Goal: Transaction & Acquisition: Purchase product/service

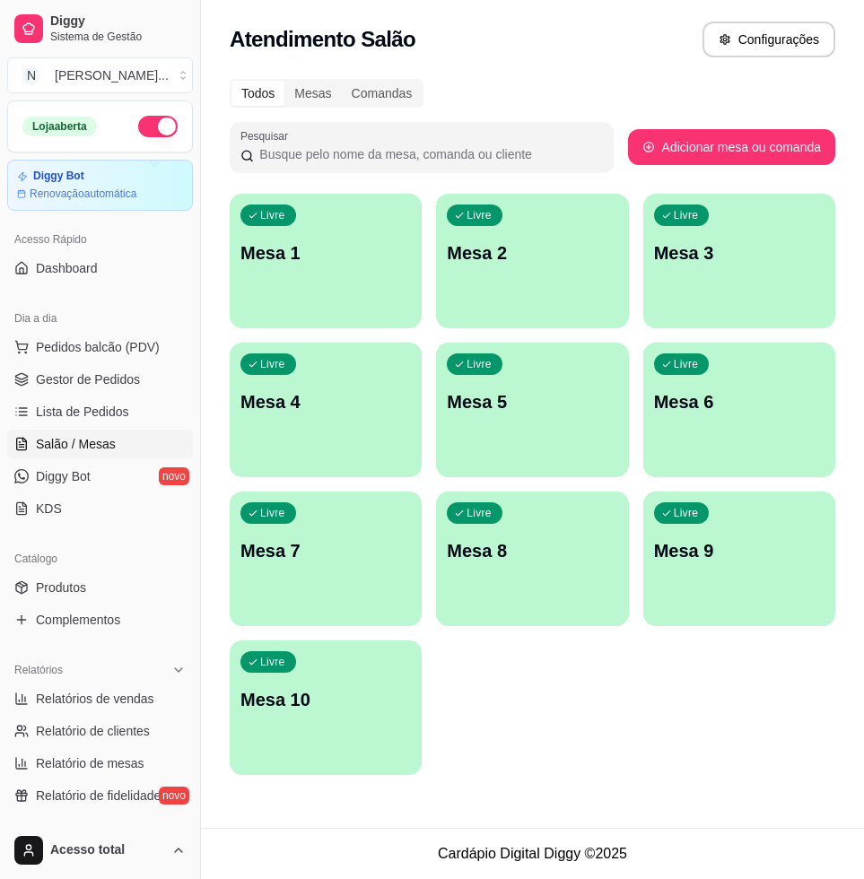
click at [281, 197] on div "Livre Mesa 1" at bounding box center [326, 250] width 192 height 113
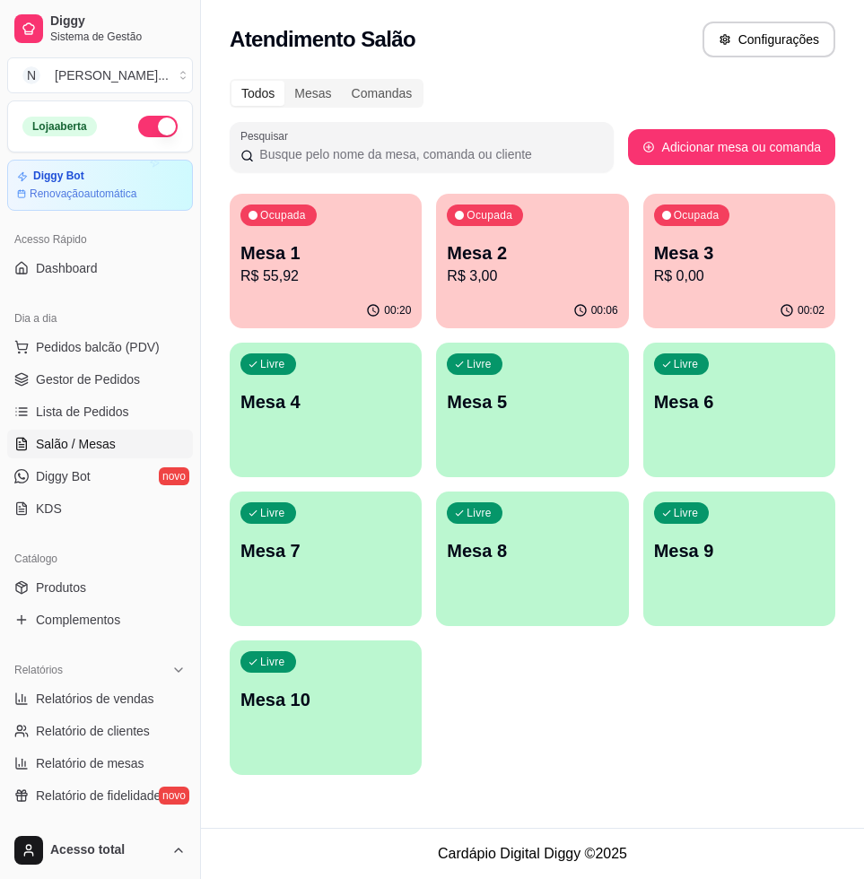
click at [708, 286] on div "Ocupada Mesa 3 R$ 0,00" at bounding box center [739, 244] width 192 height 100
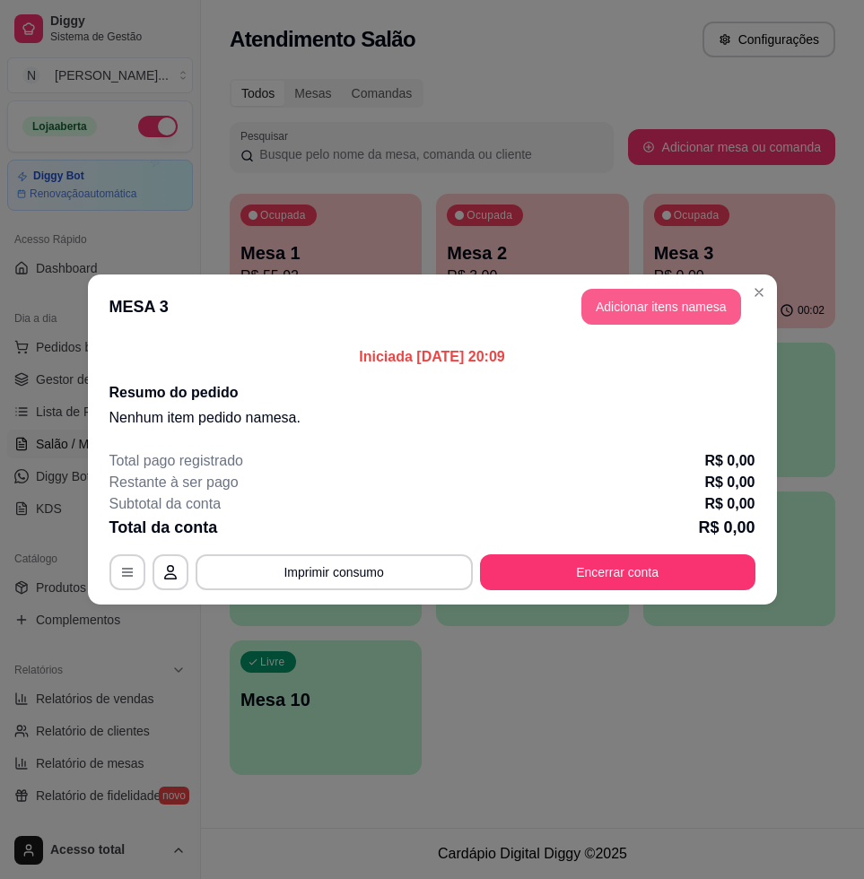
click at [632, 305] on button "Adicionar itens na mesa" at bounding box center [661, 307] width 160 height 36
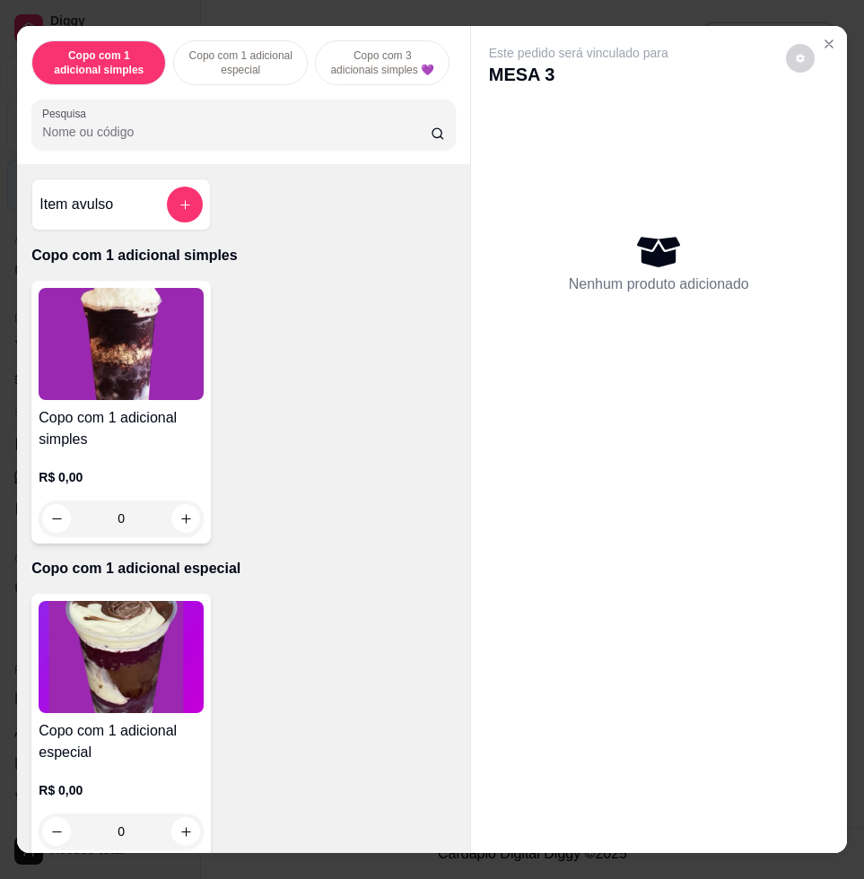
click at [374, 136] on input "Pesquisa" at bounding box center [236, 132] width 388 height 18
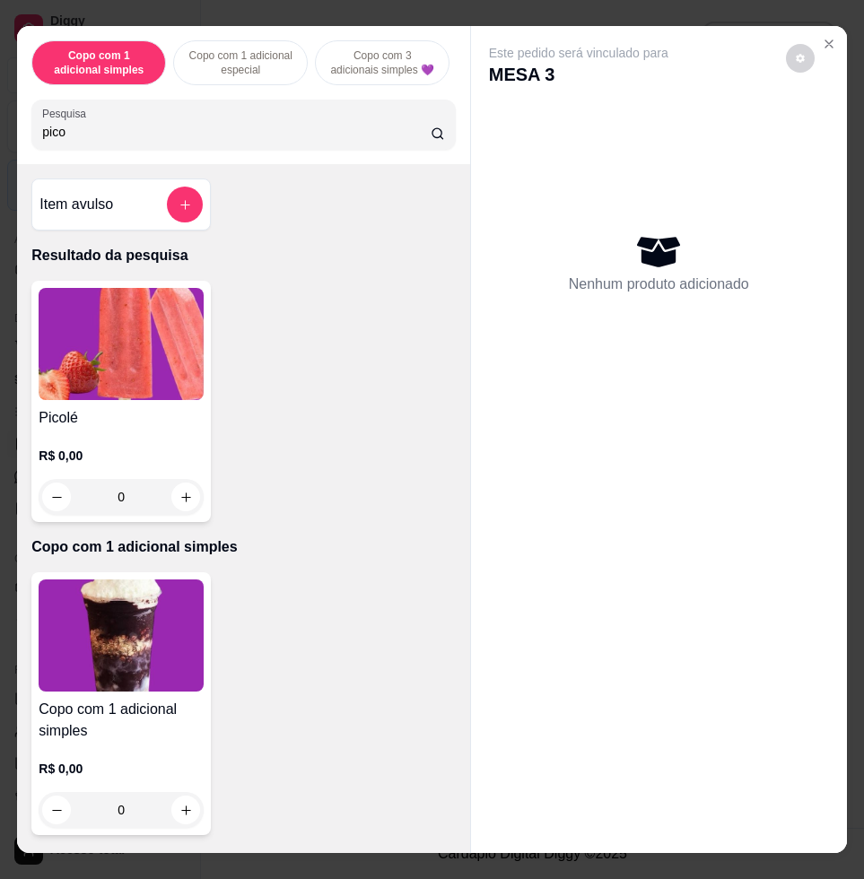
type input "pico"
click at [160, 349] on img at bounding box center [121, 344] width 165 height 112
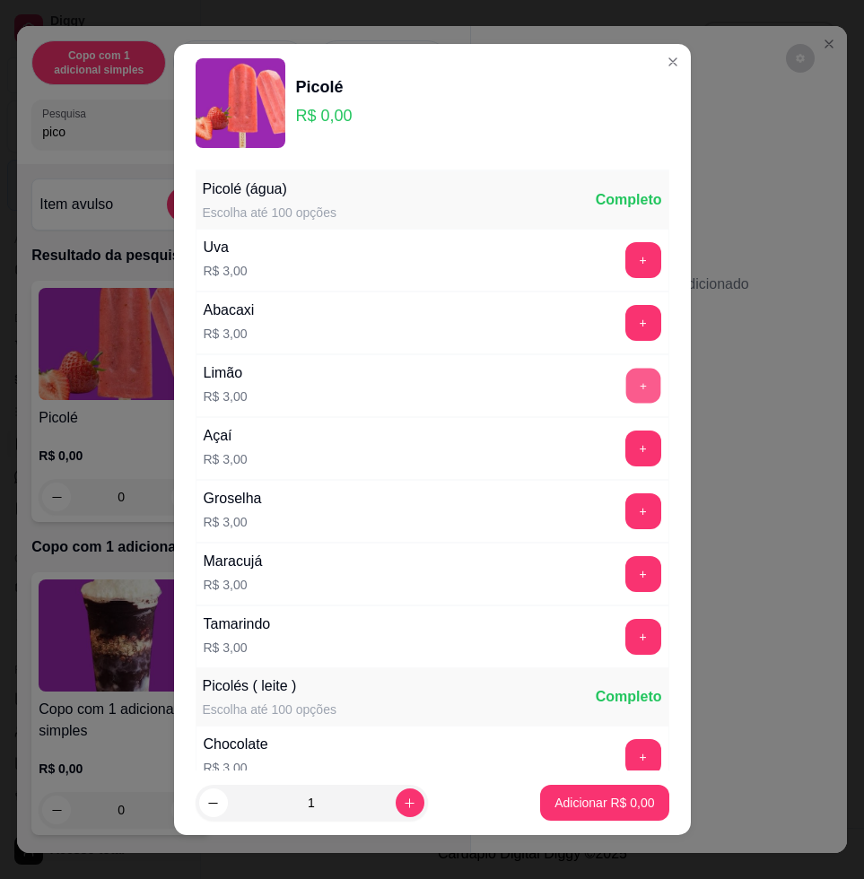
click at [625, 393] on button "+" at bounding box center [642, 386] width 35 height 35
click at [625, 446] on button "+" at bounding box center [642, 448] width 35 height 35
click at [625, 508] on button "+" at bounding box center [643, 511] width 36 height 36
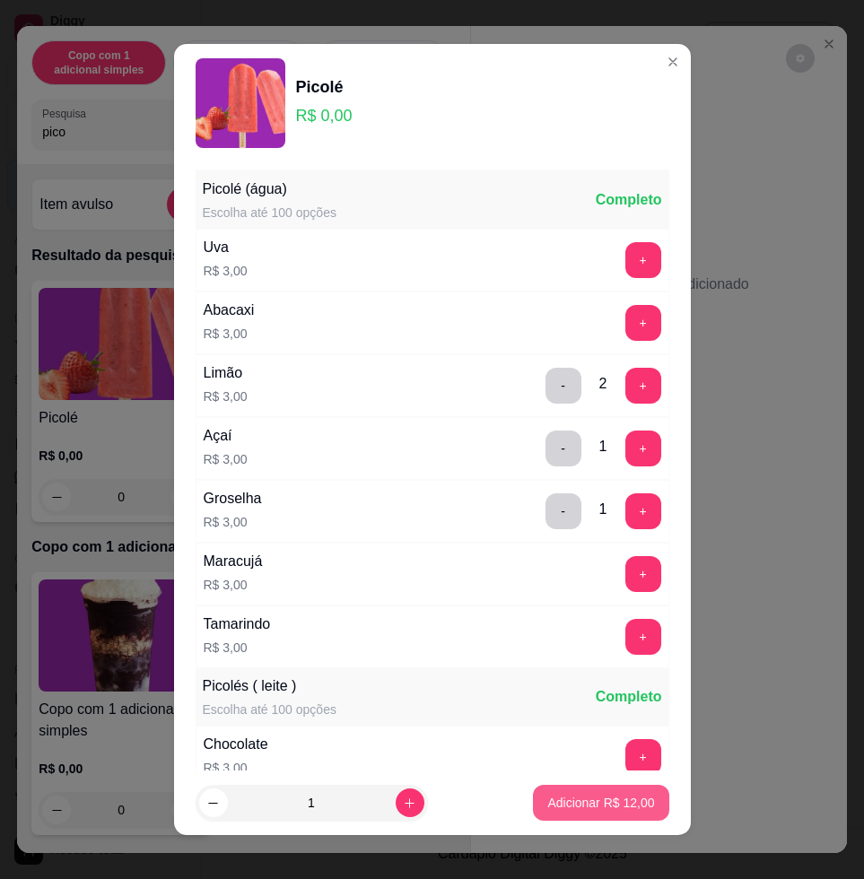
click at [578, 794] on p "Adicionar R$ 12,00" at bounding box center [600, 803] width 107 height 18
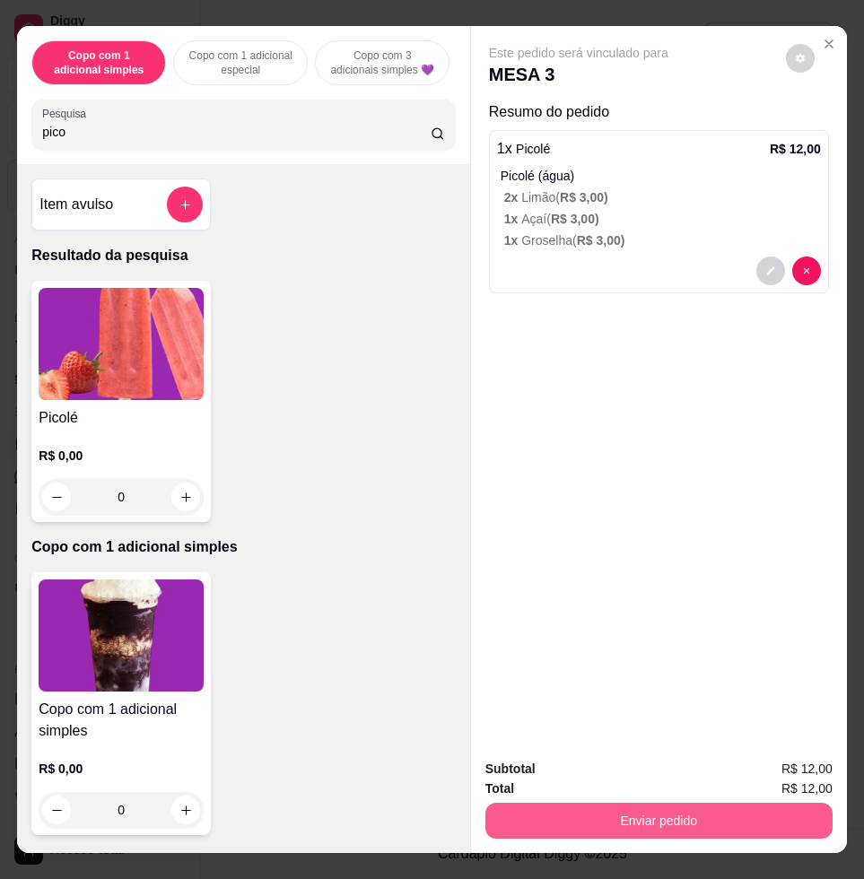
click at [588, 803] on button "Enviar pedido" at bounding box center [658, 821] width 347 height 36
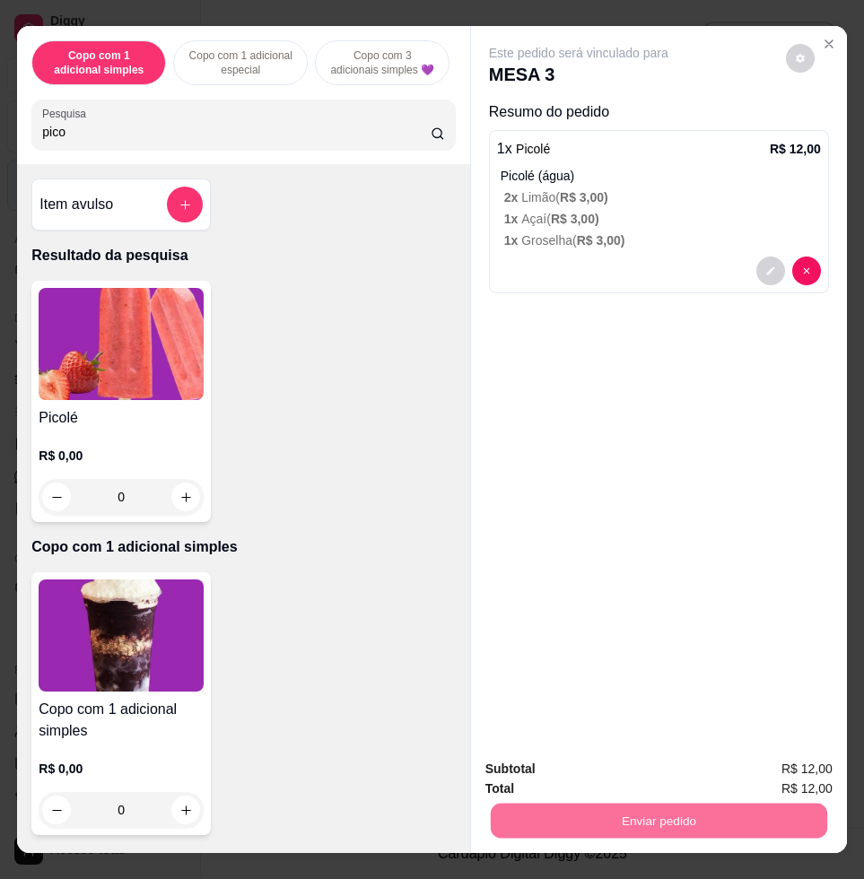
click at [788, 772] on button "Enviar pedido" at bounding box center [783, 768] width 101 height 34
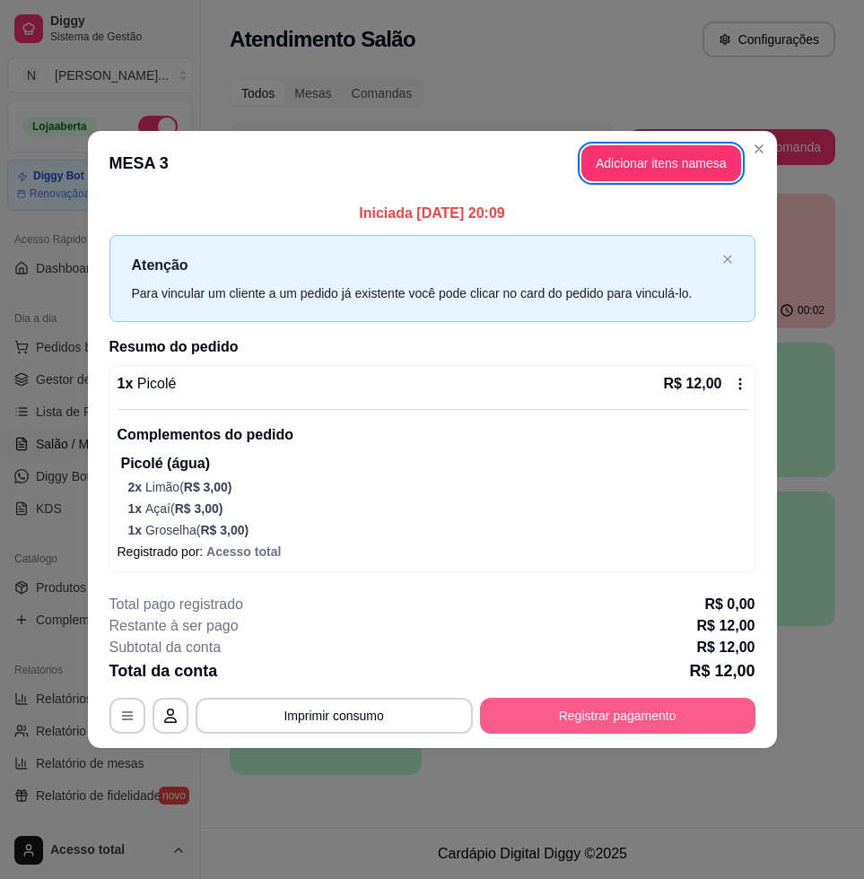
click at [652, 708] on button "Registrar pagamento" at bounding box center [617, 716] width 275 height 36
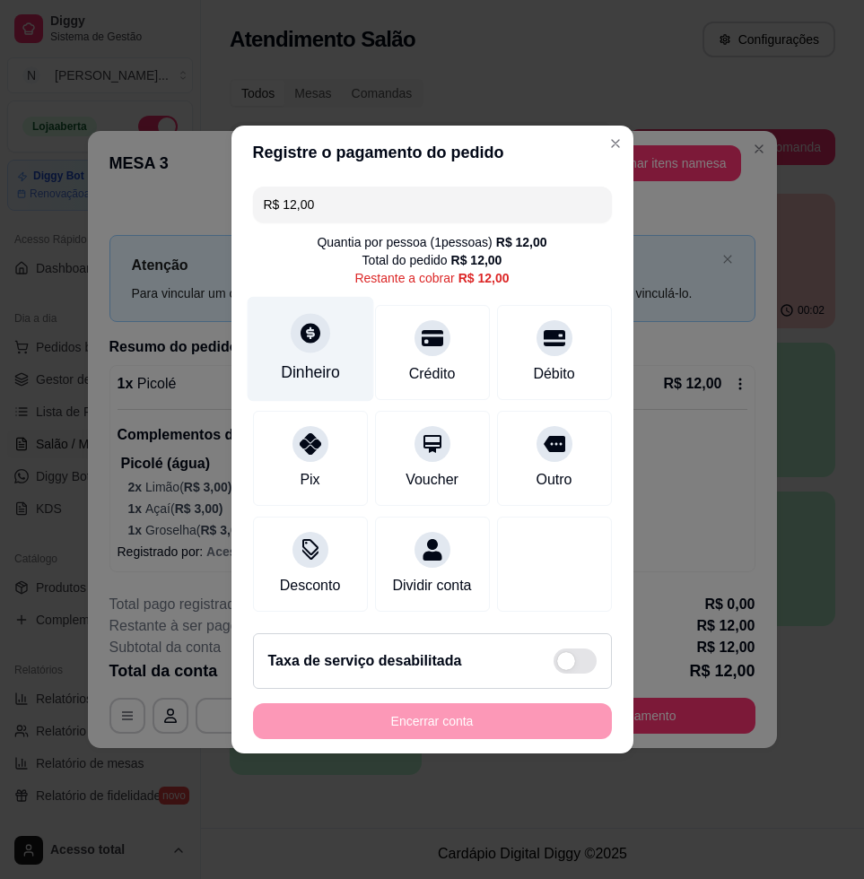
click at [324, 360] on div "Dinheiro" at bounding box center [310, 371] width 59 height 23
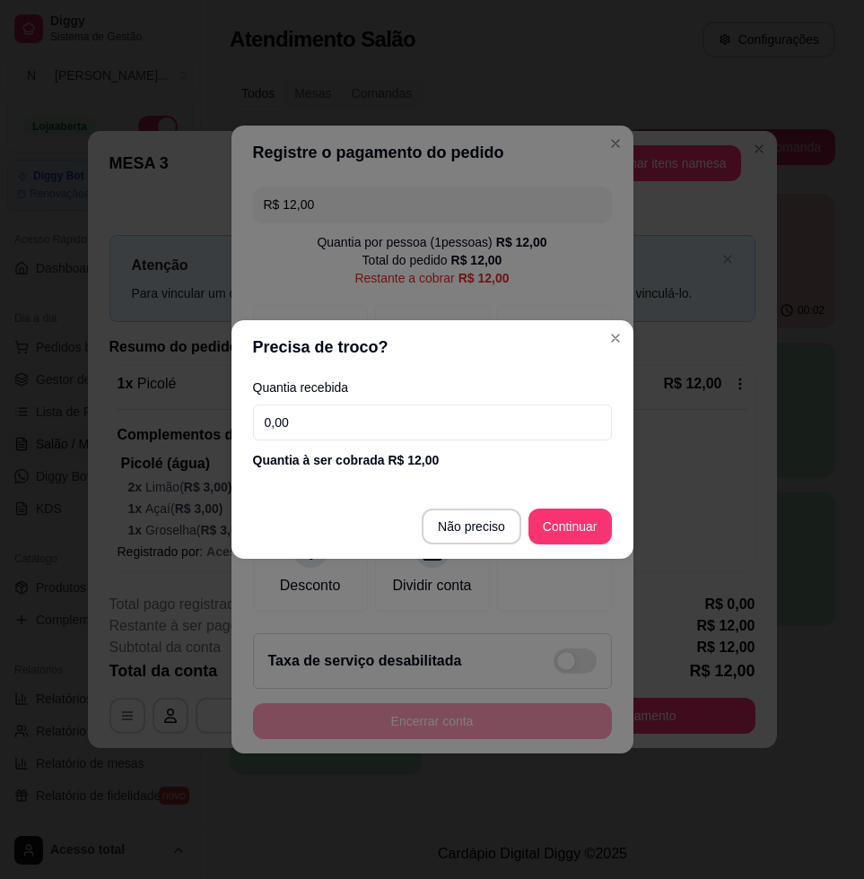
click at [414, 436] on input "0,00" at bounding box center [432, 422] width 359 height 36
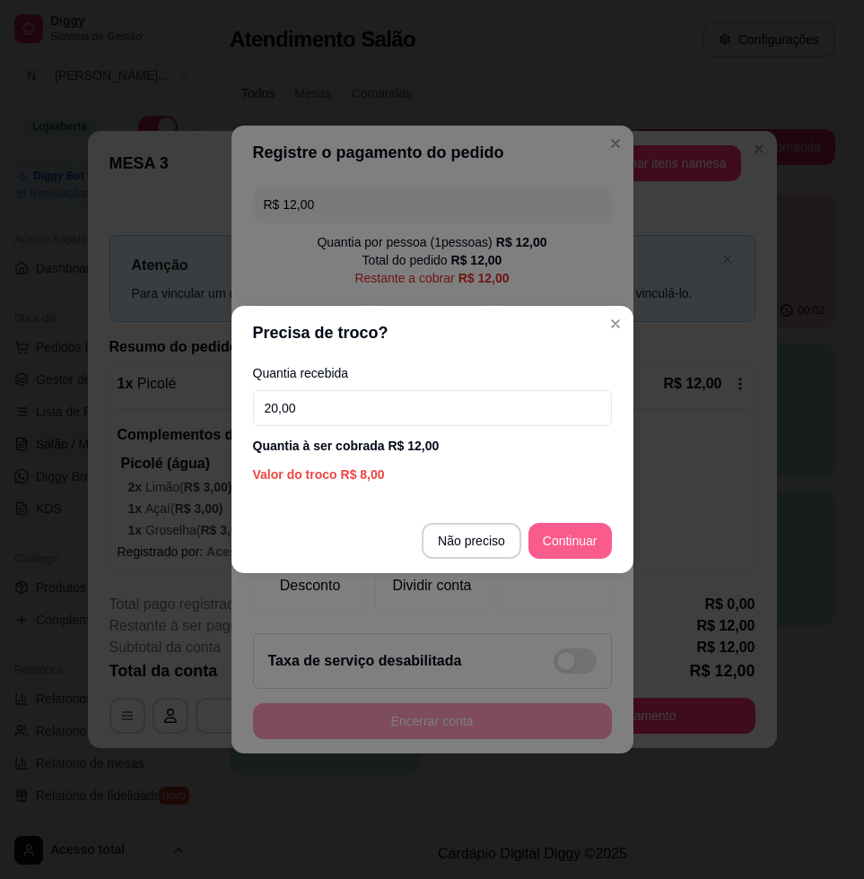
type input "20,00"
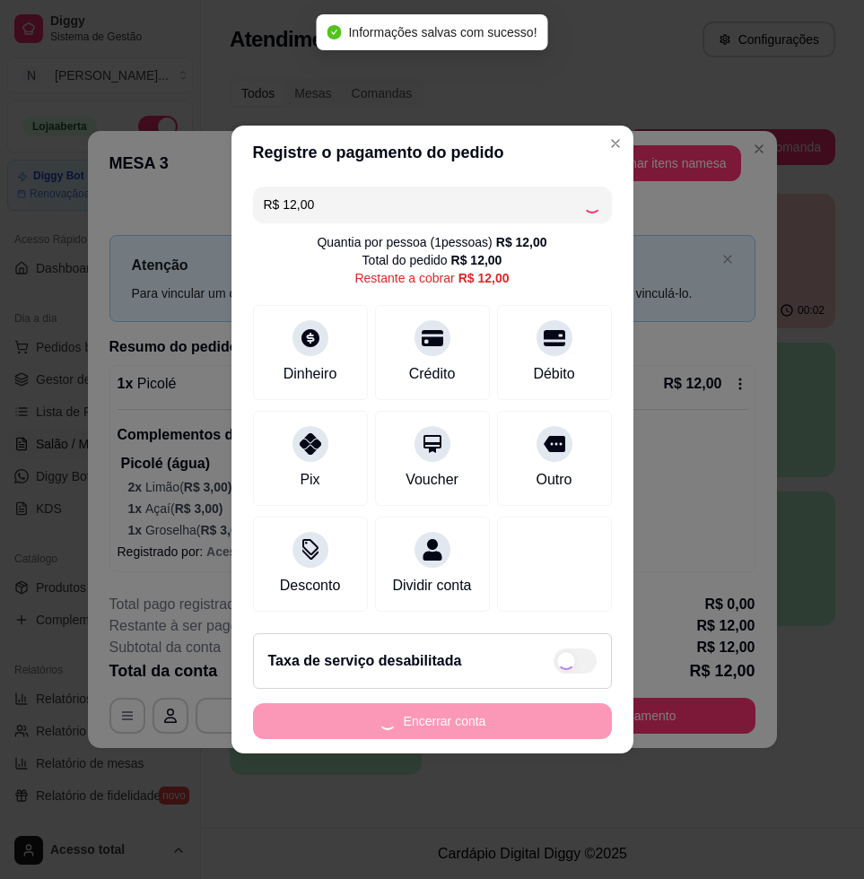
type input "R$ 0,00"
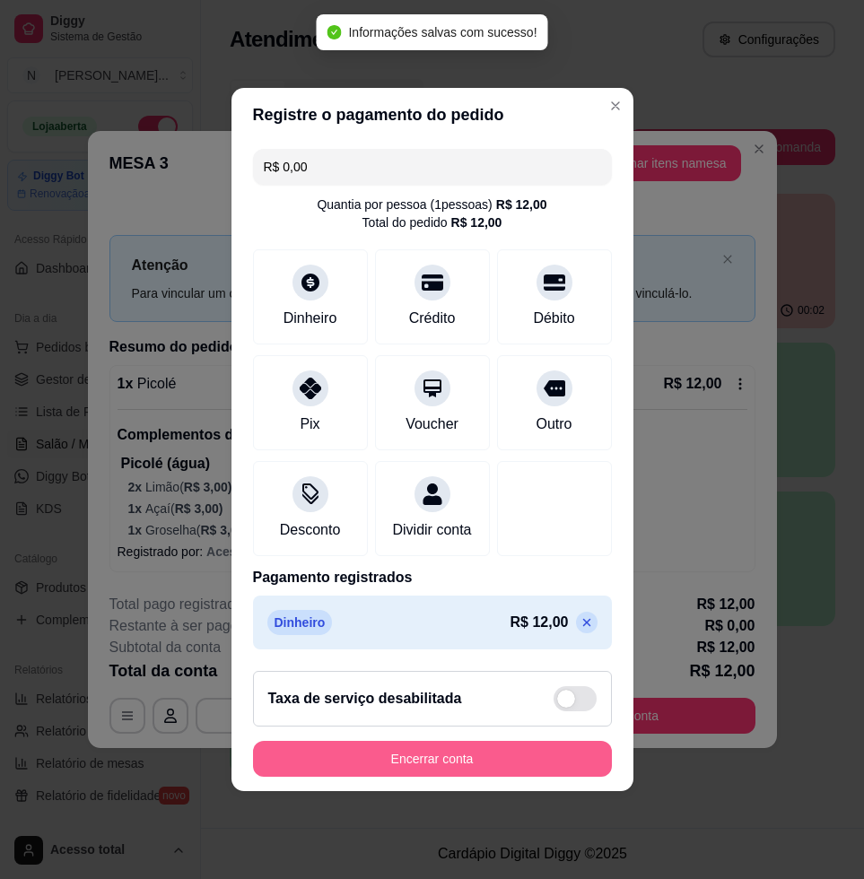
click at [430, 758] on button "Encerrar conta" at bounding box center [432, 759] width 359 height 36
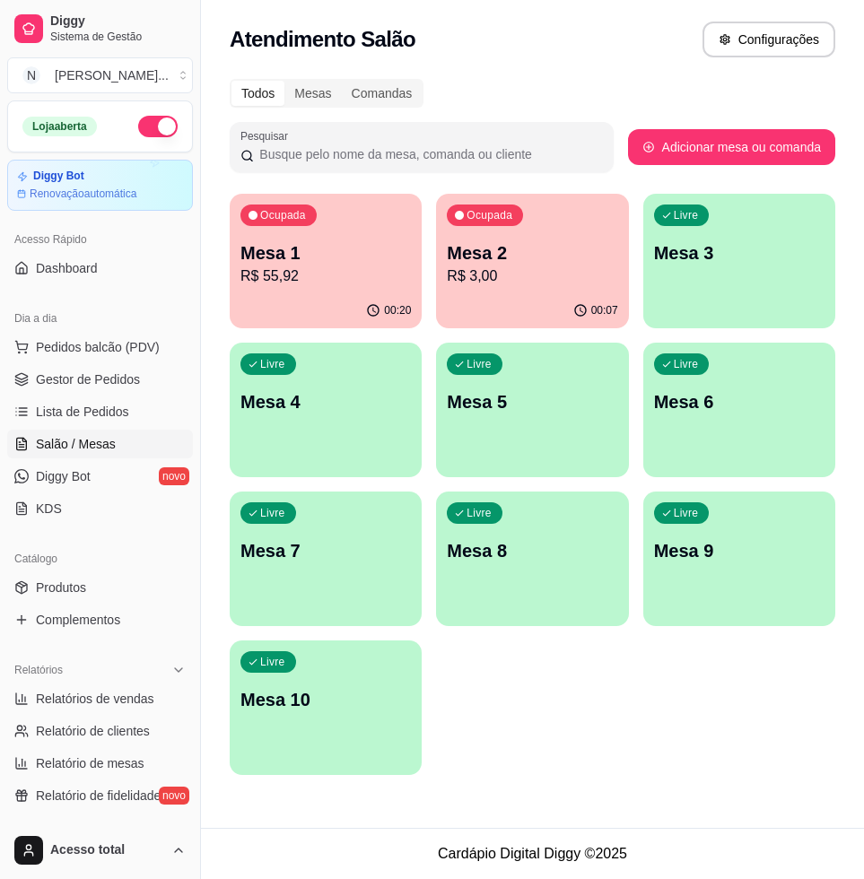
click at [560, 297] on div "00:07" at bounding box center [532, 310] width 192 height 35
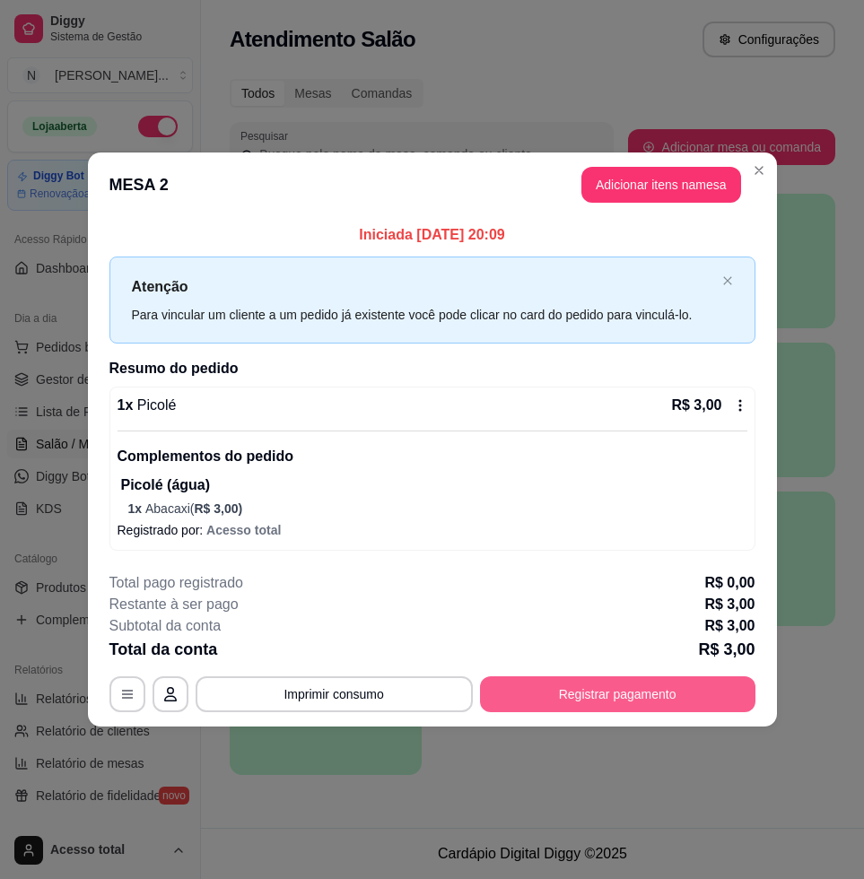
click at [599, 690] on button "Registrar pagamento" at bounding box center [617, 694] width 275 height 36
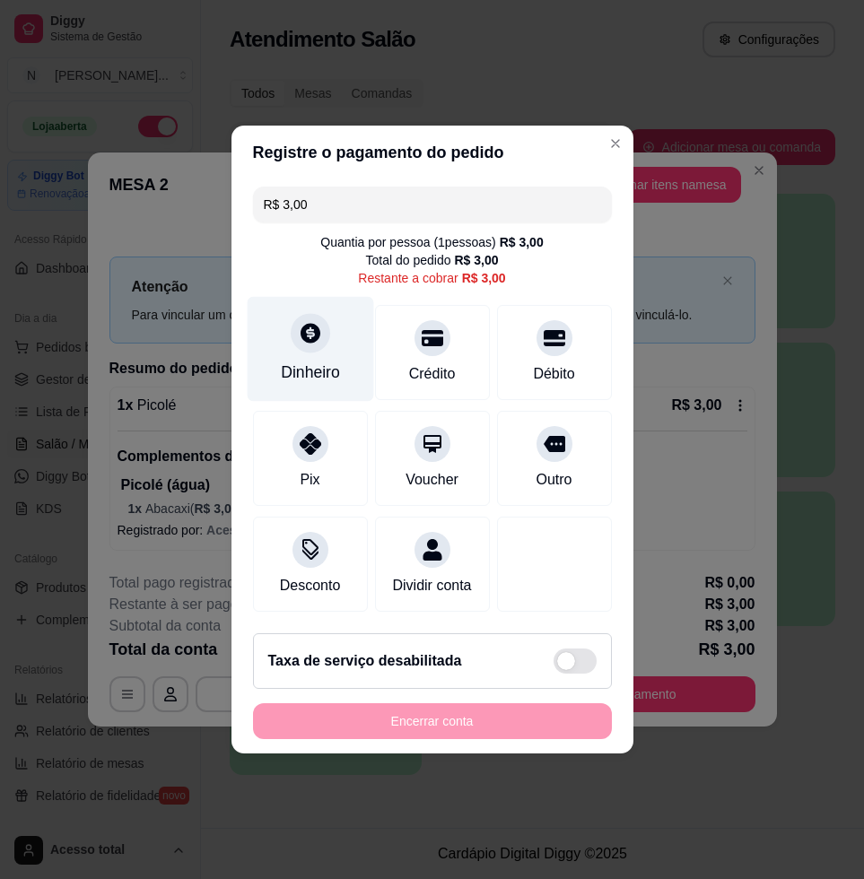
click at [309, 335] on icon at bounding box center [309, 332] width 23 height 23
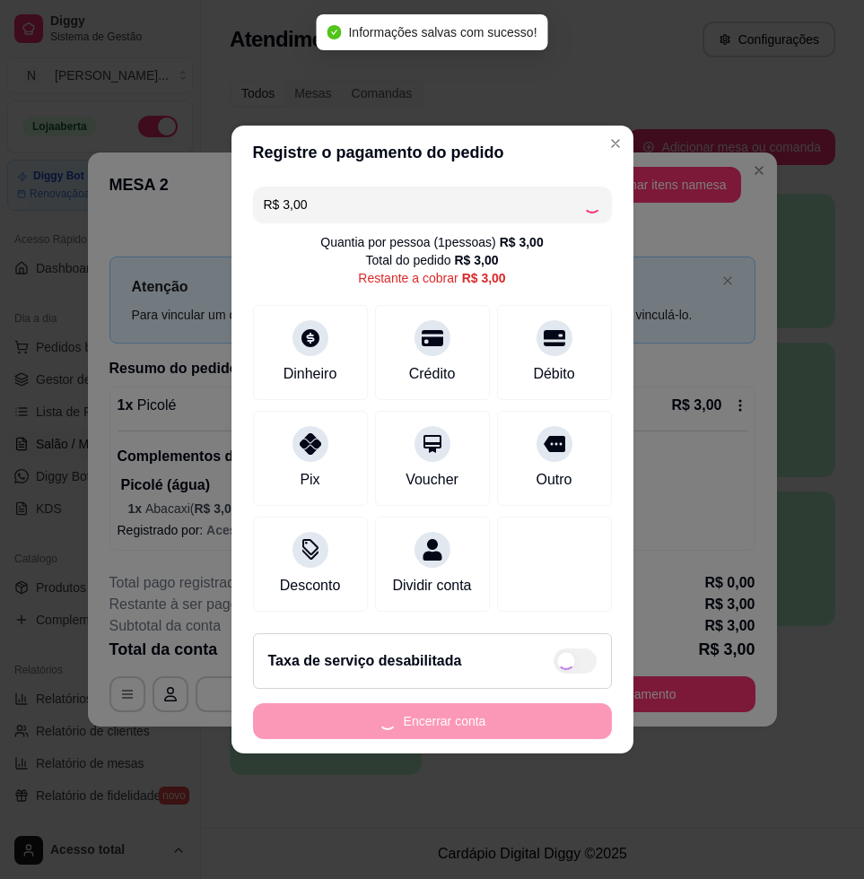
type input "R$ 0,00"
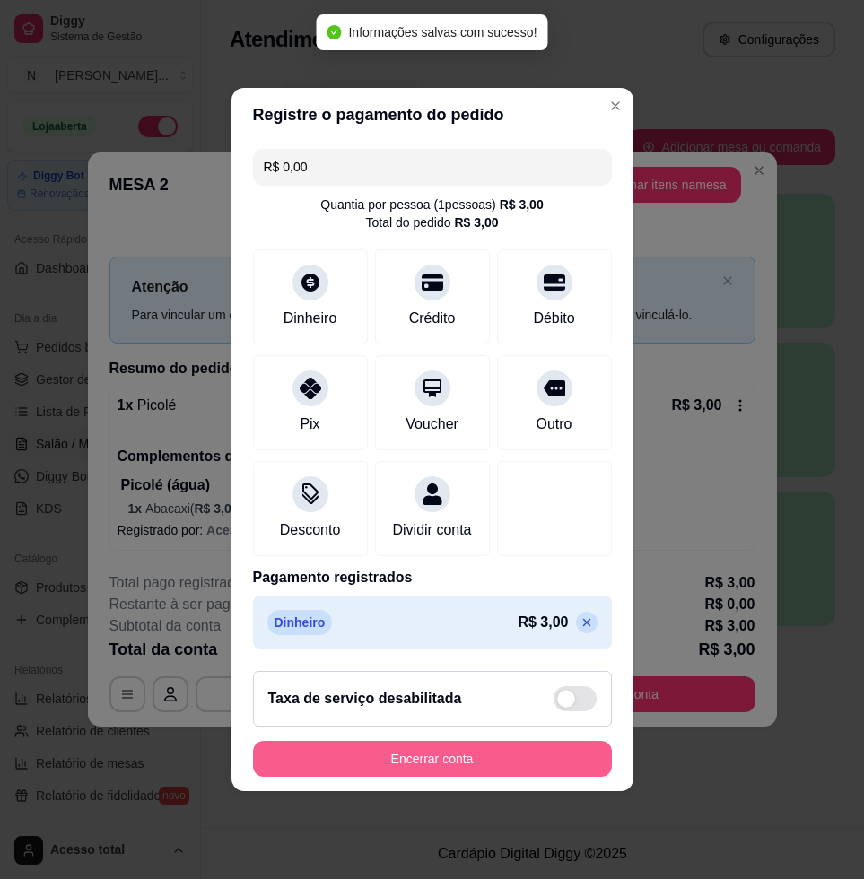
click at [428, 774] on button "Encerrar conta" at bounding box center [432, 759] width 359 height 36
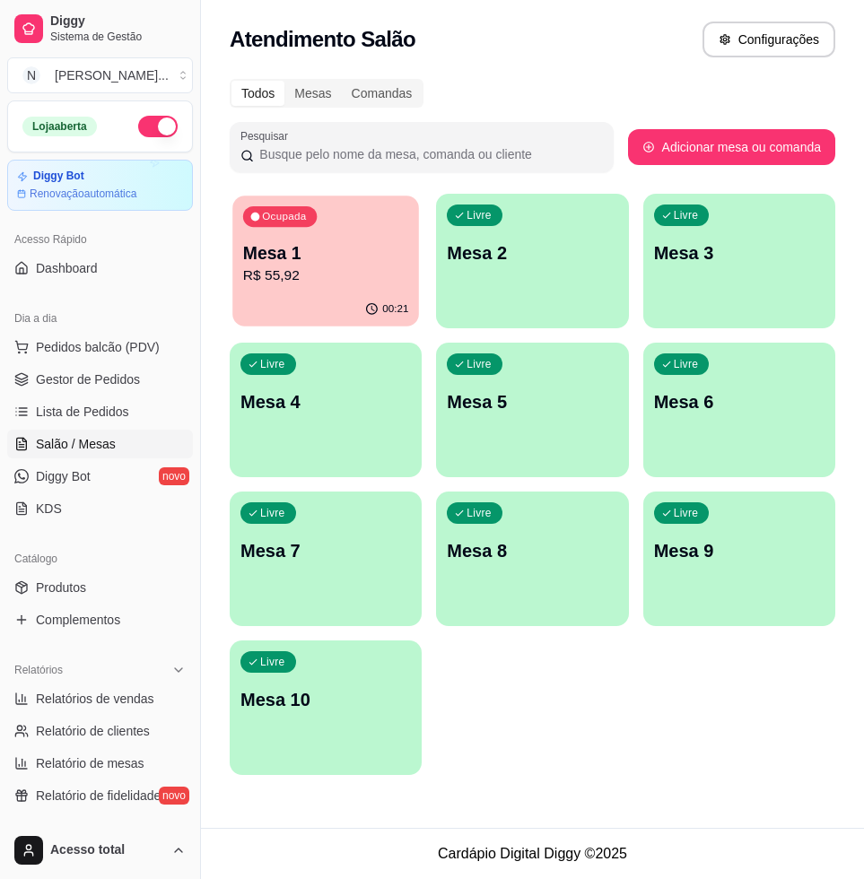
click at [264, 272] on p "R$ 55,92" at bounding box center [326, 275] width 166 height 21
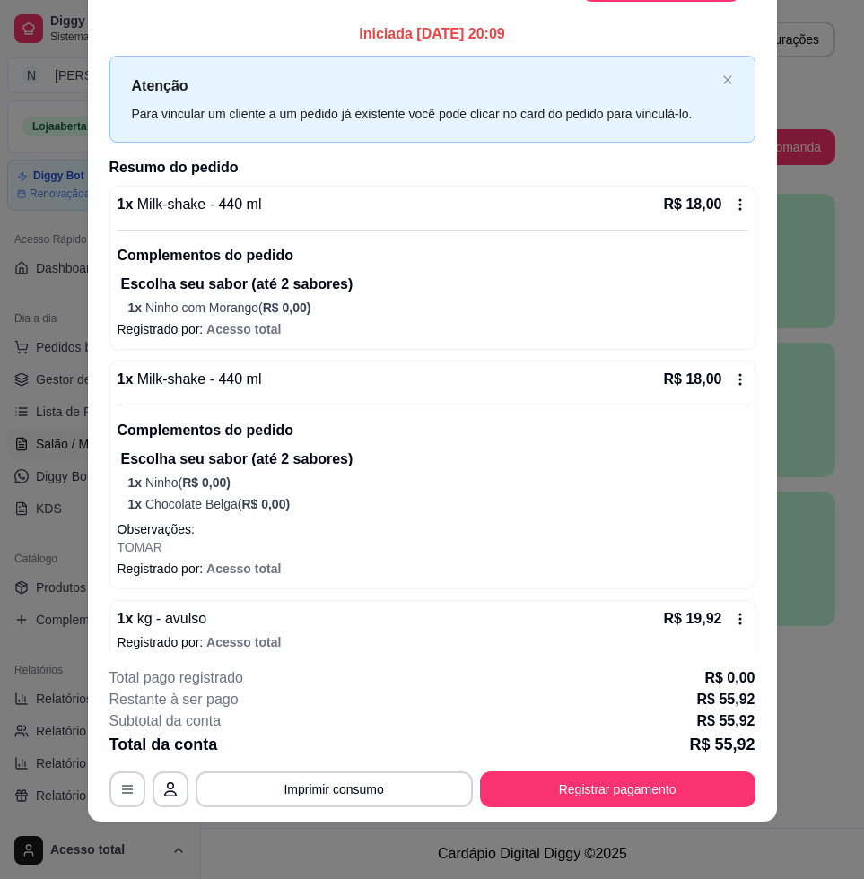
scroll to position [17, 0]
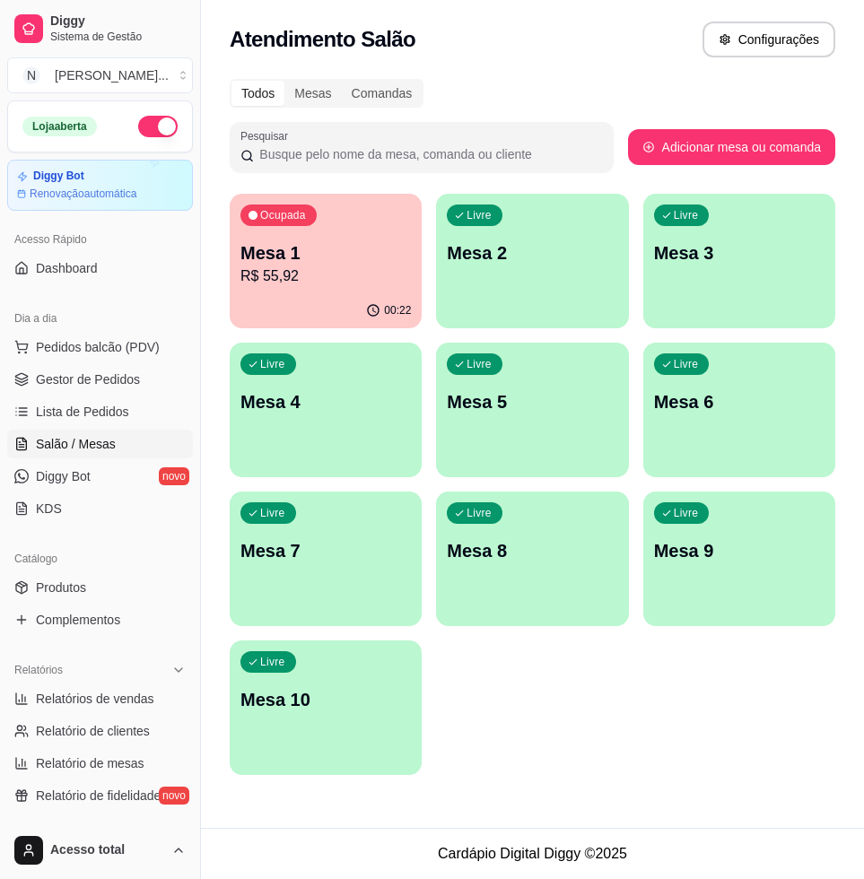
click at [297, 267] on p "R$ 55,92" at bounding box center [325, 276] width 170 height 22
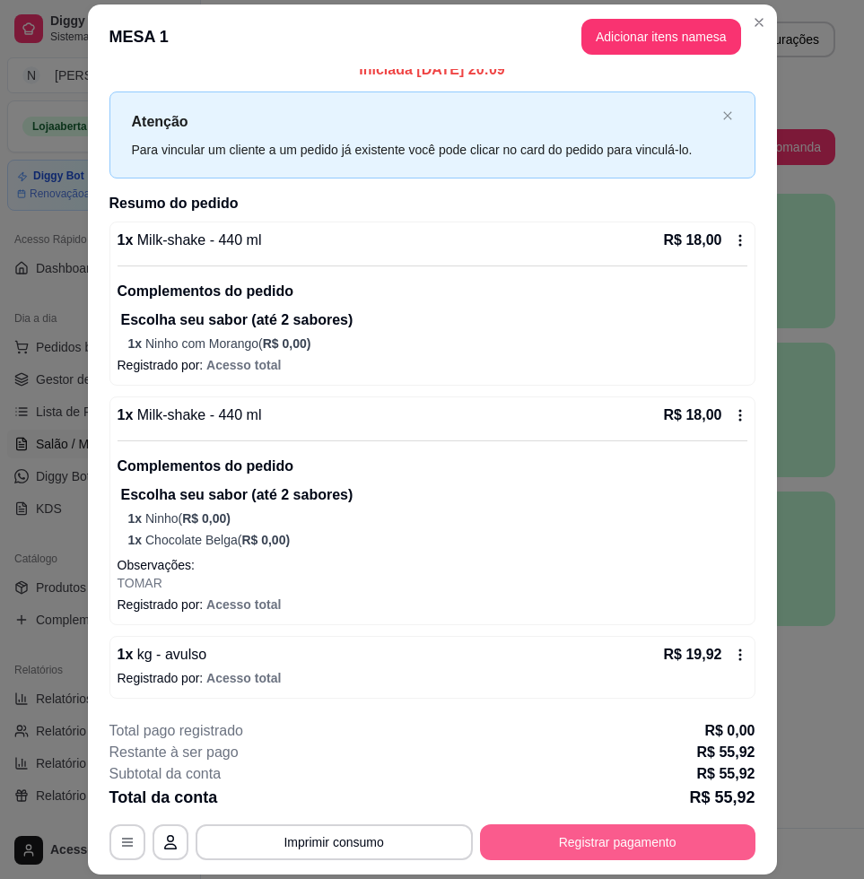
click at [594, 838] on button "Registrar pagamento" at bounding box center [617, 842] width 275 height 36
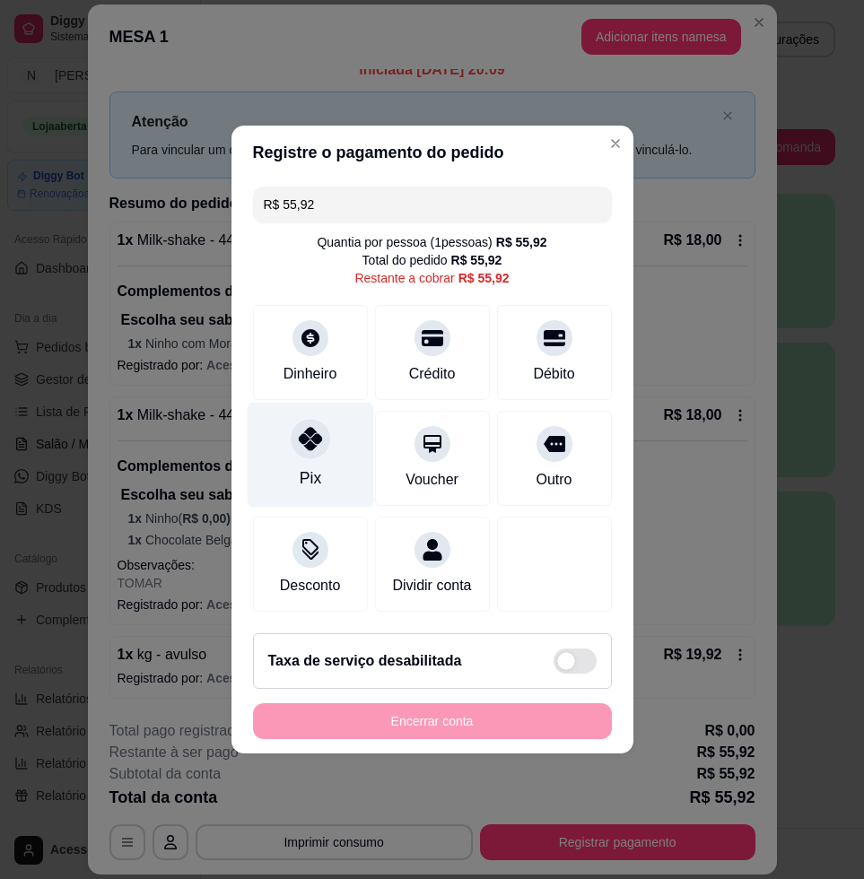
click at [295, 447] on div "Pix" at bounding box center [310, 455] width 126 height 105
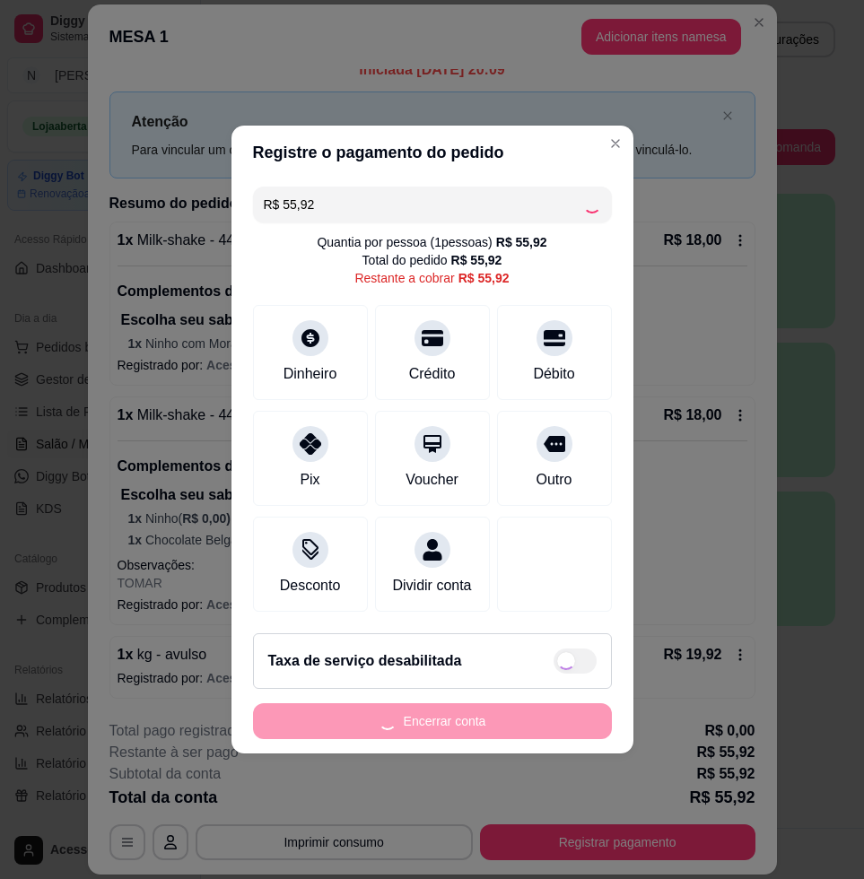
type input "R$ 0,00"
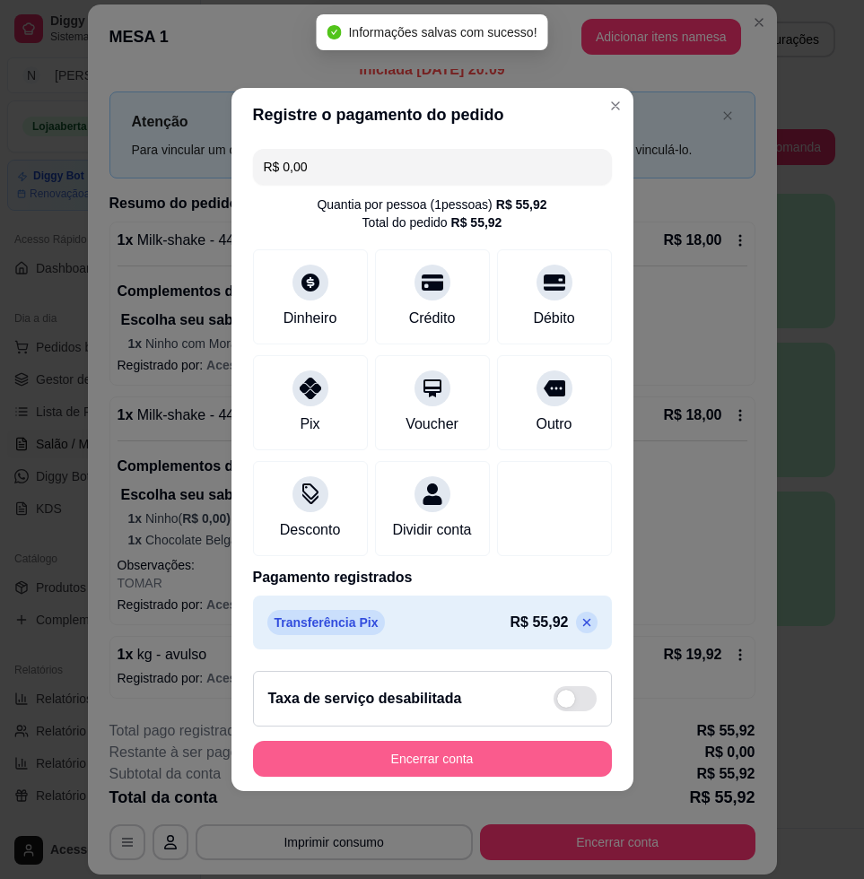
click at [433, 769] on button "Encerrar conta" at bounding box center [432, 759] width 359 height 36
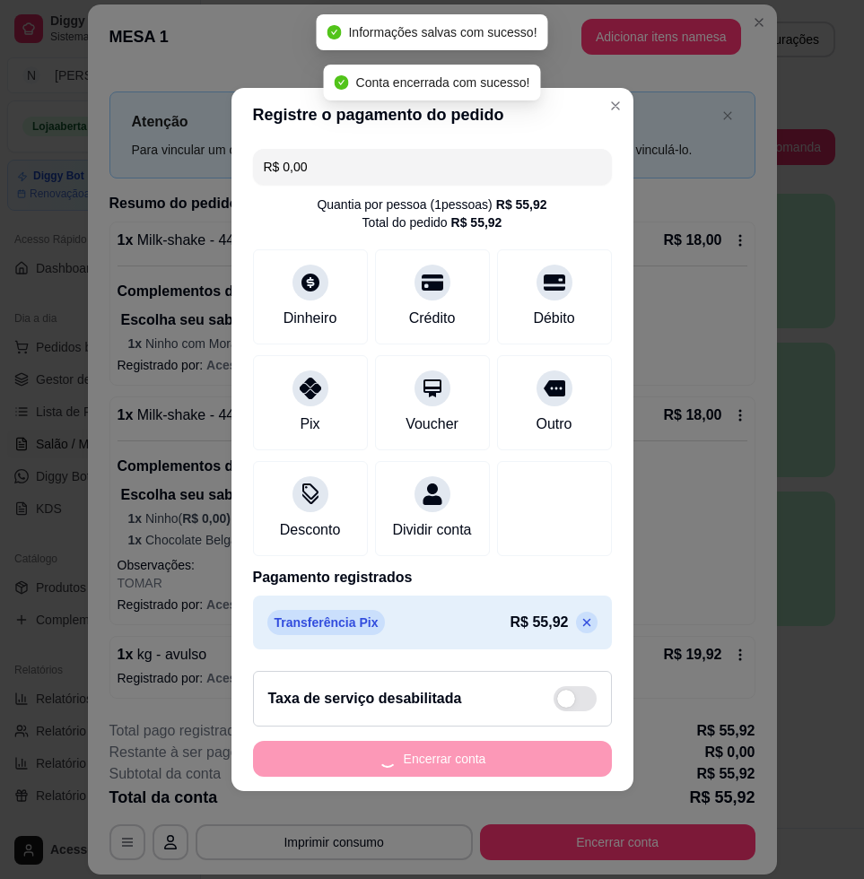
scroll to position [0, 0]
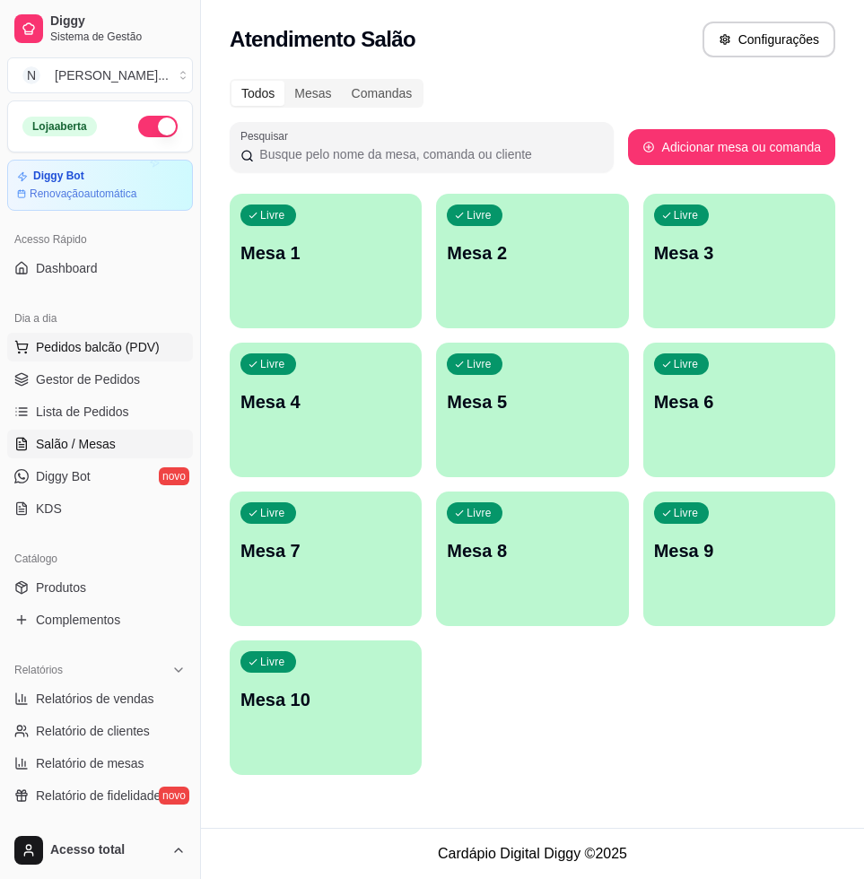
click at [70, 351] on span "Pedidos balcão (PDV)" at bounding box center [98, 347] width 124 height 18
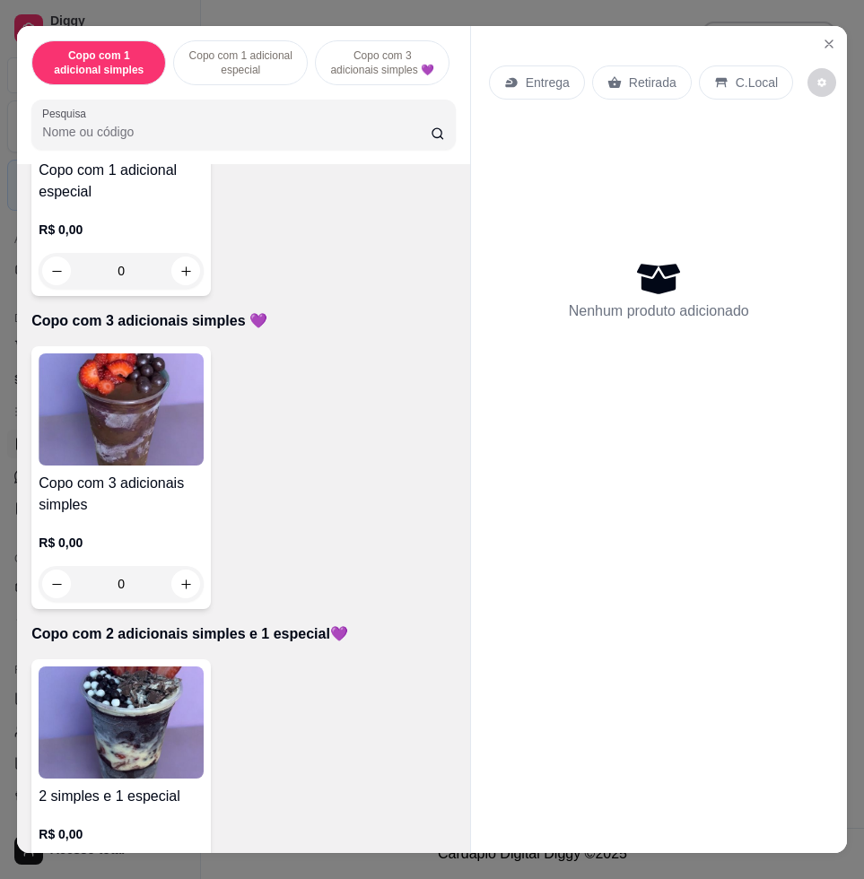
scroll to position [785, 0]
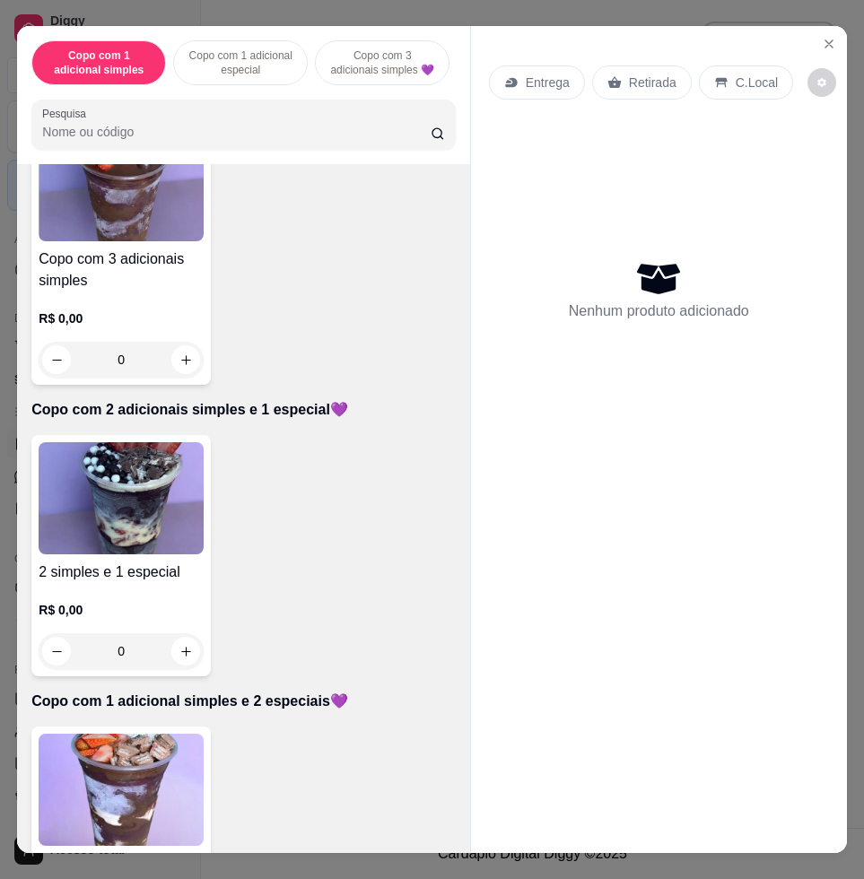
click at [129, 785] on img at bounding box center [121, 790] width 165 height 112
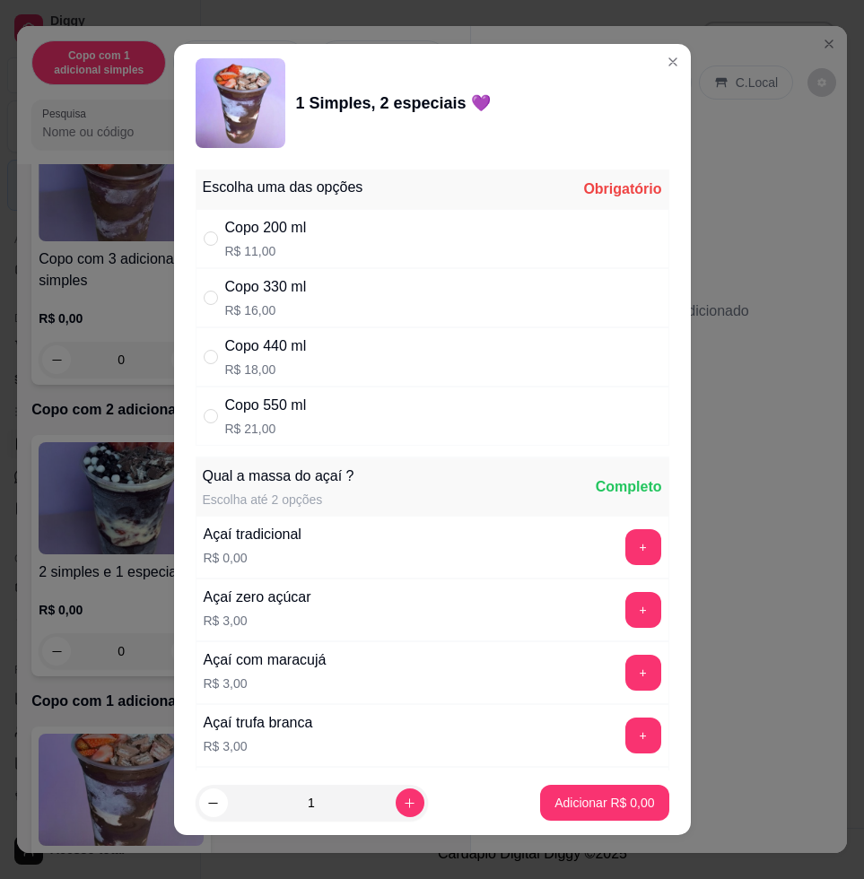
click at [245, 343] on div "Copo 440 ml" at bounding box center [266, 346] width 82 height 22
radio input "true"
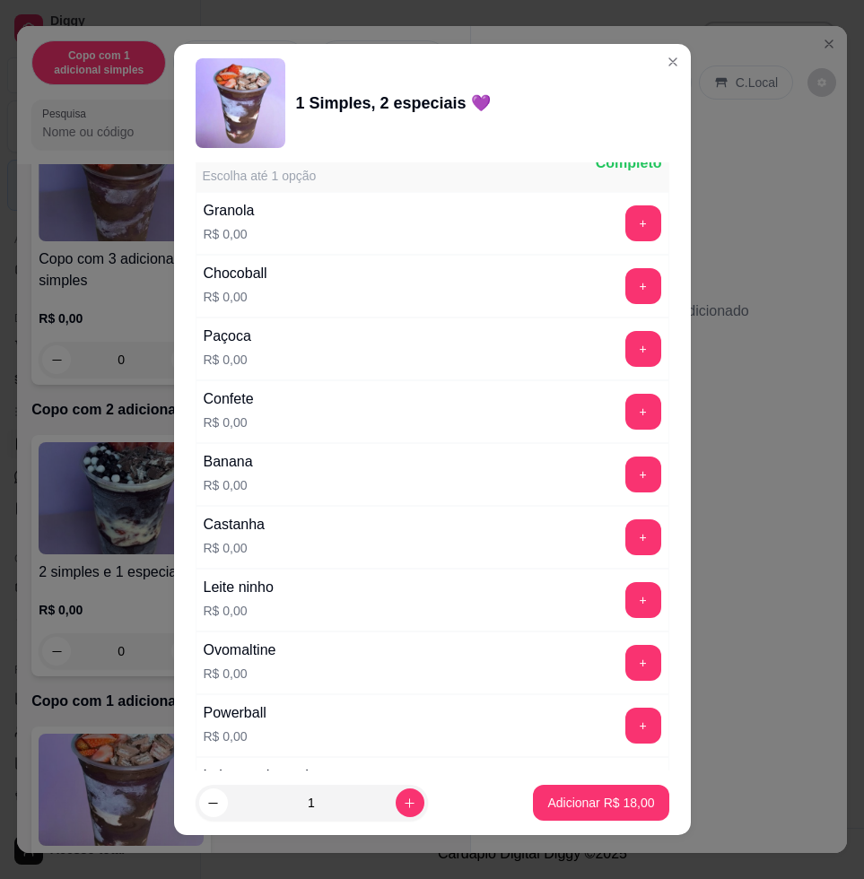
scroll to position [1233, 0]
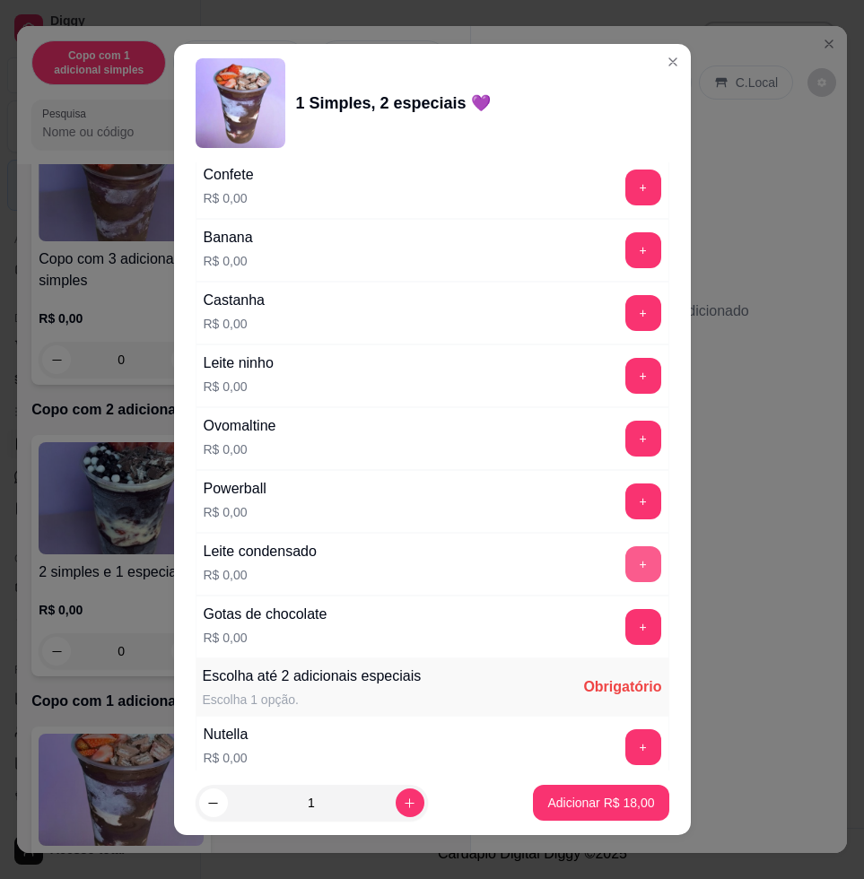
click at [625, 564] on button "+" at bounding box center [643, 564] width 36 height 36
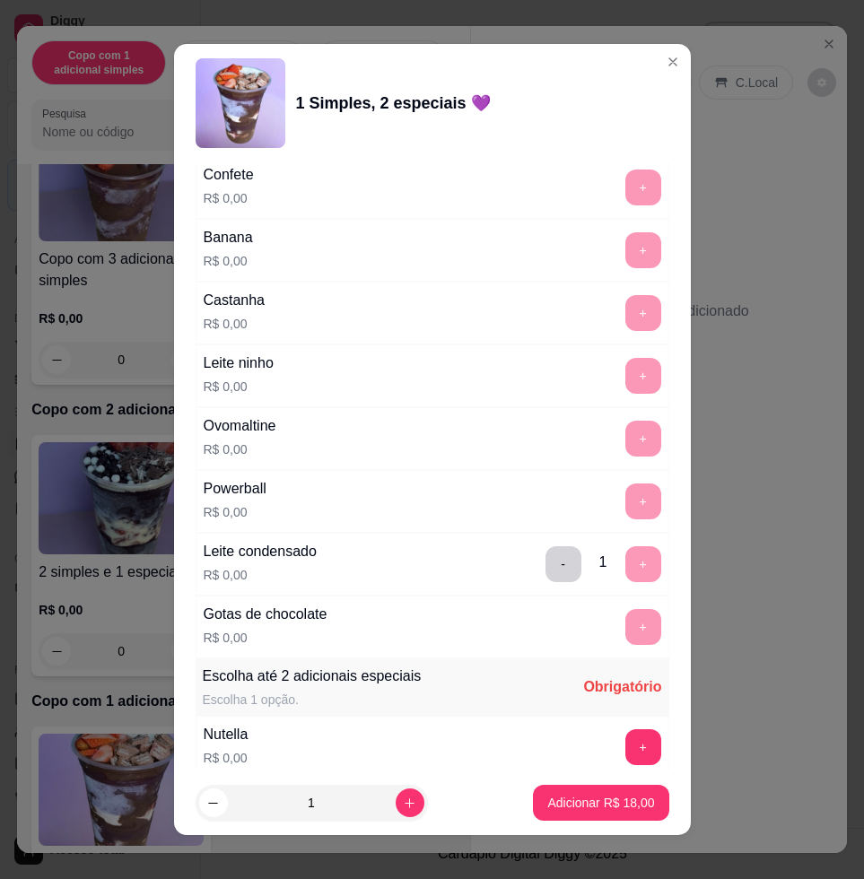
scroll to position [1569, 0]
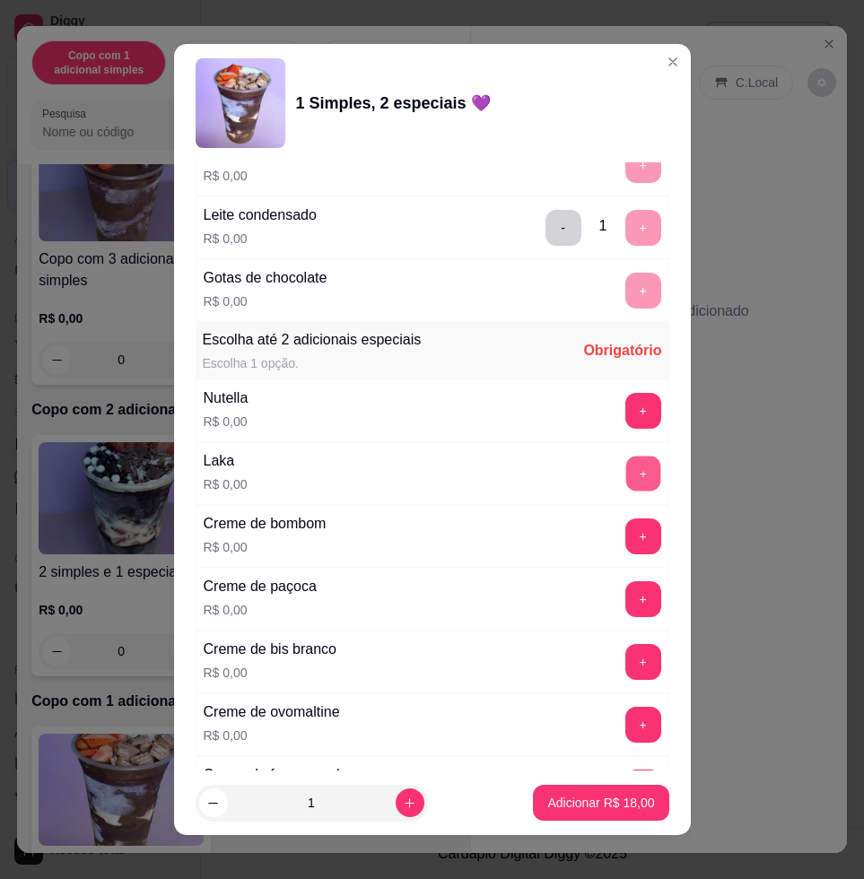
click at [625, 469] on button "+" at bounding box center [642, 473] width 35 height 35
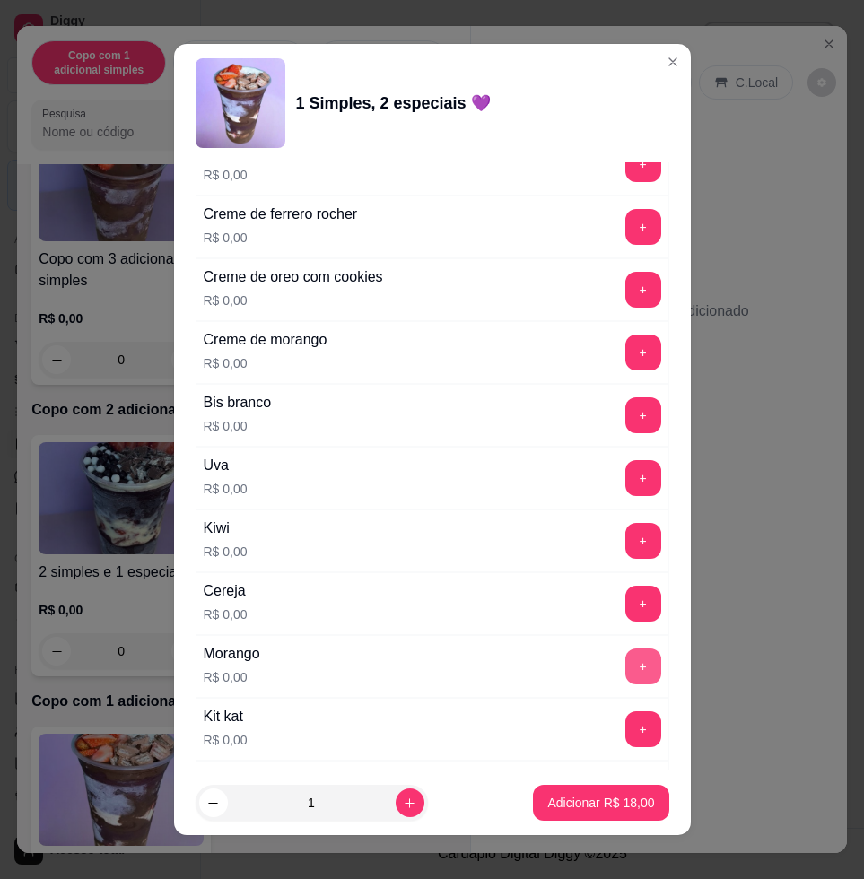
click at [625, 660] on button "+" at bounding box center [643, 666] width 36 height 36
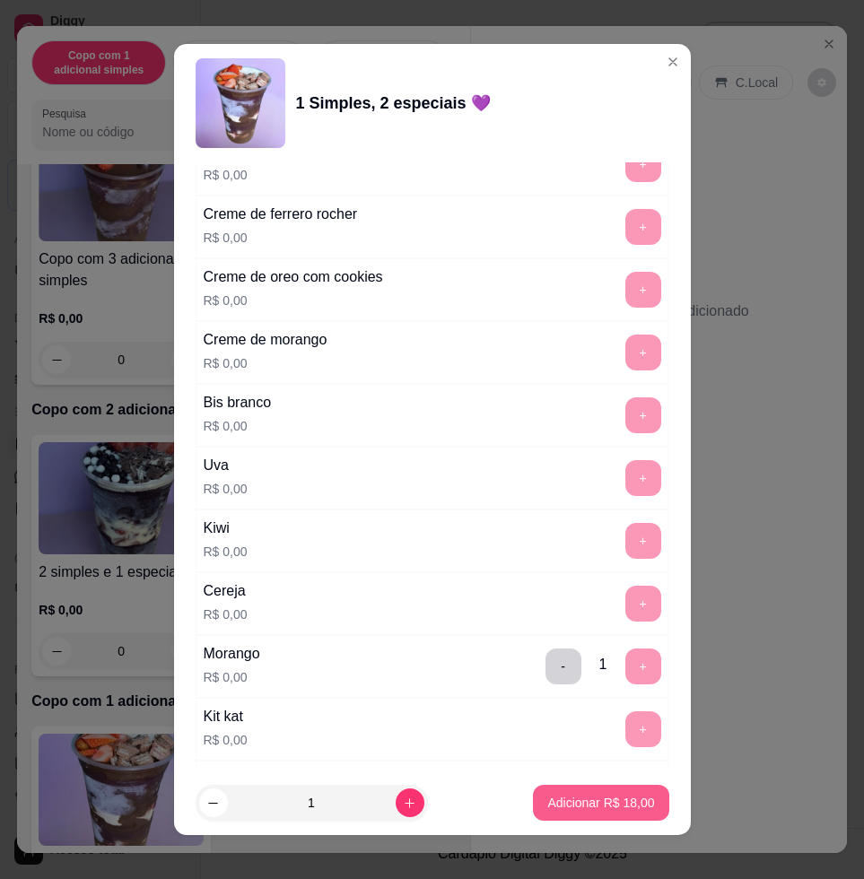
click at [587, 812] on button "Adicionar R$ 18,00" at bounding box center [600, 803] width 135 height 36
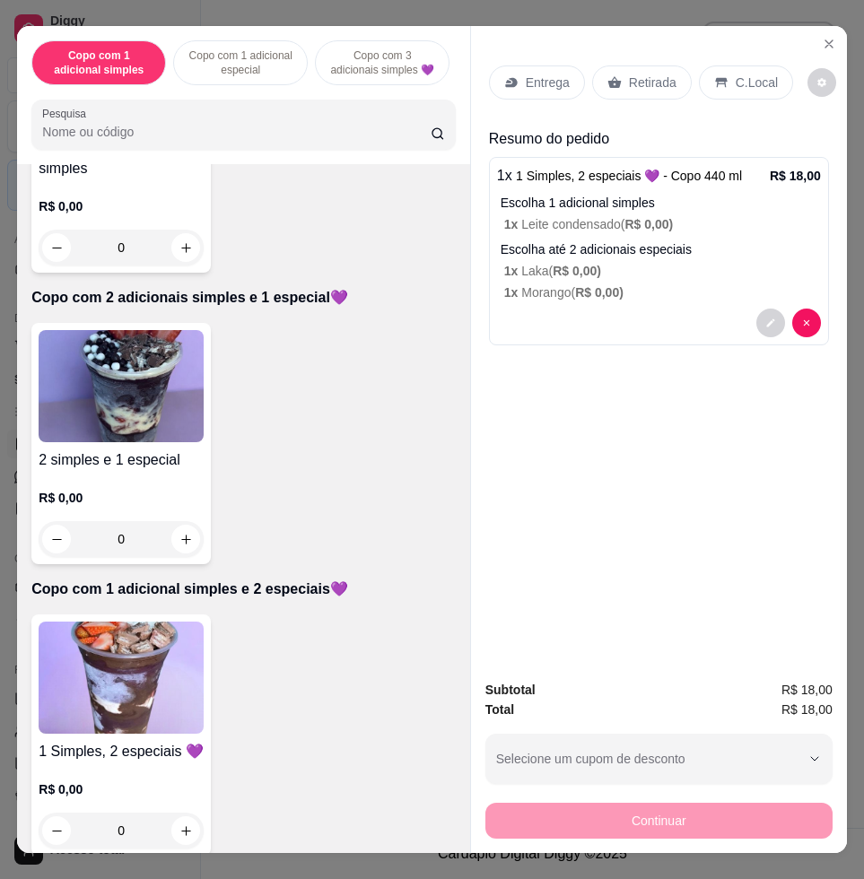
scroll to position [1009, 0]
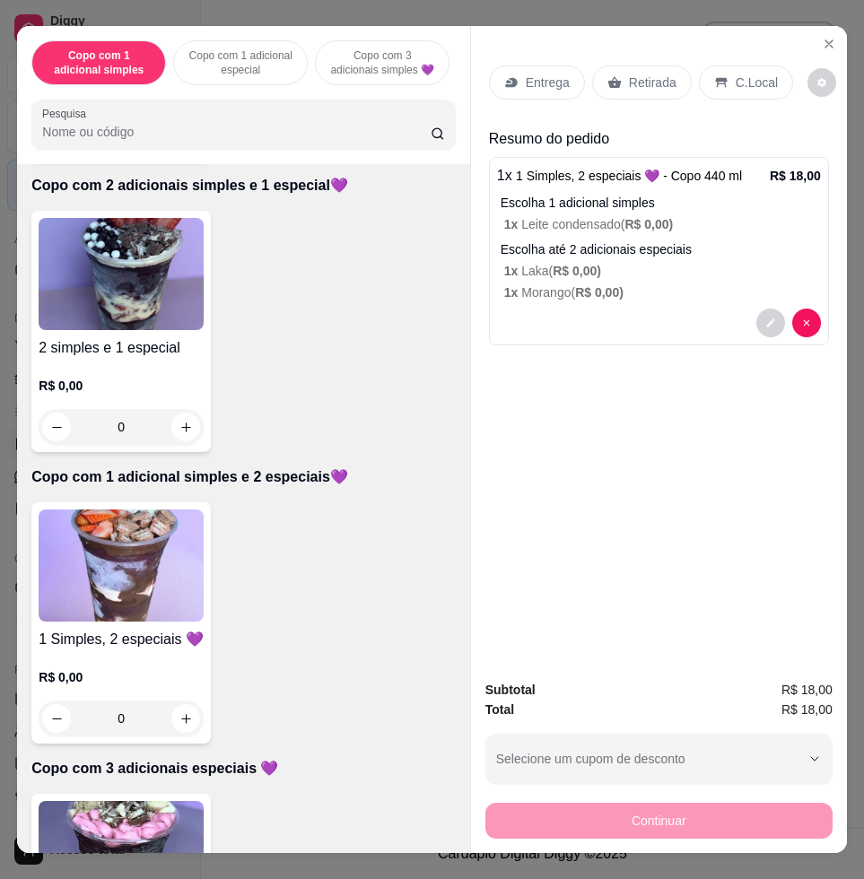
click at [134, 504] on div "Item avulso Copo com 1 adicional simples Copo com 1 adicional simples R$ 0,00 0…" at bounding box center [243, 508] width 452 height 688
click at [136, 527] on img at bounding box center [121, 565] width 165 height 112
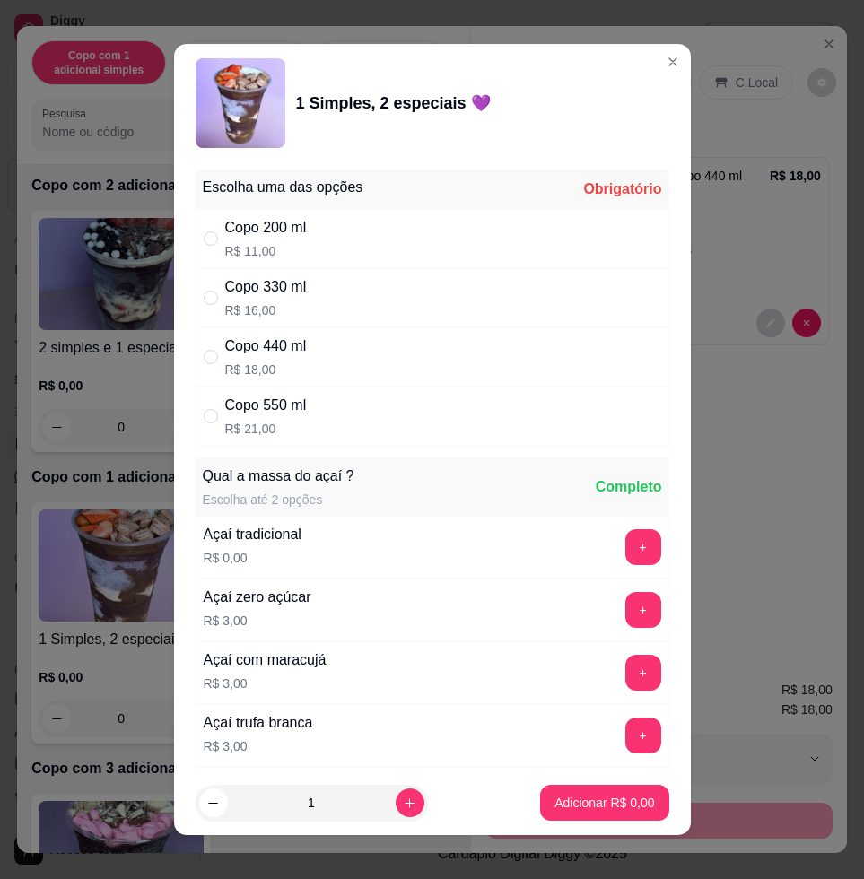
click at [243, 357] on div "Copo 440 ml R$ 18,00" at bounding box center [266, 356] width 82 height 43
radio input "true"
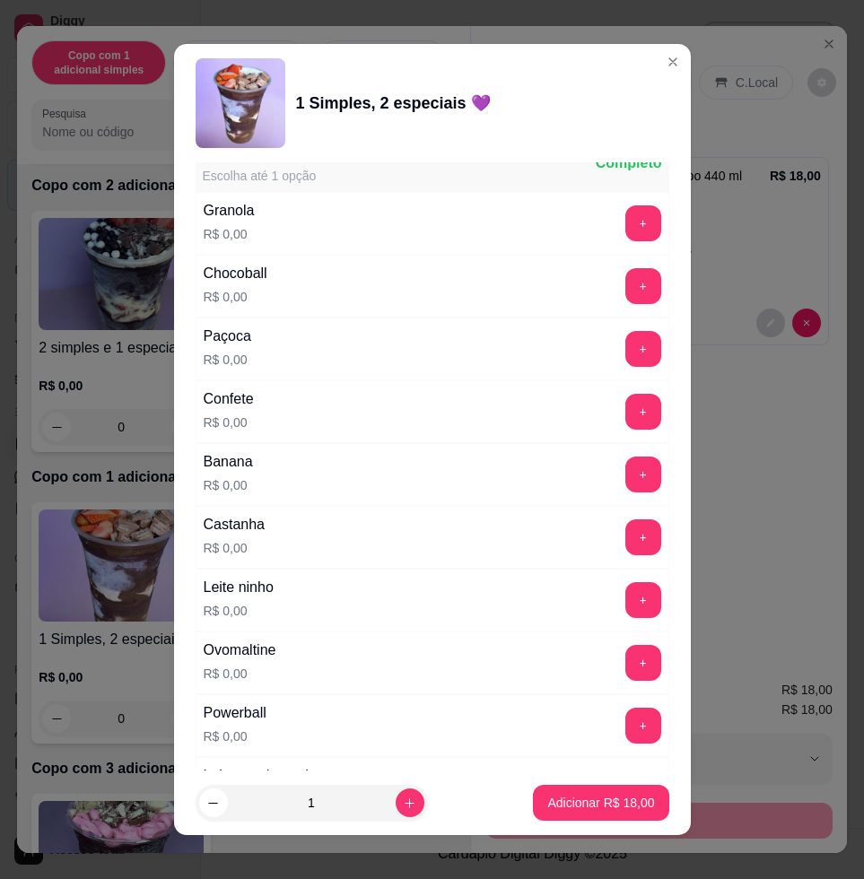
scroll to position [1121, 0]
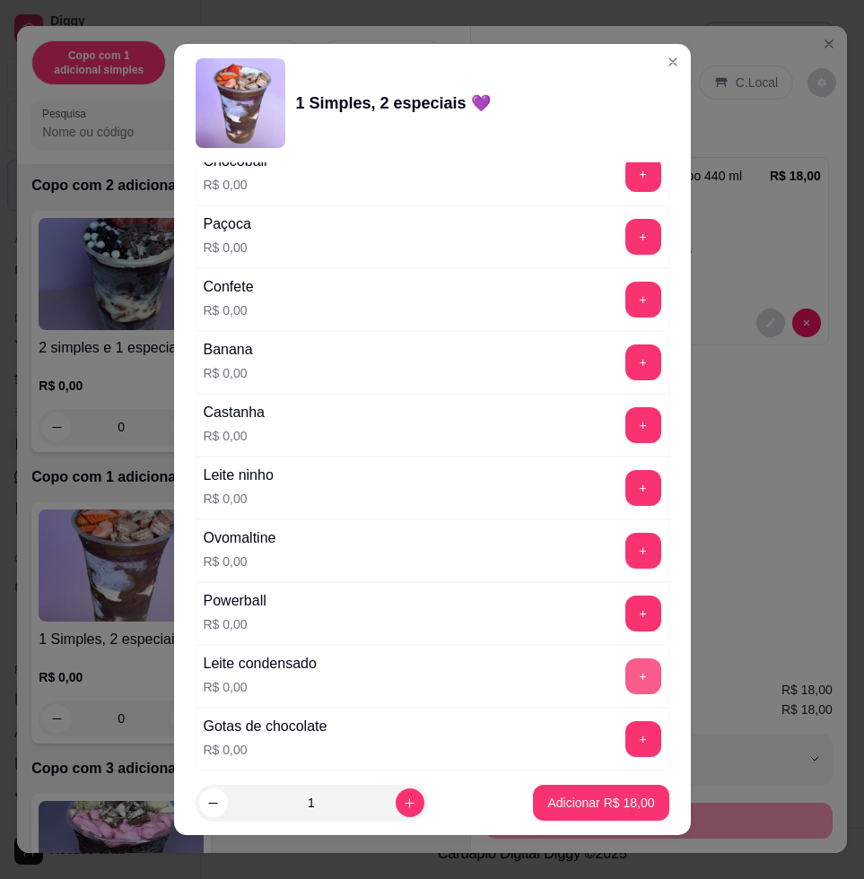
click at [625, 683] on button "+" at bounding box center [643, 676] width 36 height 36
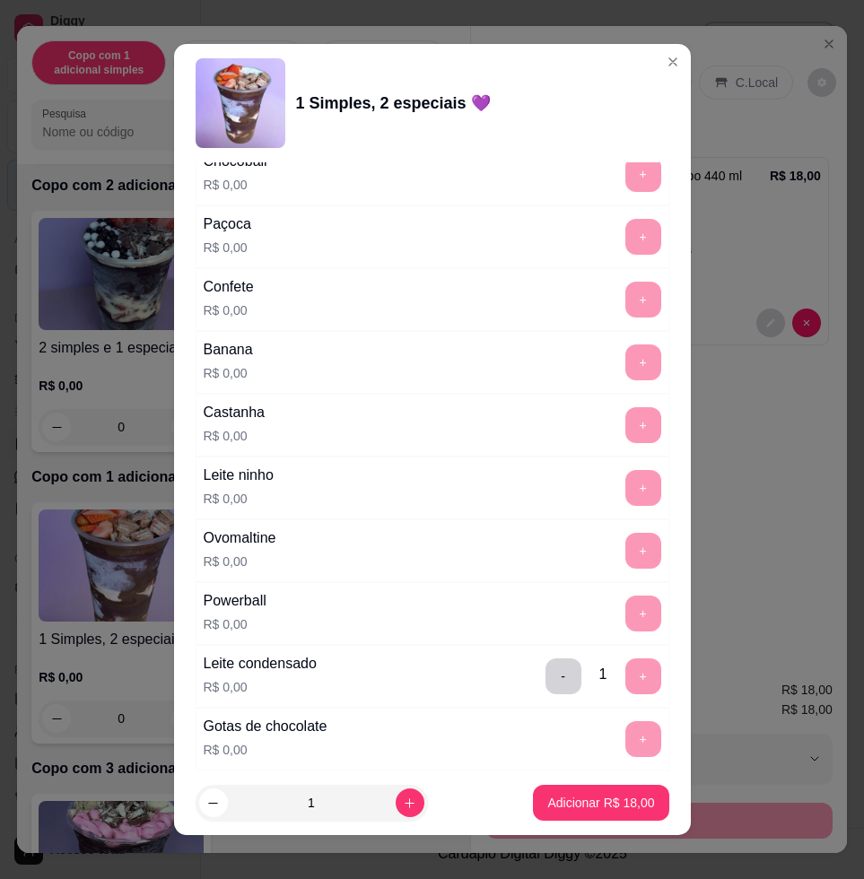
scroll to position [1569, 0]
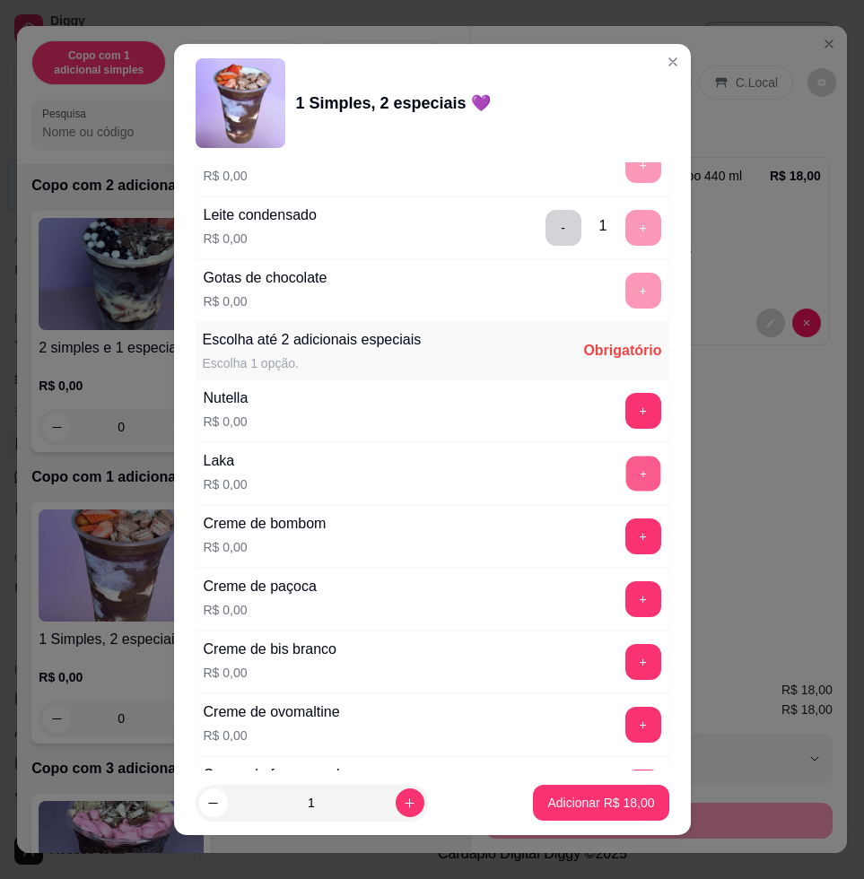
click at [625, 487] on button "+" at bounding box center [642, 473] width 35 height 35
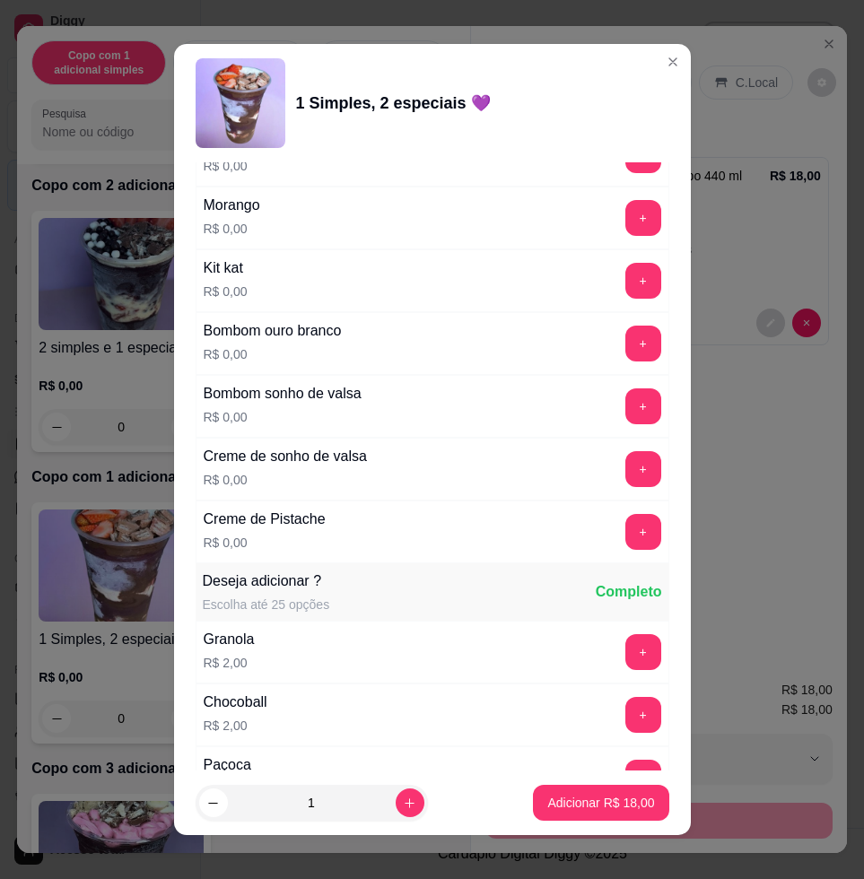
scroll to position [2130, 0]
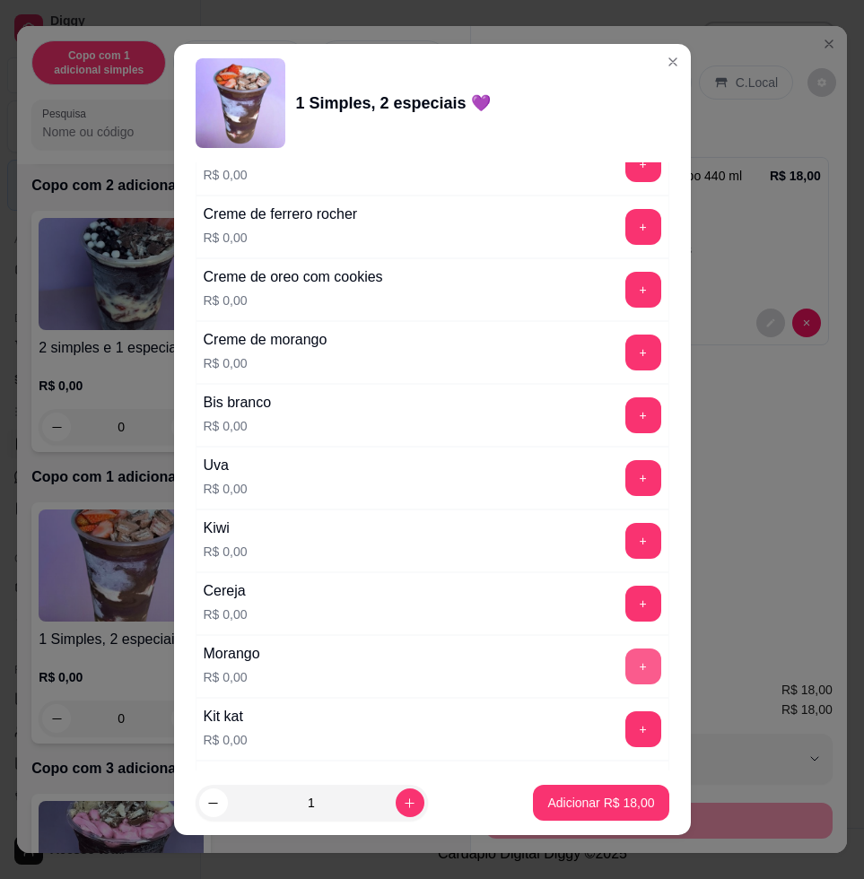
click at [625, 656] on button "+" at bounding box center [643, 666] width 36 height 36
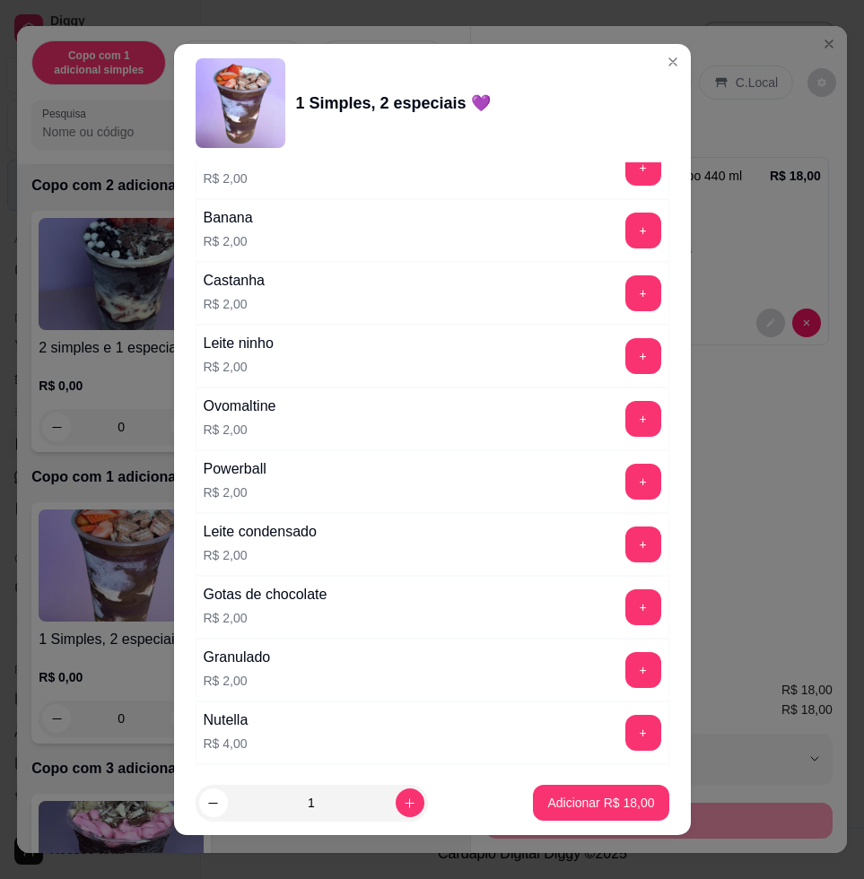
scroll to position [3139, 0]
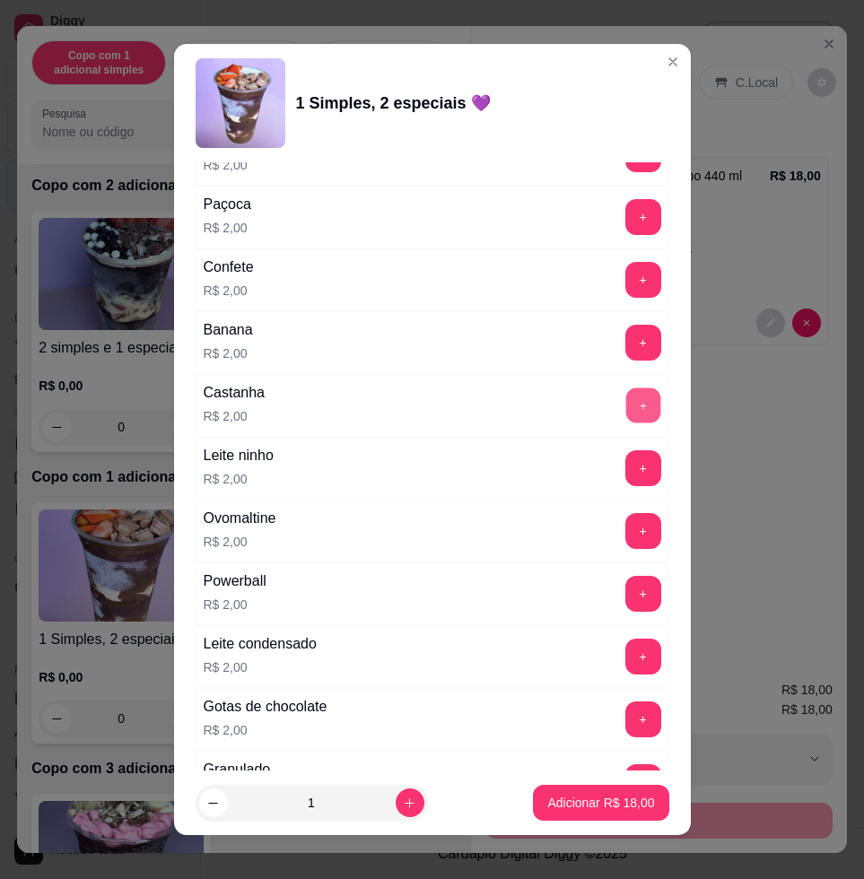
click at [625, 404] on button "+" at bounding box center [642, 405] width 35 height 35
click at [547, 807] on p "Adicionar R$ 20,00" at bounding box center [600, 803] width 107 height 18
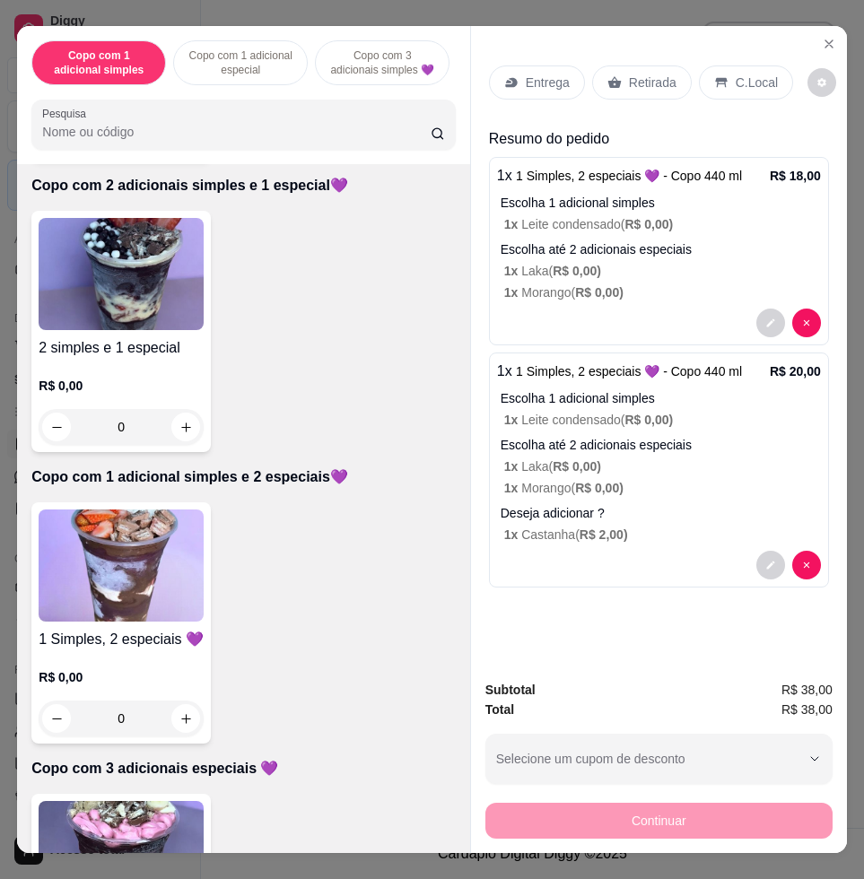
click at [542, 74] on p "Entrega" at bounding box center [547, 83] width 44 height 18
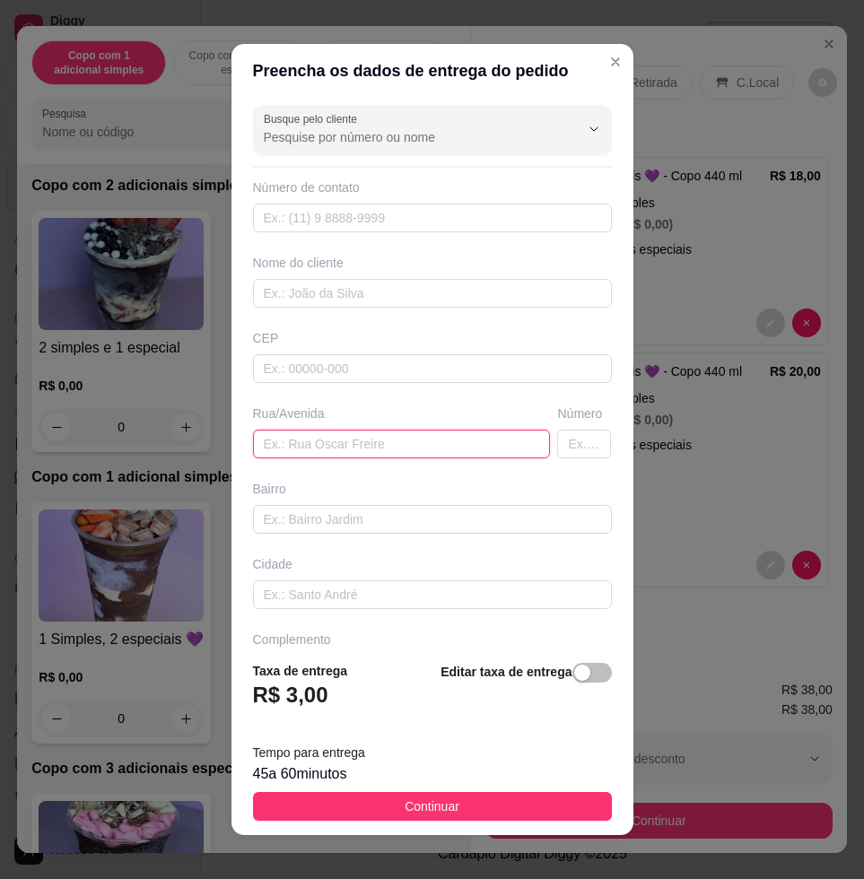
click at [400, 448] on input "text" at bounding box center [402, 444] width 298 height 29
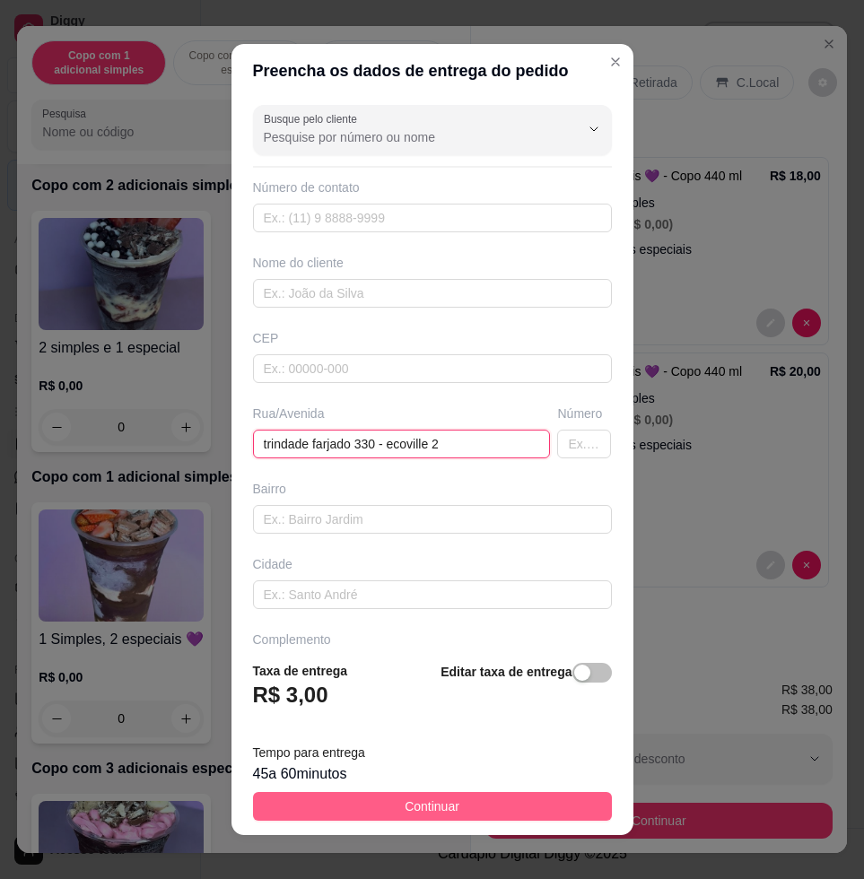
type input "trindade farjado 330 - ecoville 2"
click at [467, 796] on button "Continuar" at bounding box center [432, 806] width 359 height 29
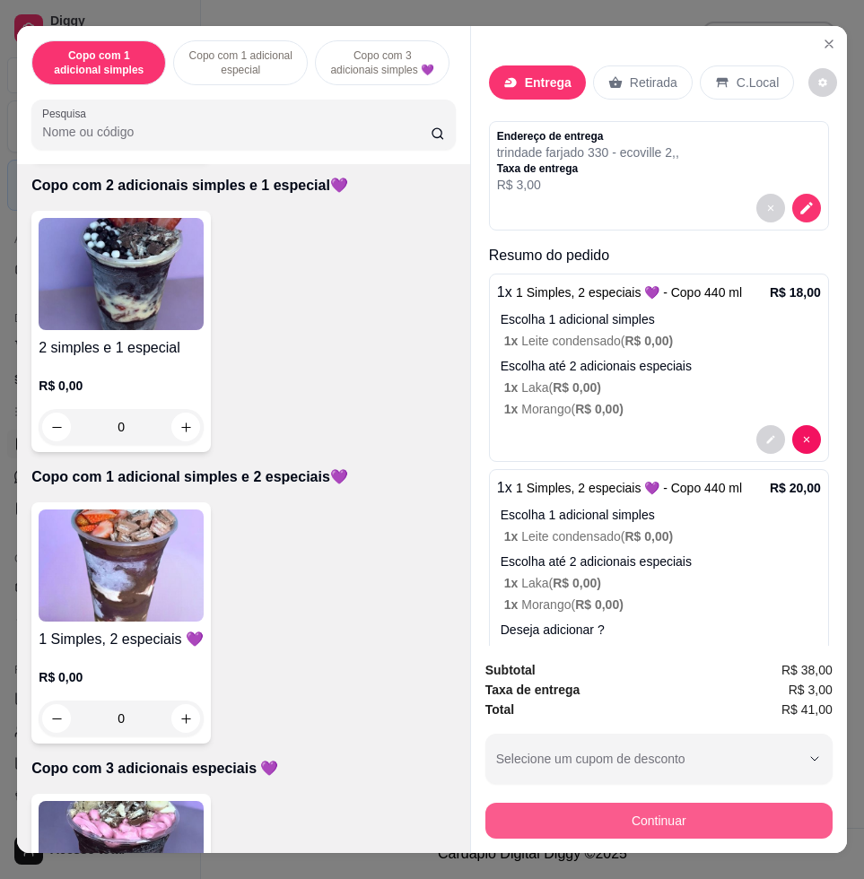
click at [620, 811] on button "Continuar" at bounding box center [658, 821] width 347 height 36
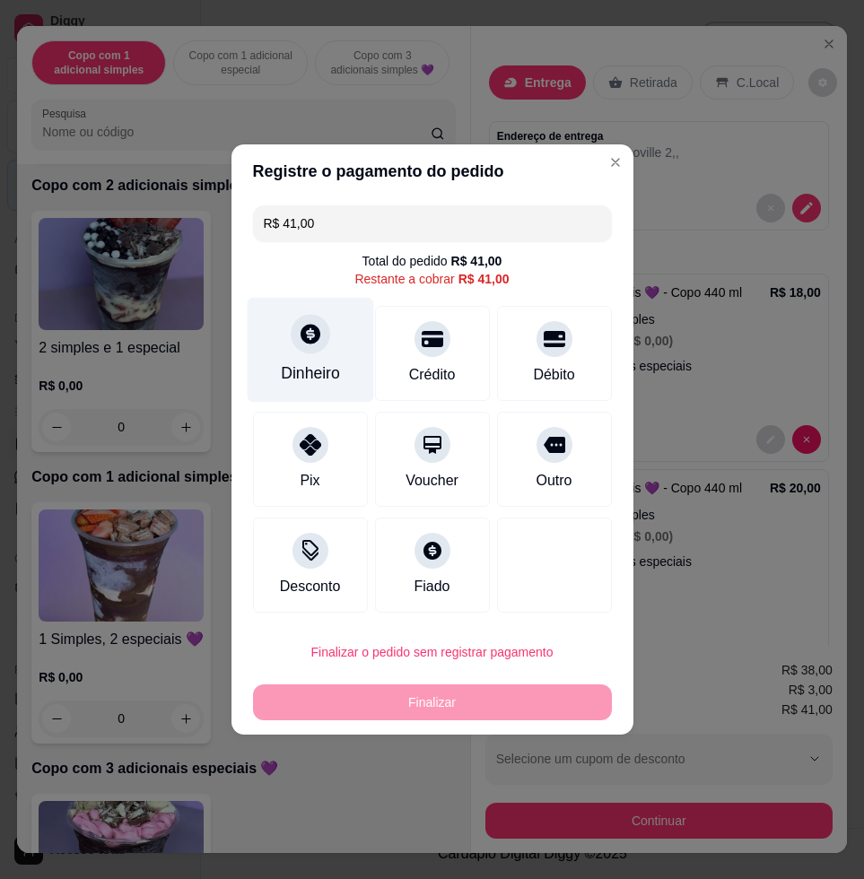
click at [326, 344] on div "Dinheiro" at bounding box center [310, 350] width 126 height 105
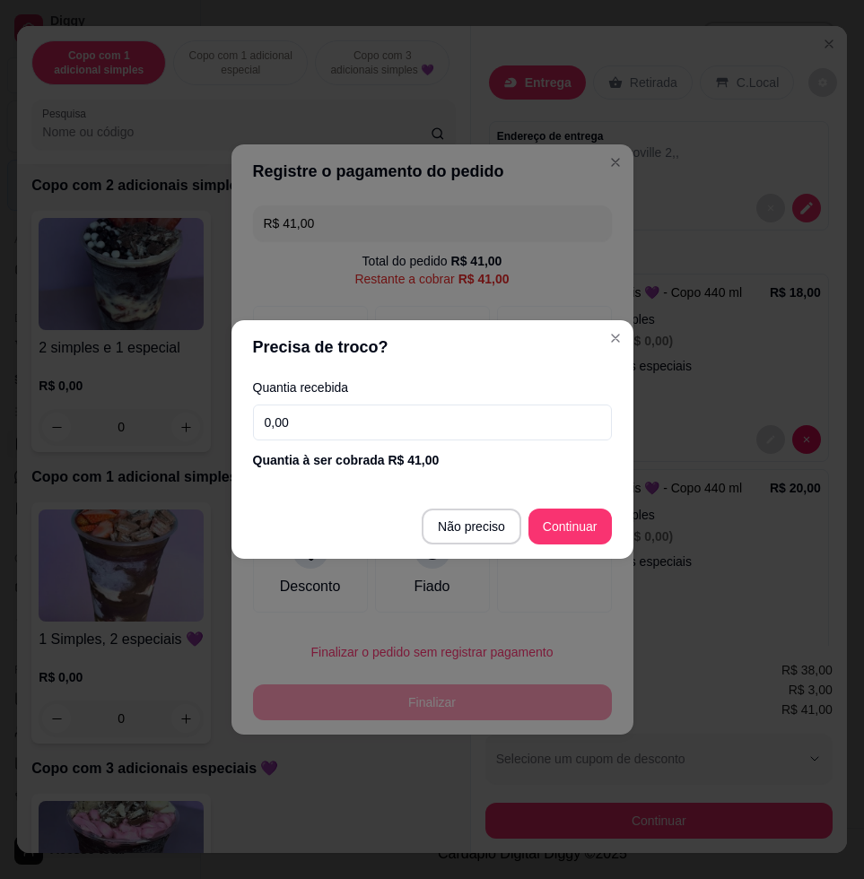
click at [362, 433] on input "0,00" at bounding box center [432, 422] width 359 height 36
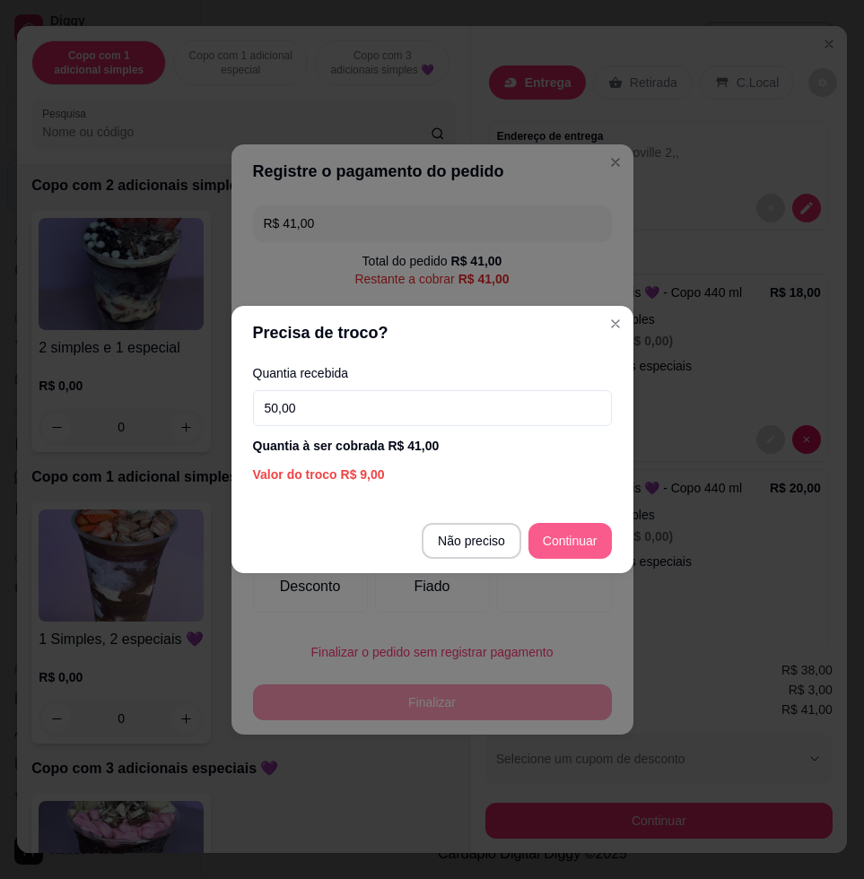
type input "50,00"
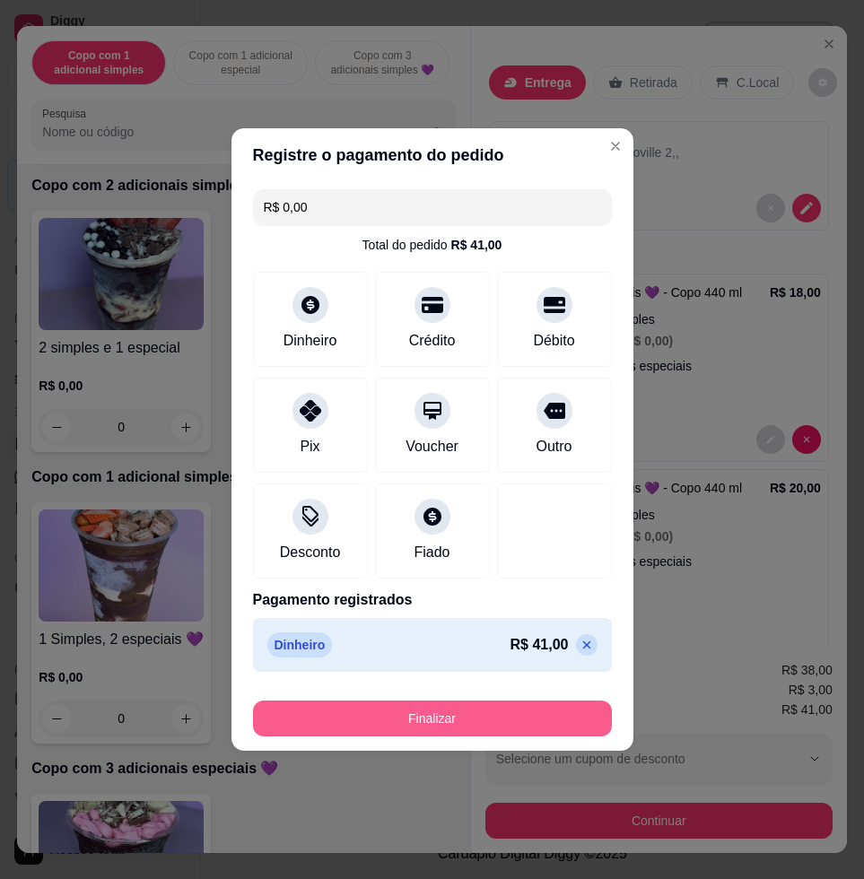
click at [471, 712] on button "Finalizar" at bounding box center [432, 718] width 359 height 36
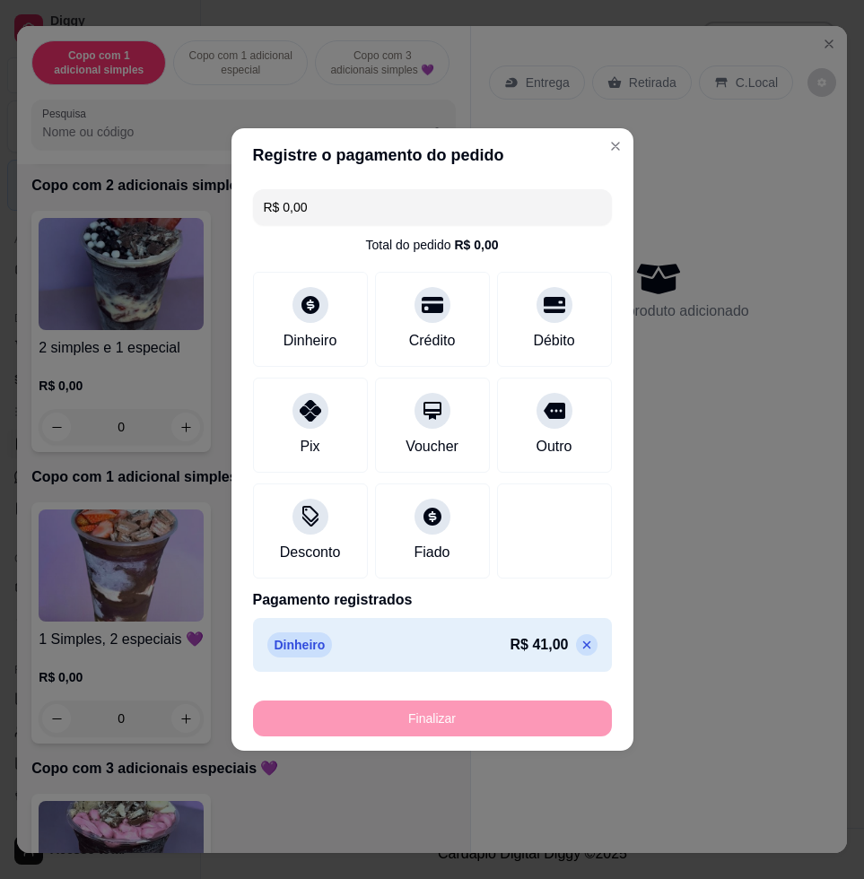
type input "-R$ 41,00"
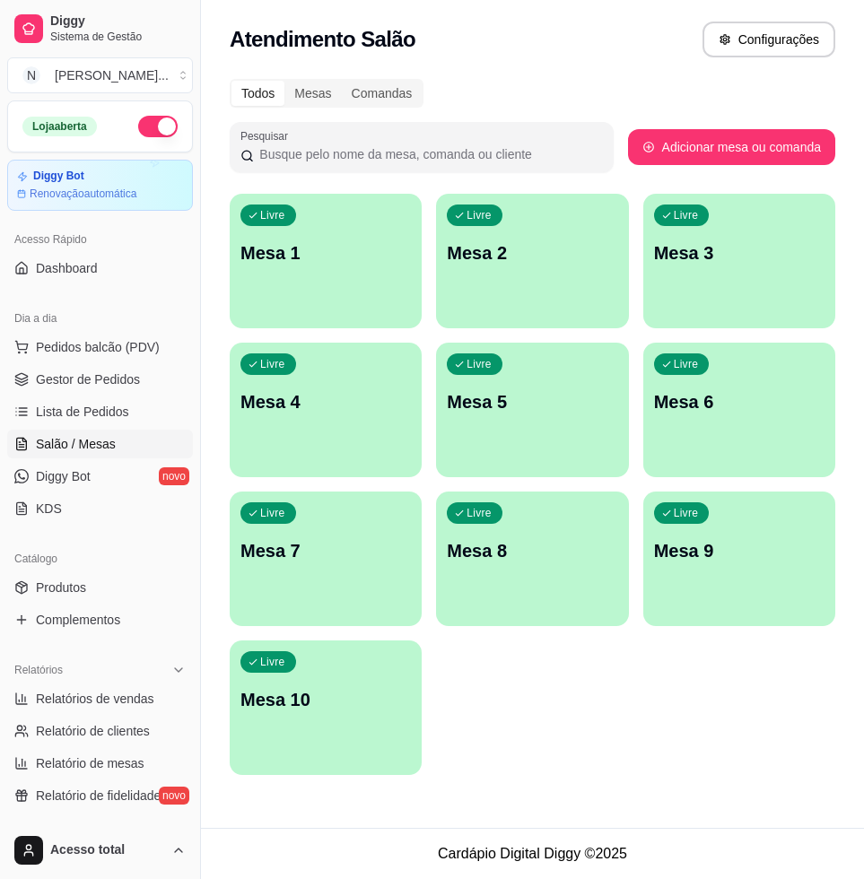
click at [365, 197] on div "Livre Mesa 1" at bounding box center [326, 250] width 192 height 113
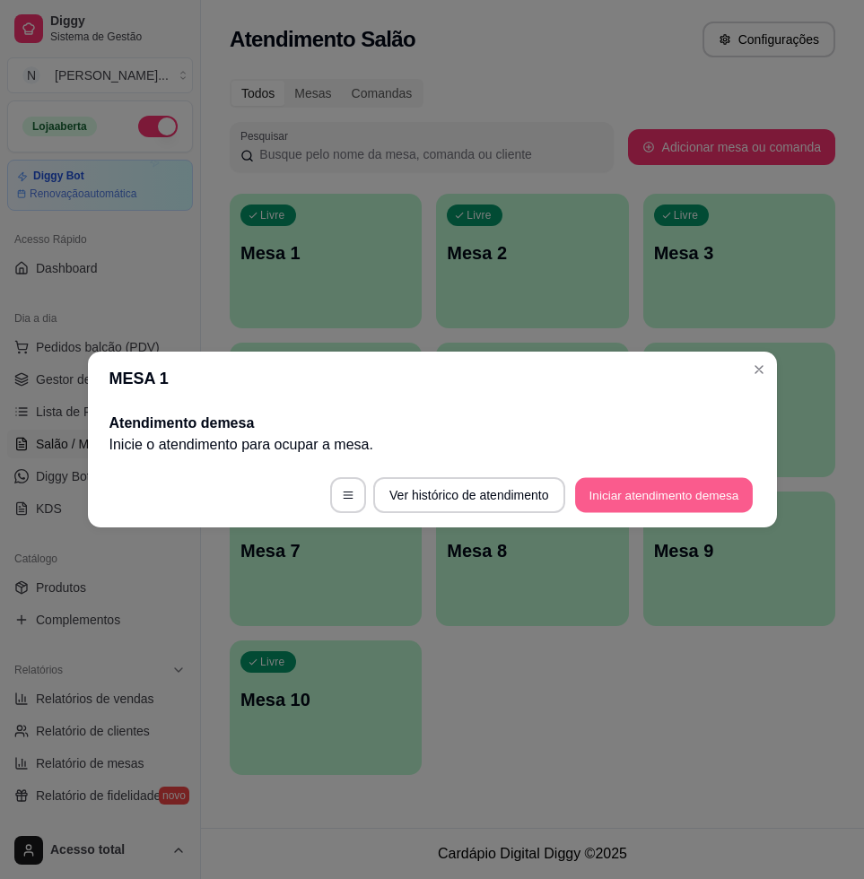
click at [626, 495] on button "Iniciar atendimento de mesa" at bounding box center [664, 495] width 178 height 35
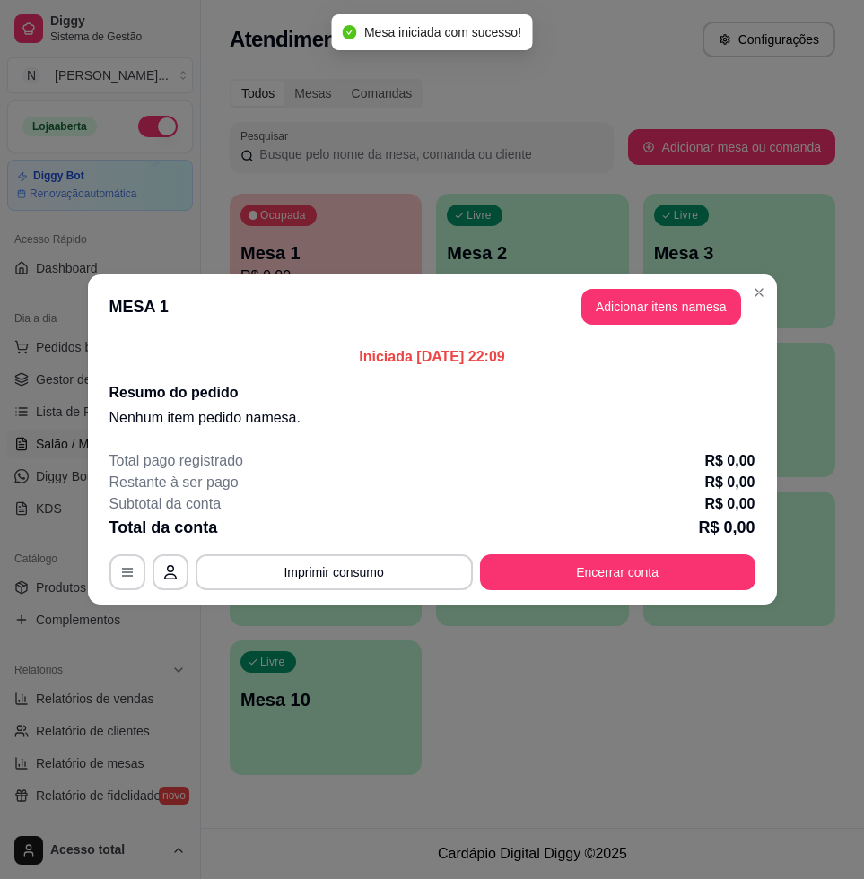
click at [663, 306] on button "Adicionar itens na mesa" at bounding box center [661, 307] width 160 height 36
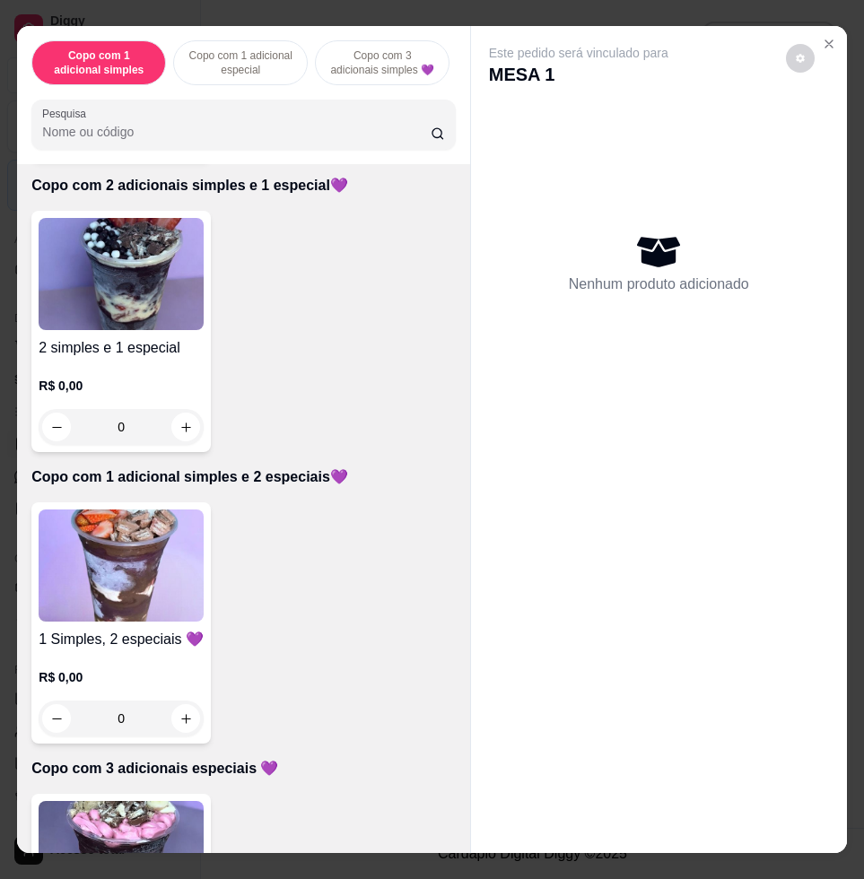
scroll to position [1121, 0]
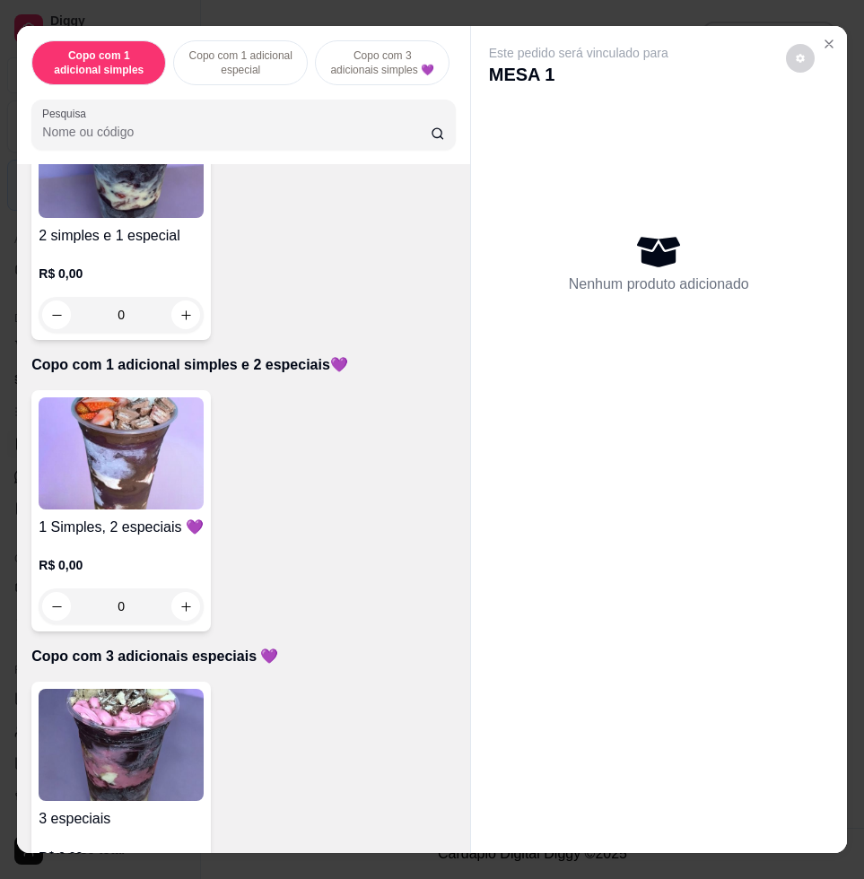
click at [126, 724] on img at bounding box center [121, 745] width 165 height 112
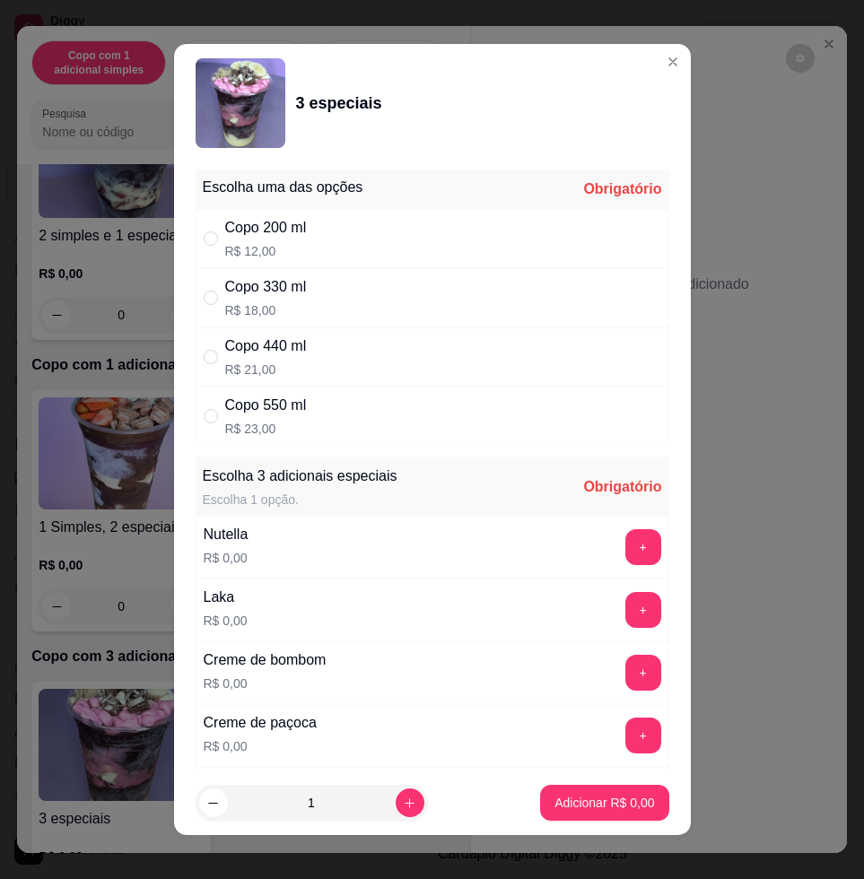
click at [299, 412] on div "Copo 550 ml" at bounding box center [266, 406] width 82 height 22
radio input "true"
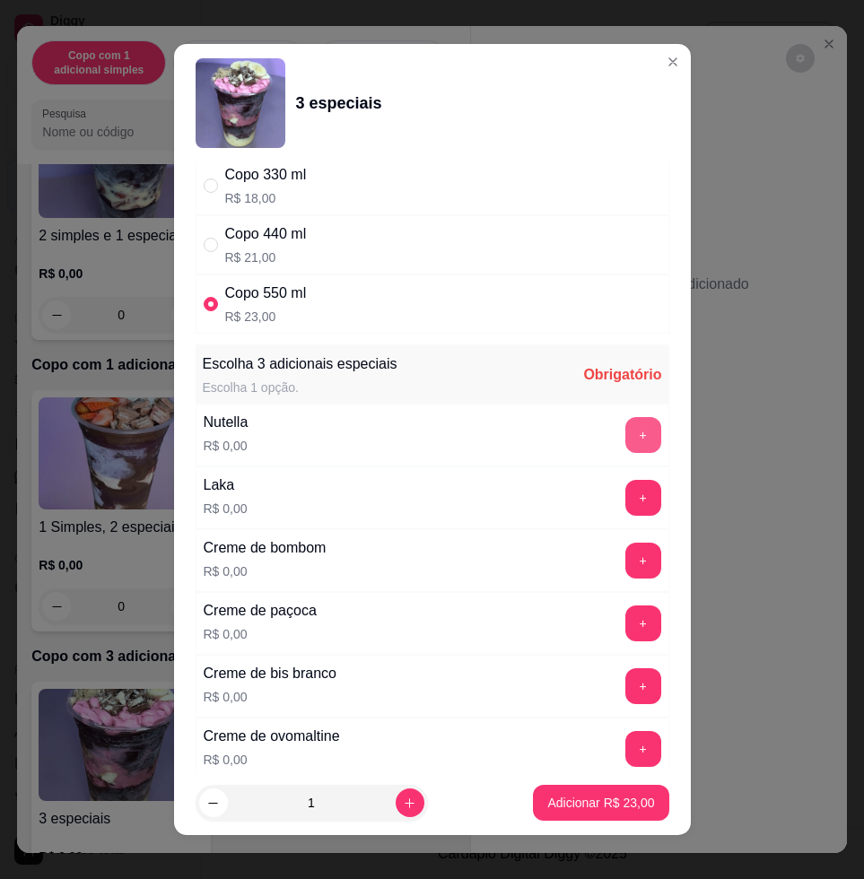
click at [625, 432] on button "+" at bounding box center [643, 435] width 36 height 36
click at [625, 500] on button "+" at bounding box center [643, 498] width 36 height 36
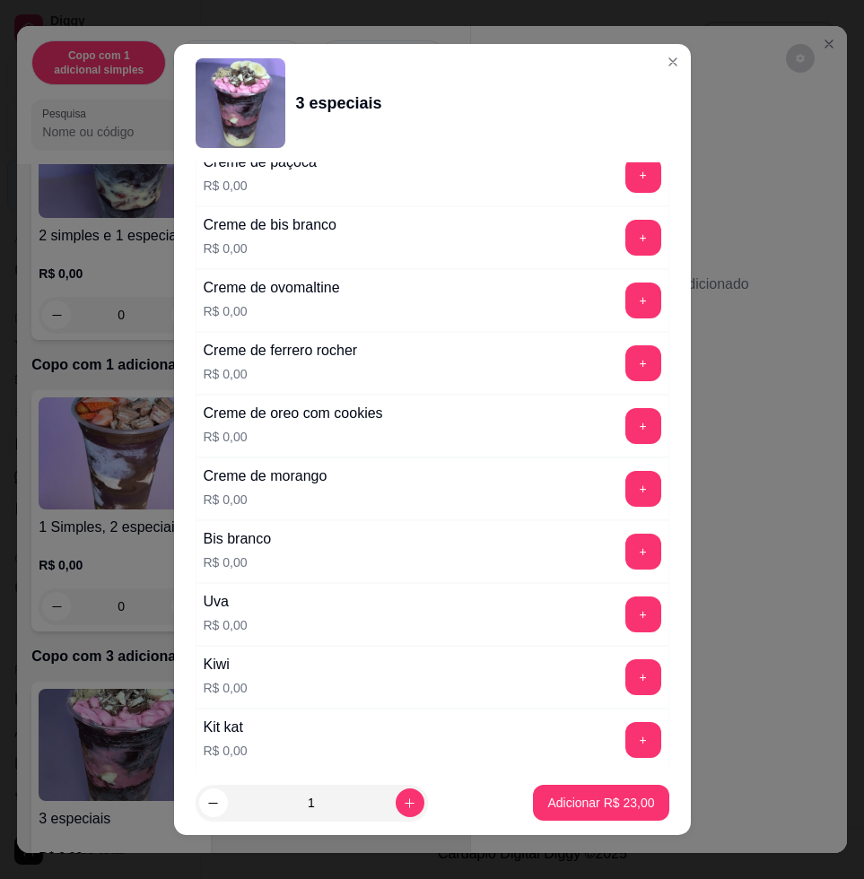
scroll to position [785, 0]
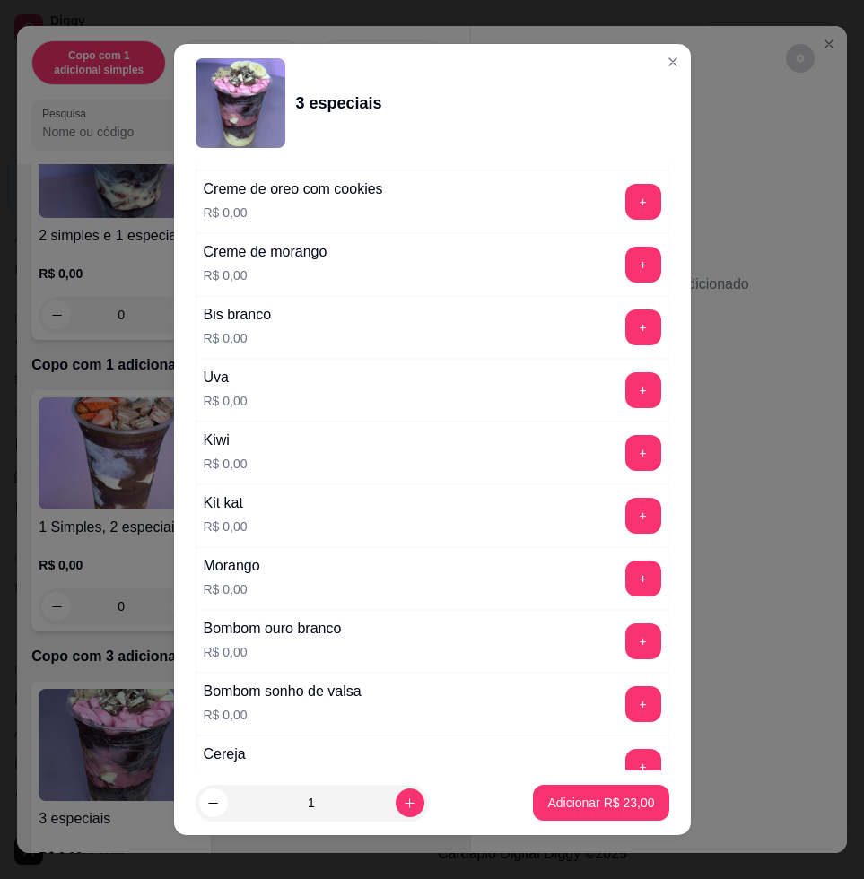
drag, startPoint x: 578, startPoint y: 571, endPoint x: 596, endPoint y: 571, distance: 17.9
click at [618, 571] on div "+" at bounding box center [643, 578] width 50 height 36
click at [625, 573] on button "+" at bounding box center [643, 578] width 36 height 36
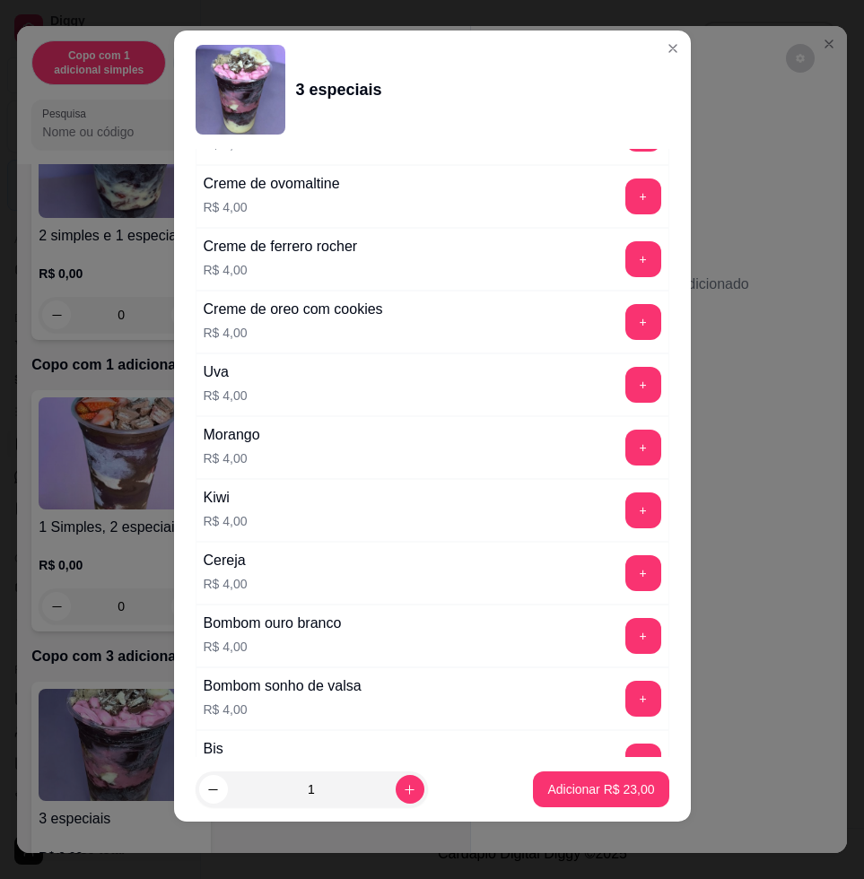
scroll to position [3698, 0]
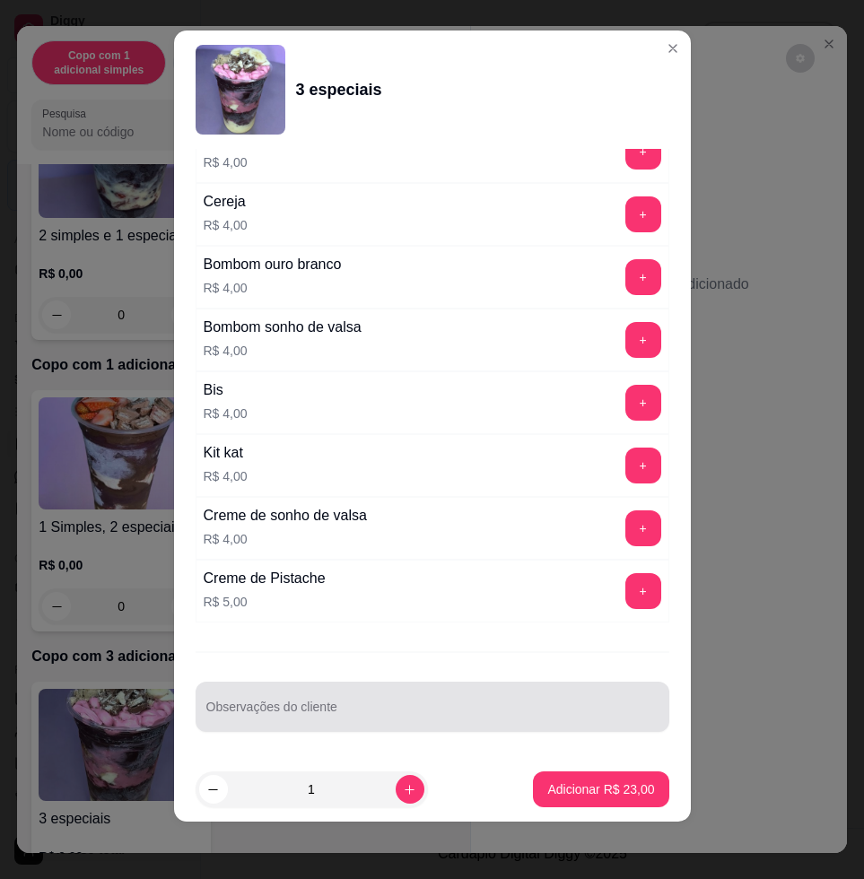
click at [427, 714] on input "Observações do cliente" at bounding box center [432, 714] width 452 height 18
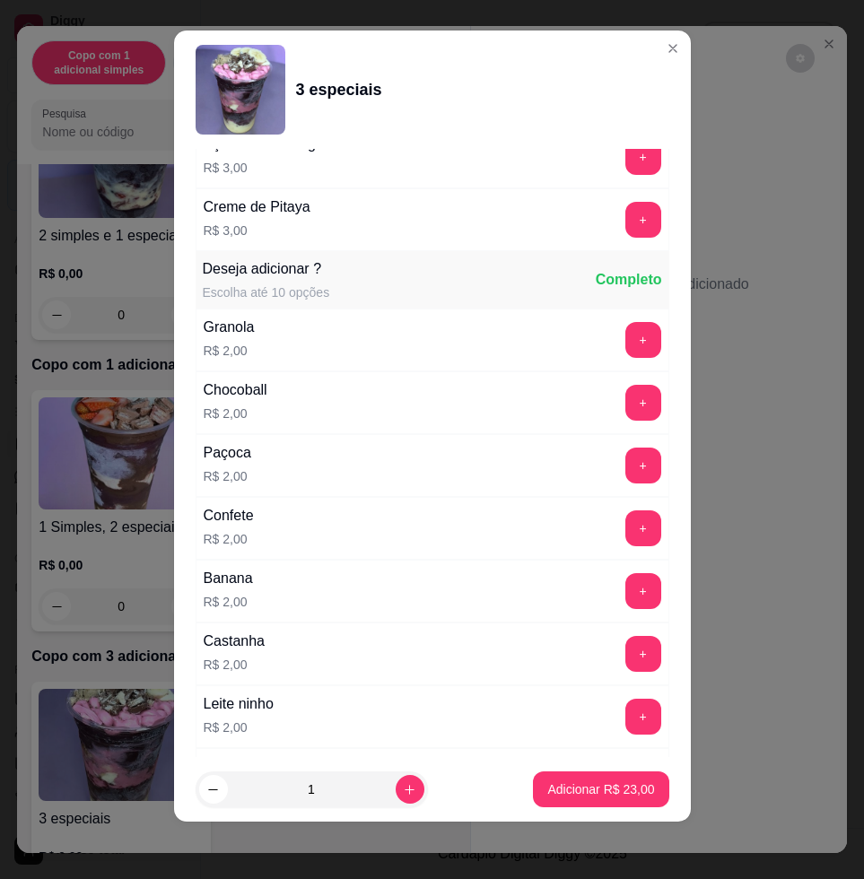
scroll to position [2241, 0]
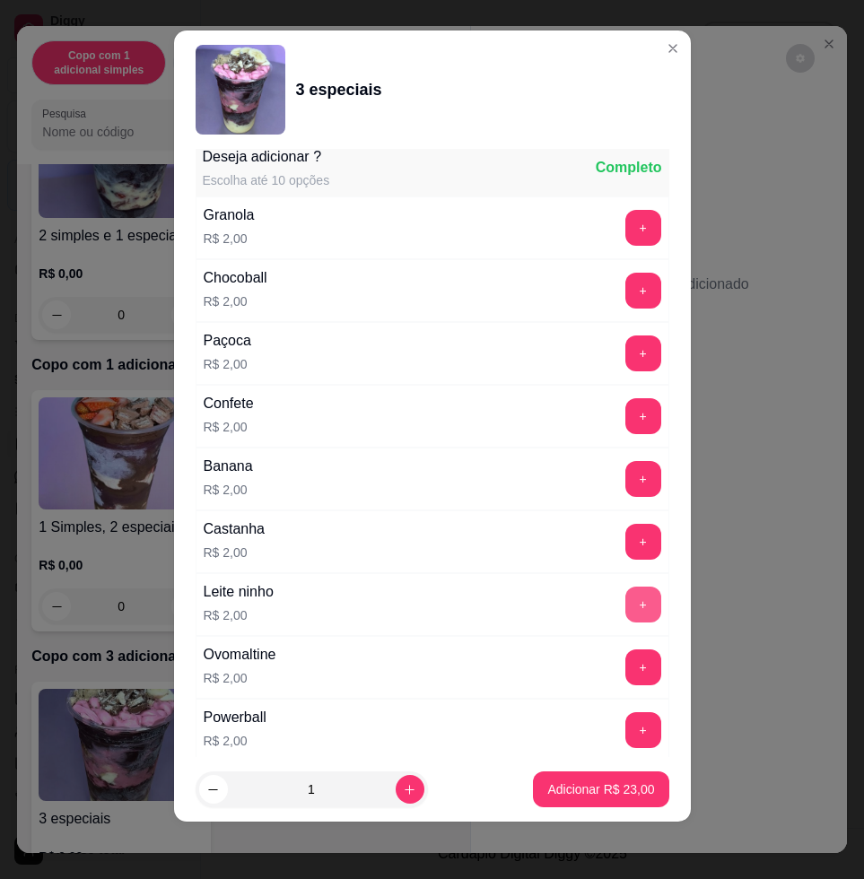
type input "LEVAR"
click at [625, 608] on button "+" at bounding box center [643, 604] width 36 height 36
click at [600, 780] on p "Adicionar R$ 25,00" at bounding box center [600, 789] width 107 height 18
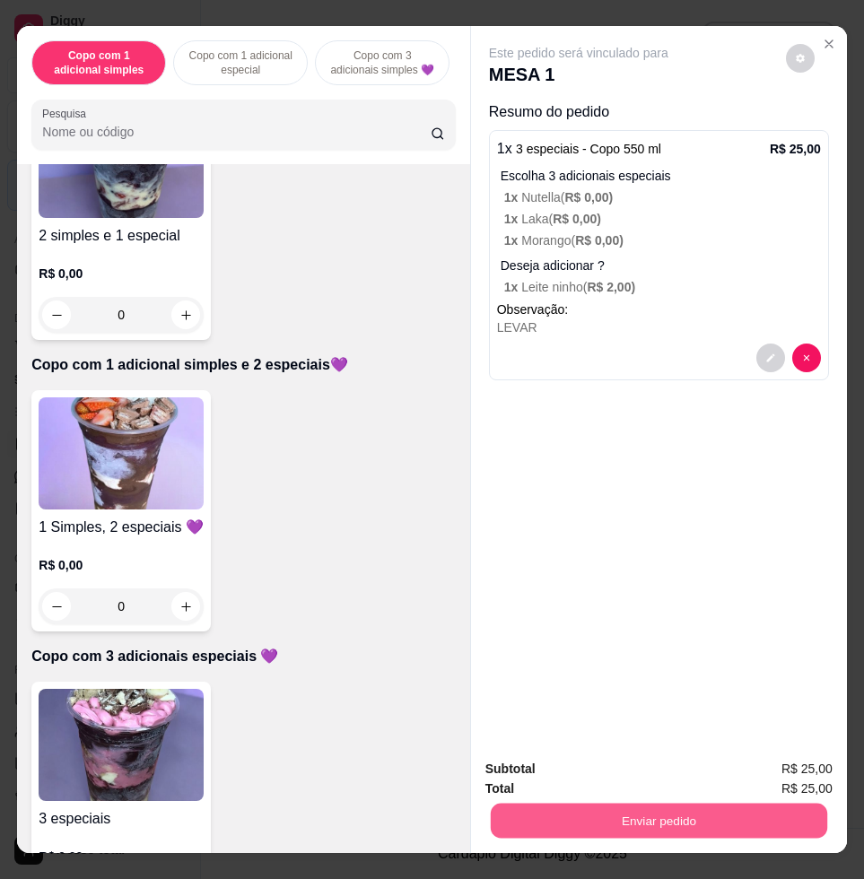
click at [617, 803] on button "Enviar pedido" at bounding box center [659, 820] width 336 height 35
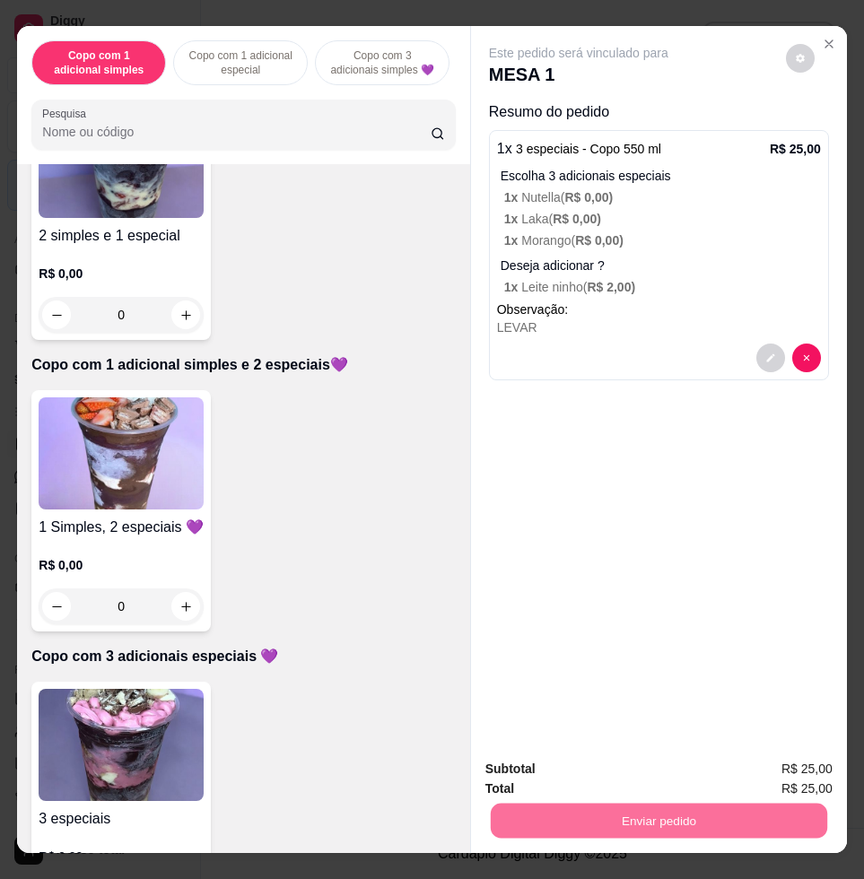
click at [794, 779] on button "Enviar pedido" at bounding box center [783, 768] width 101 height 34
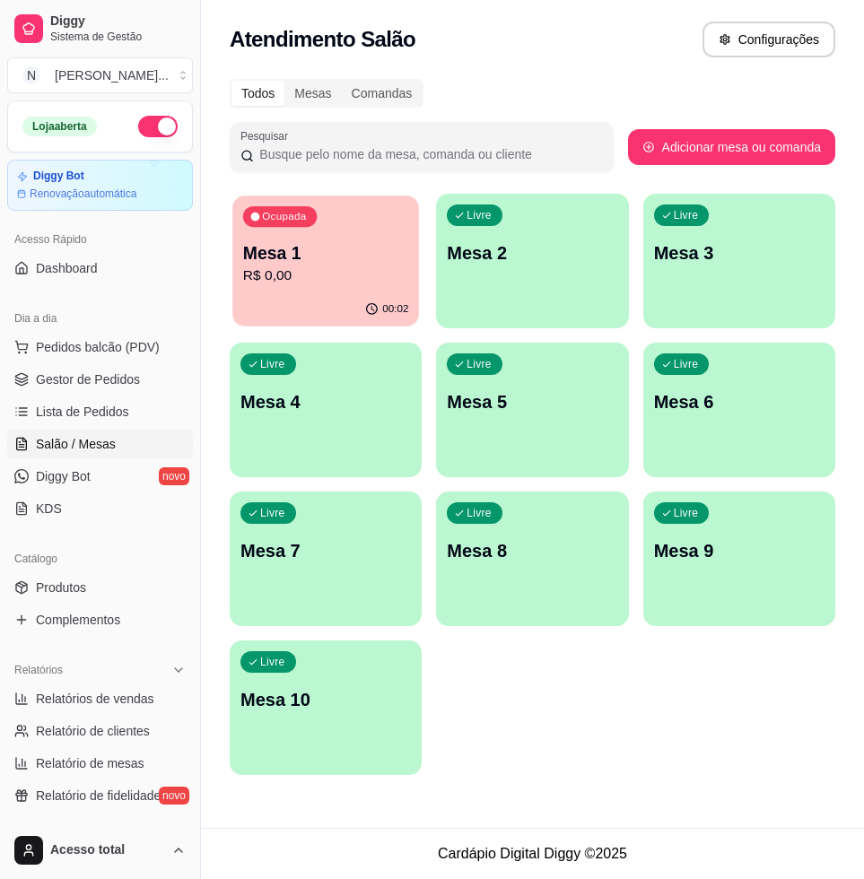
click at [319, 236] on div "Ocupada Mesa 1 R$ 0,00" at bounding box center [325, 243] width 187 height 97
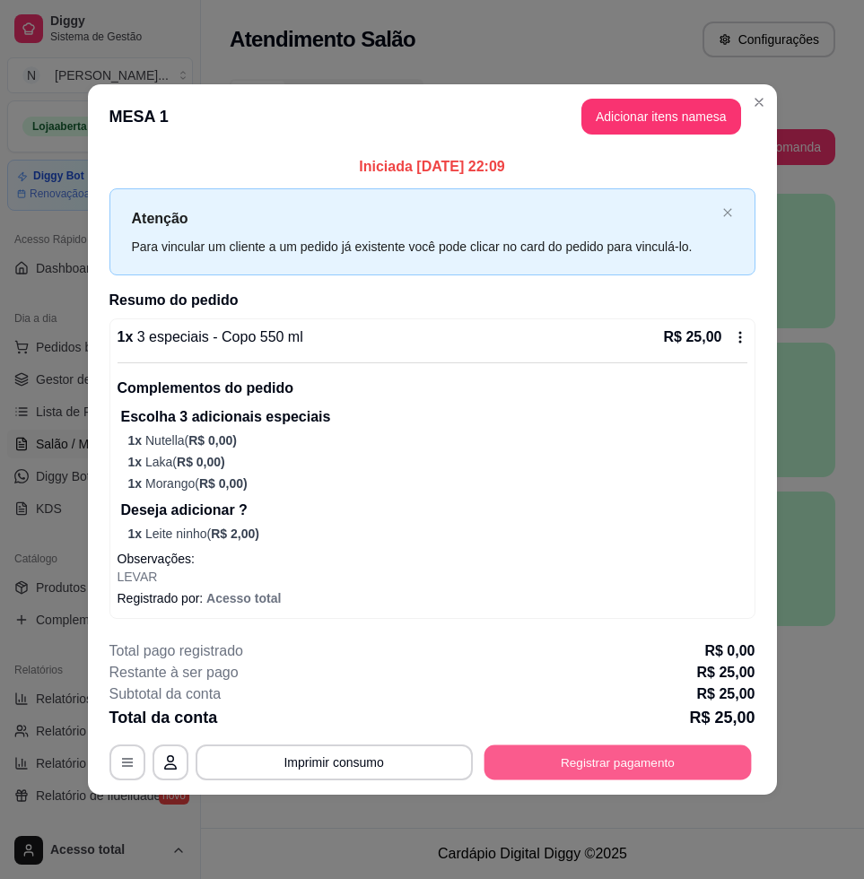
click at [641, 761] on button "Registrar pagamento" at bounding box center [616, 762] width 267 height 35
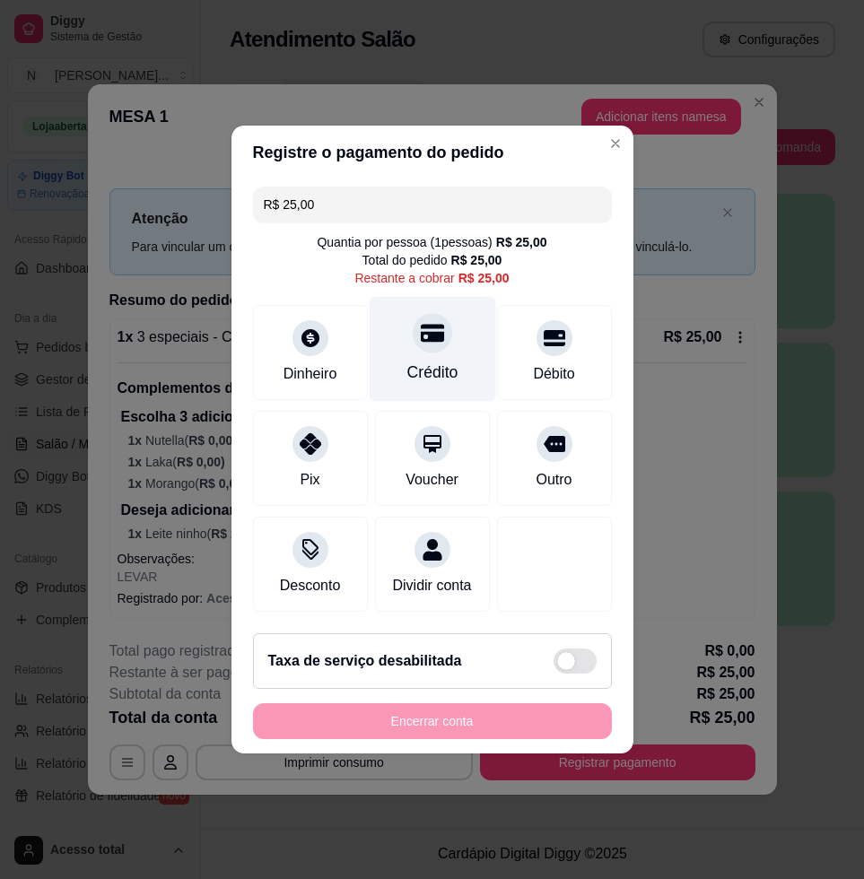
click at [437, 342] on div "Crédito" at bounding box center [432, 349] width 126 height 105
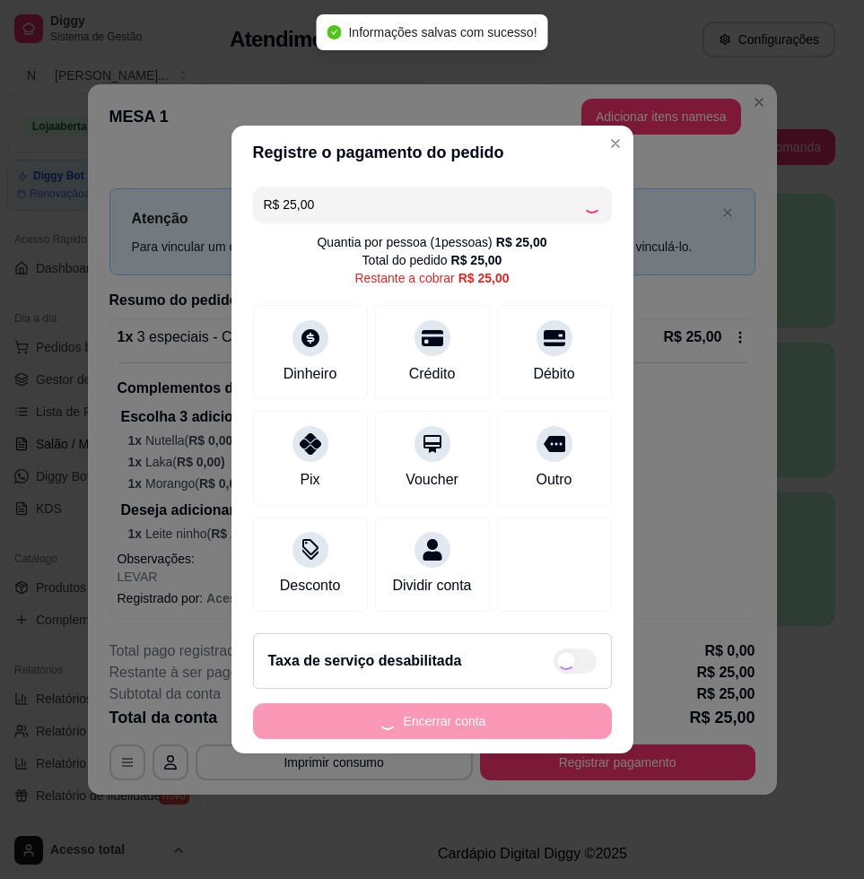
type input "R$ 0,00"
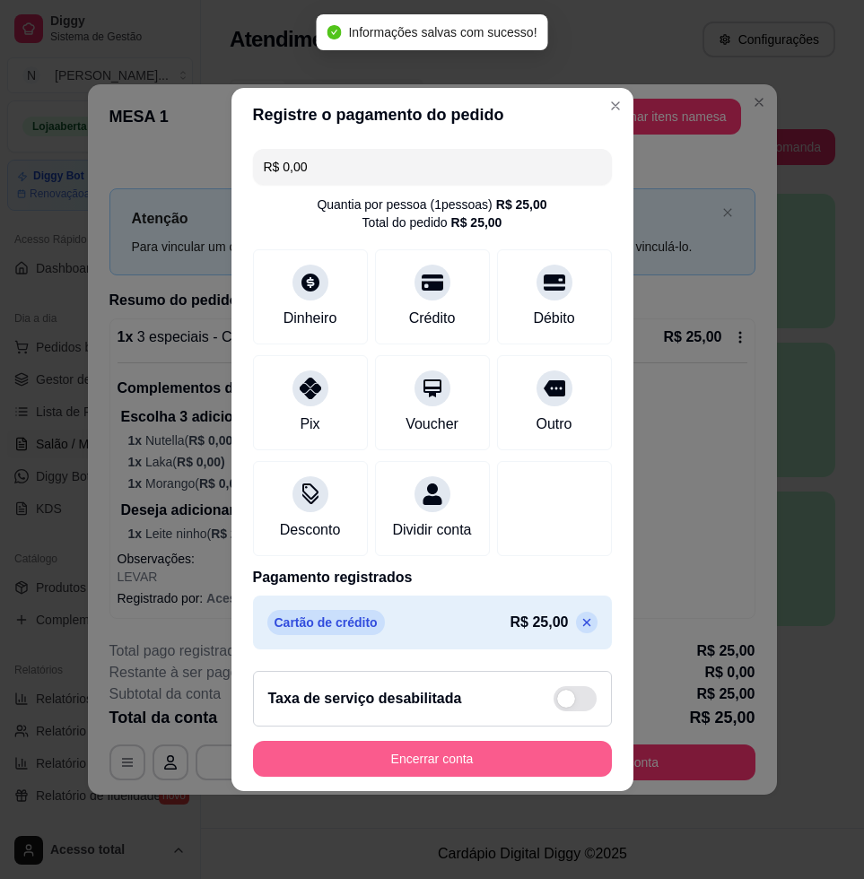
click at [427, 766] on button "Encerrar conta" at bounding box center [432, 759] width 359 height 36
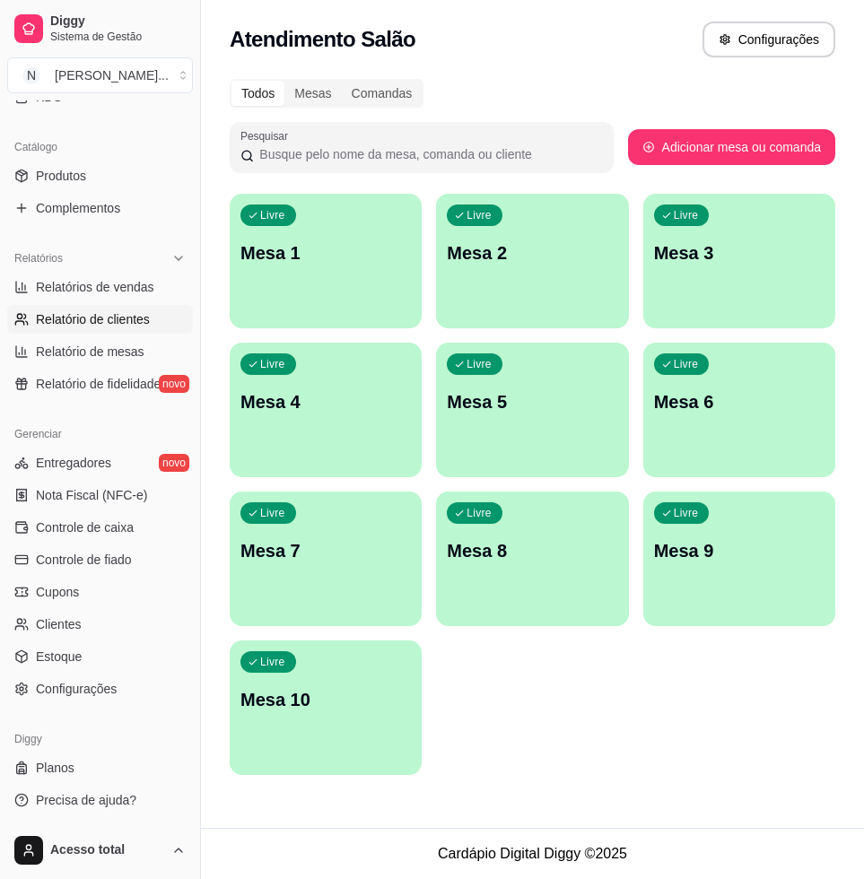
scroll to position [0, 0]
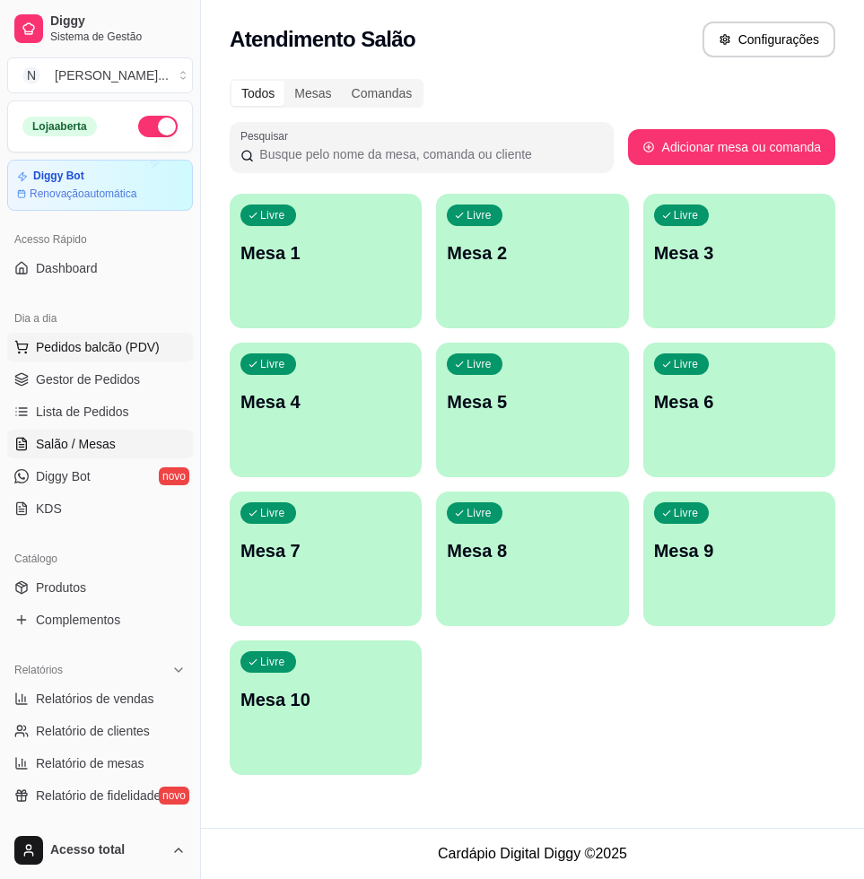
click at [86, 352] on span "Pedidos balcão (PDV)" at bounding box center [98, 347] width 124 height 18
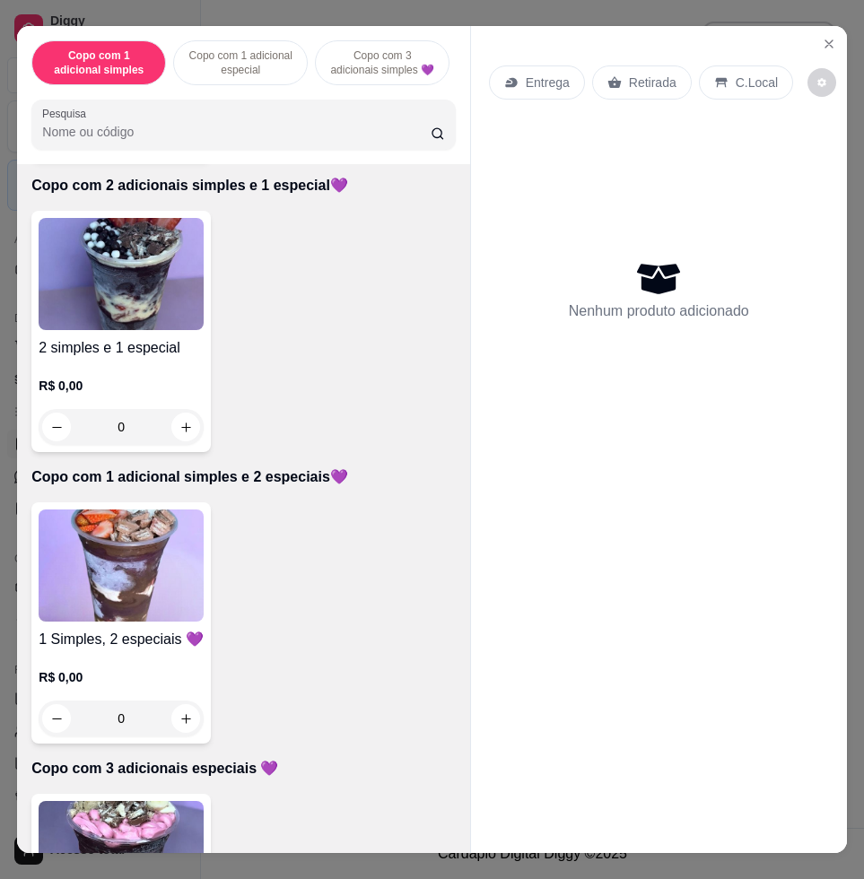
scroll to position [1233, 0]
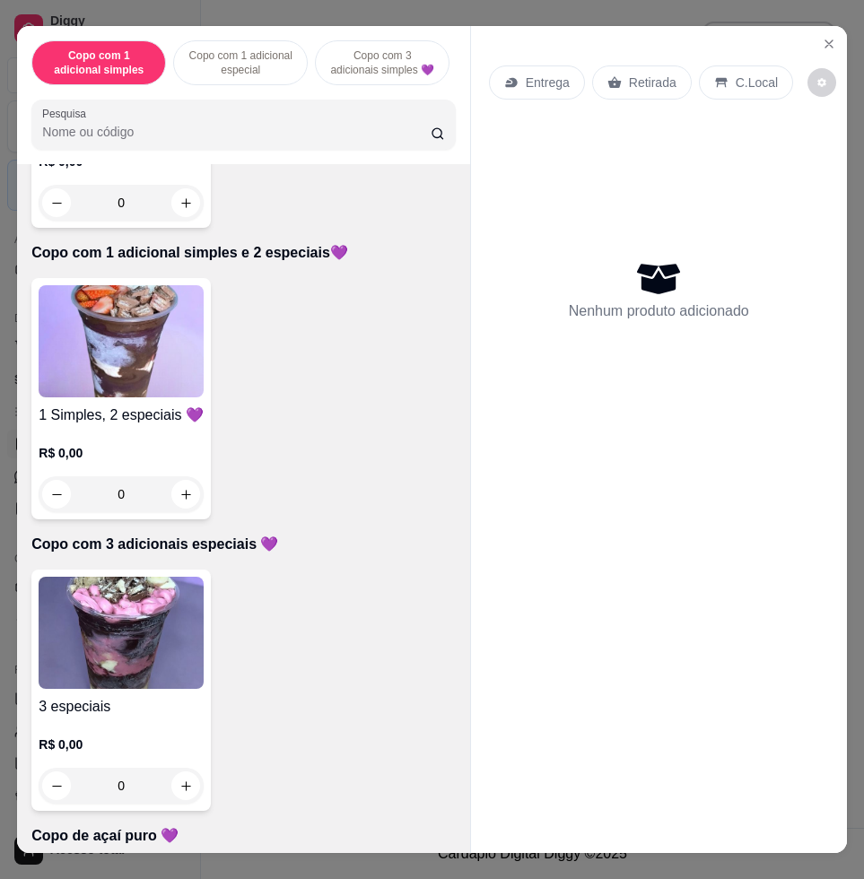
click at [129, 624] on img at bounding box center [121, 633] width 165 height 112
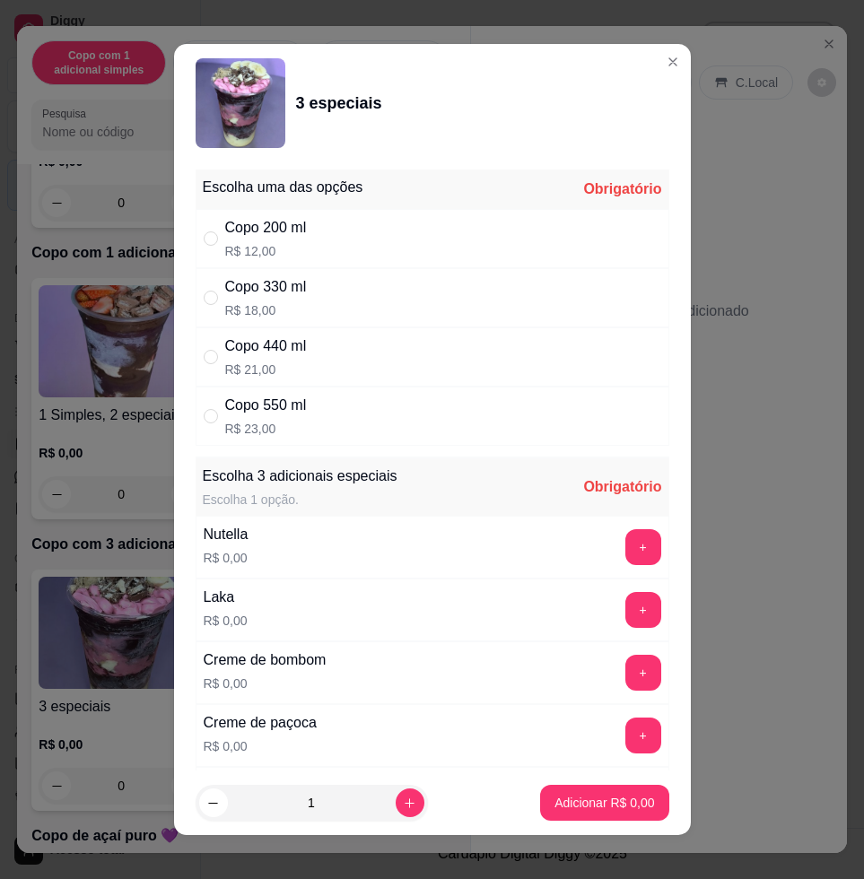
click at [329, 354] on div "Copo 440 ml R$ 21,00" at bounding box center [431, 356] width 473 height 59
radio input "true"
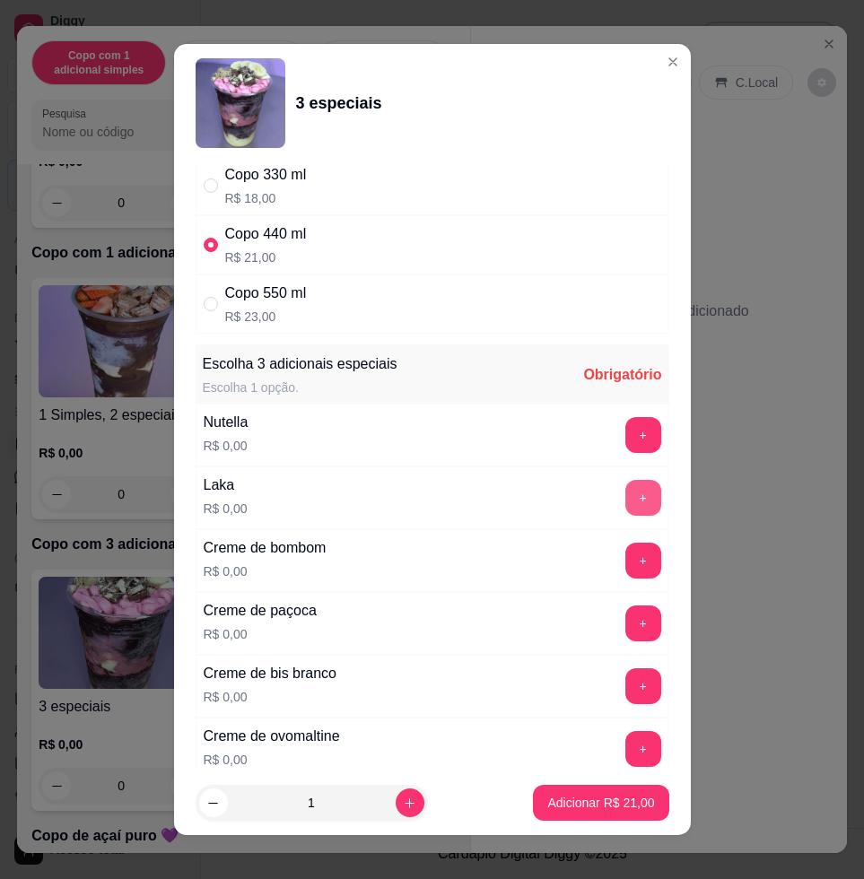
click at [625, 507] on button "+" at bounding box center [643, 498] width 36 height 36
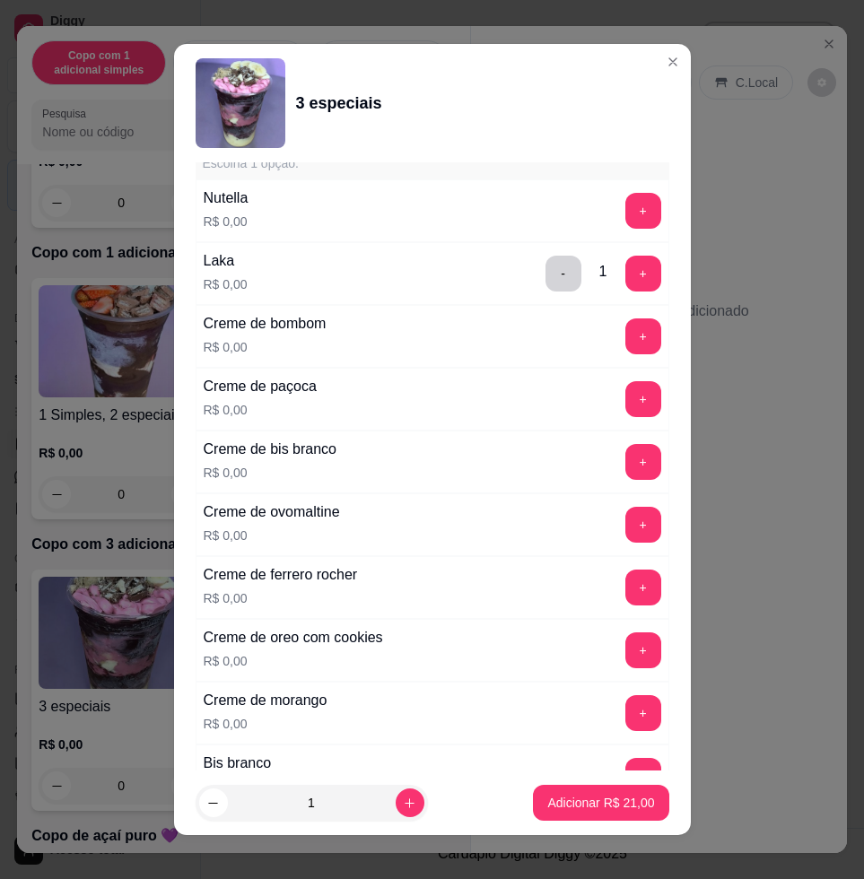
scroll to position [448, 0]
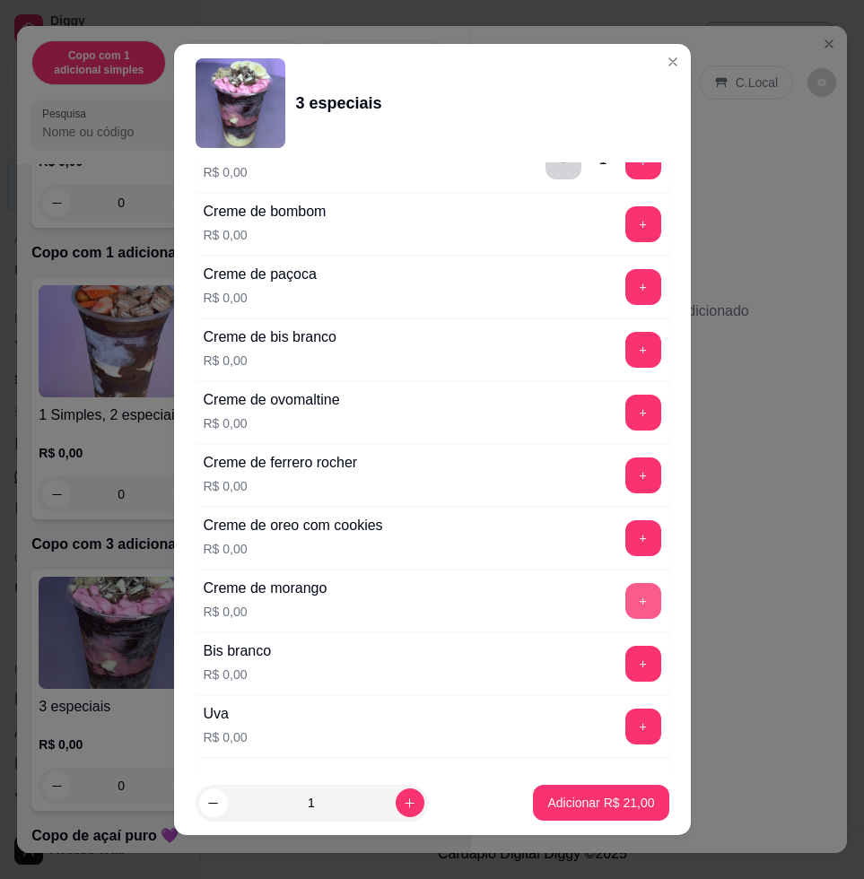
click at [625, 608] on button "+" at bounding box center [643, 601] width 36 height 36
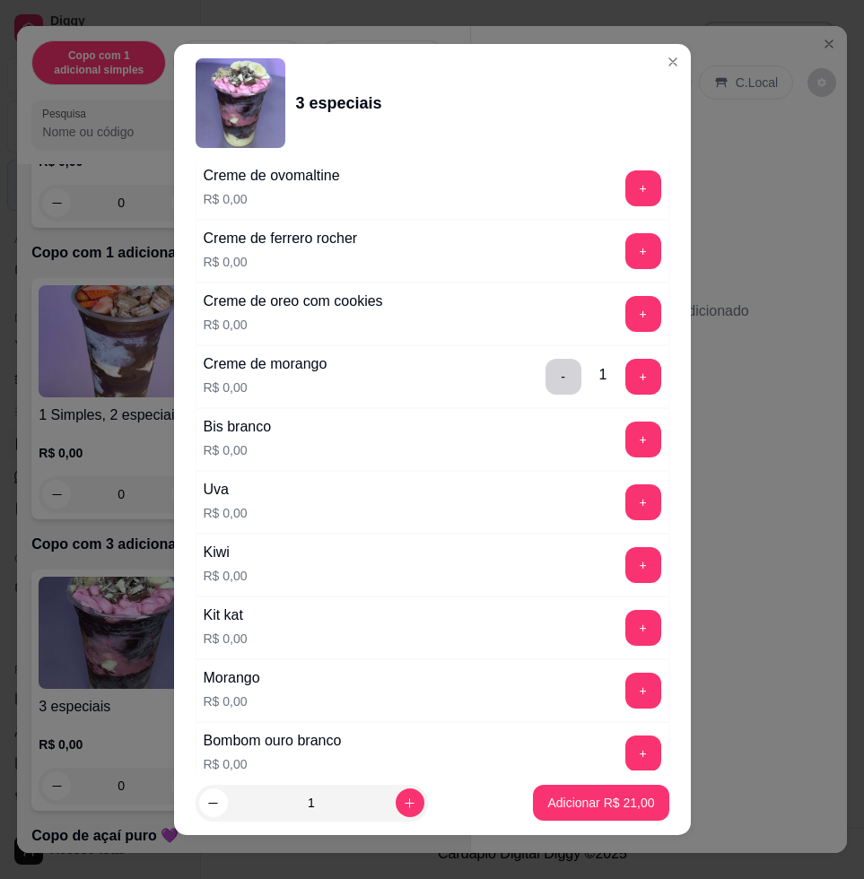
scroll to position [785, 0]
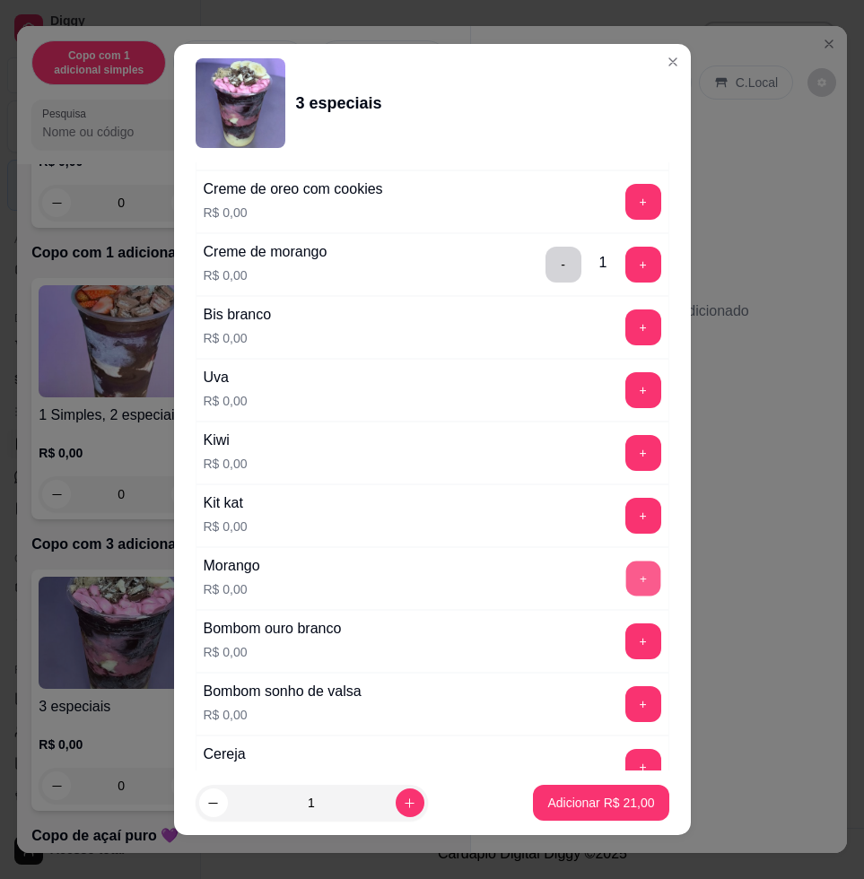
click at [625, 584] on button "+" at bounding box center [642, 578] width 35 height 35
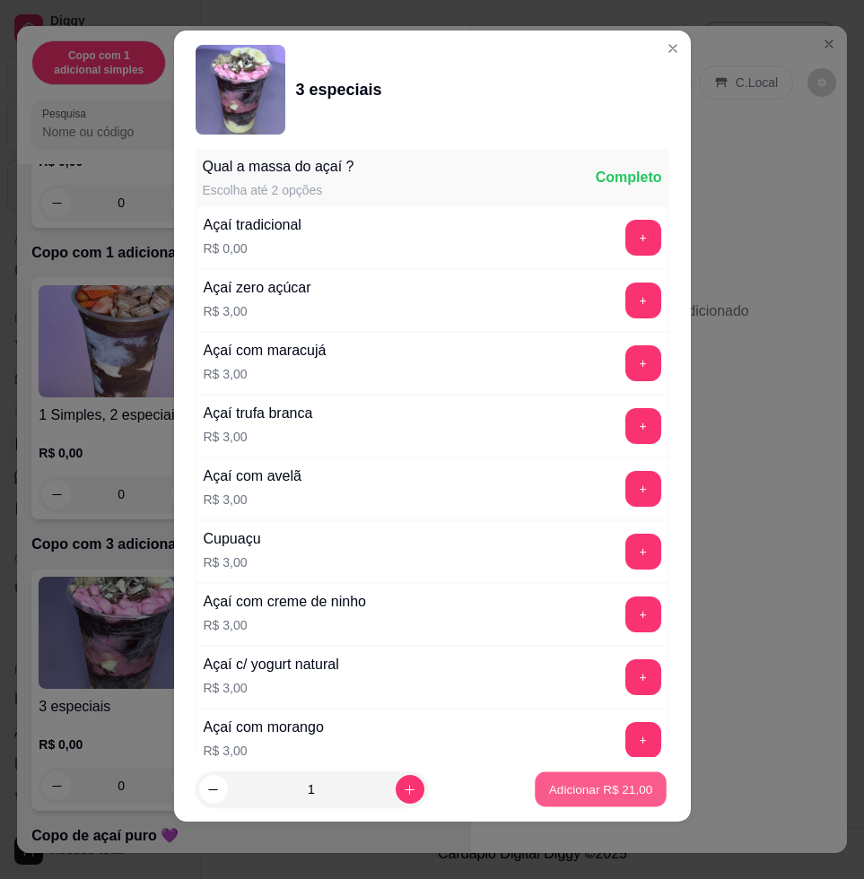
click at [614, 785] on p "Adicionar R$ 21,00" at bounding box center [601, 788] width 104 height 17
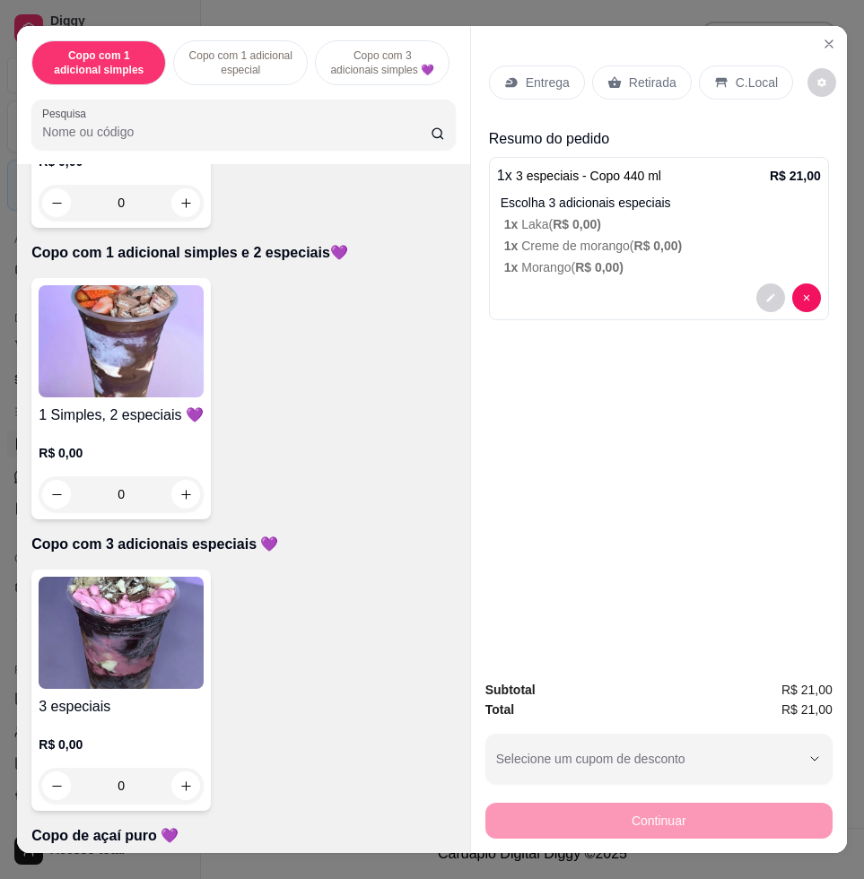
click at [532, 74] on p "Entrega" at bounding box center [547, 83] width 44 height 18
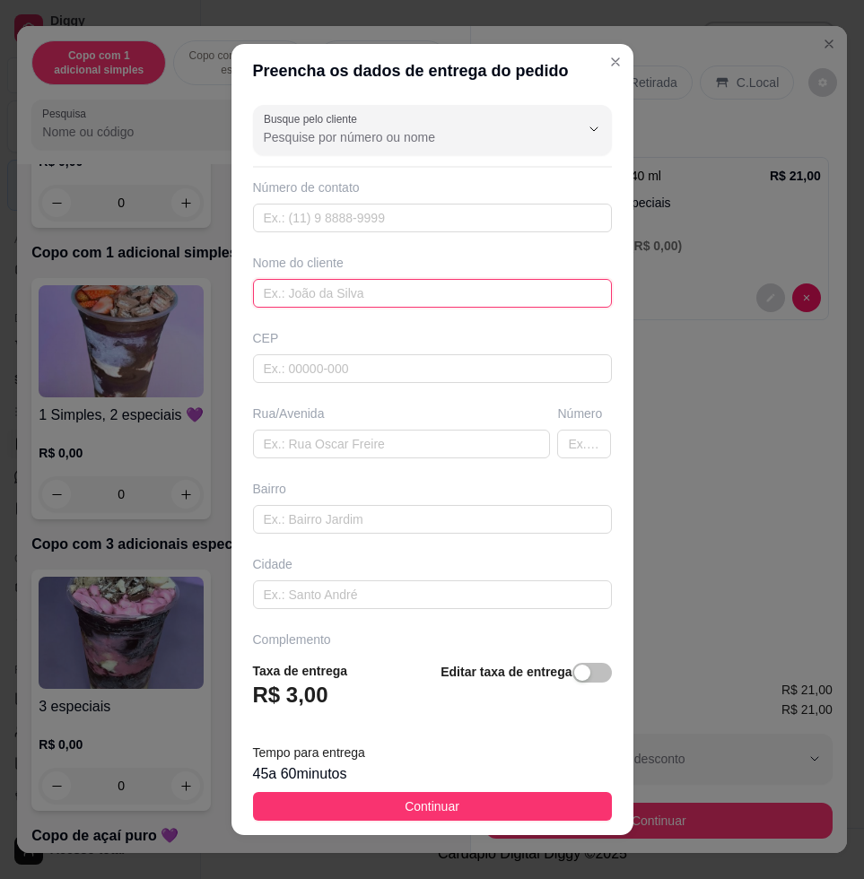
click at [358, 294] on input "text" at bounding box center [432, 293] width 359 height 29
type input "erick"
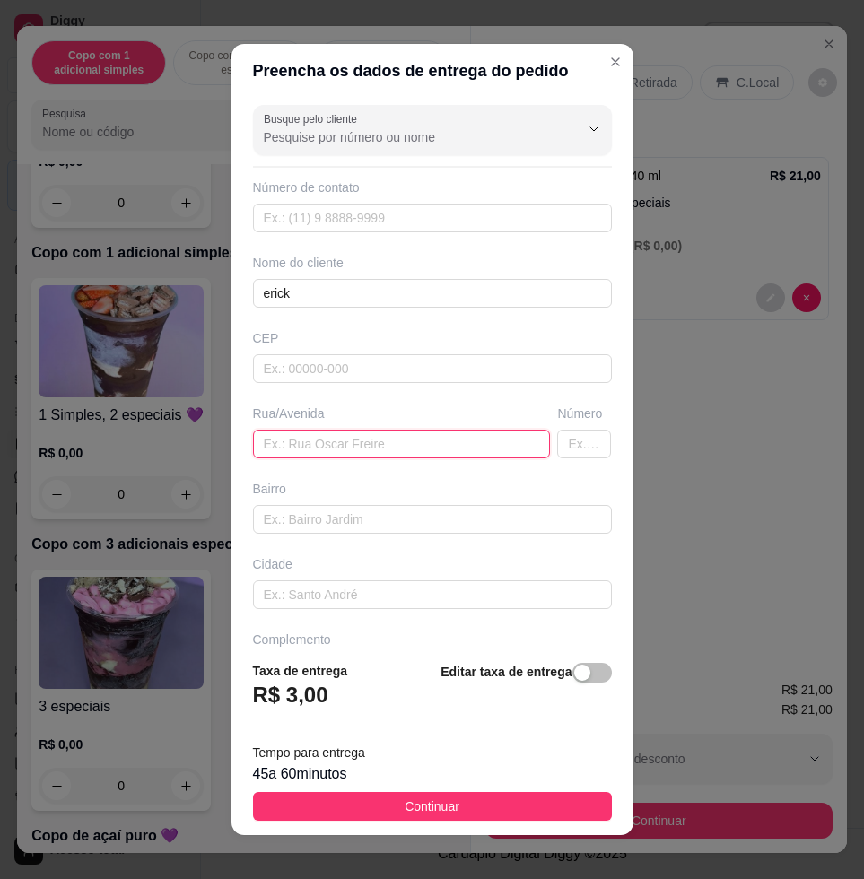
click at [363, 454] on input "text" at bounding box center [402, 444] width 298 height 29
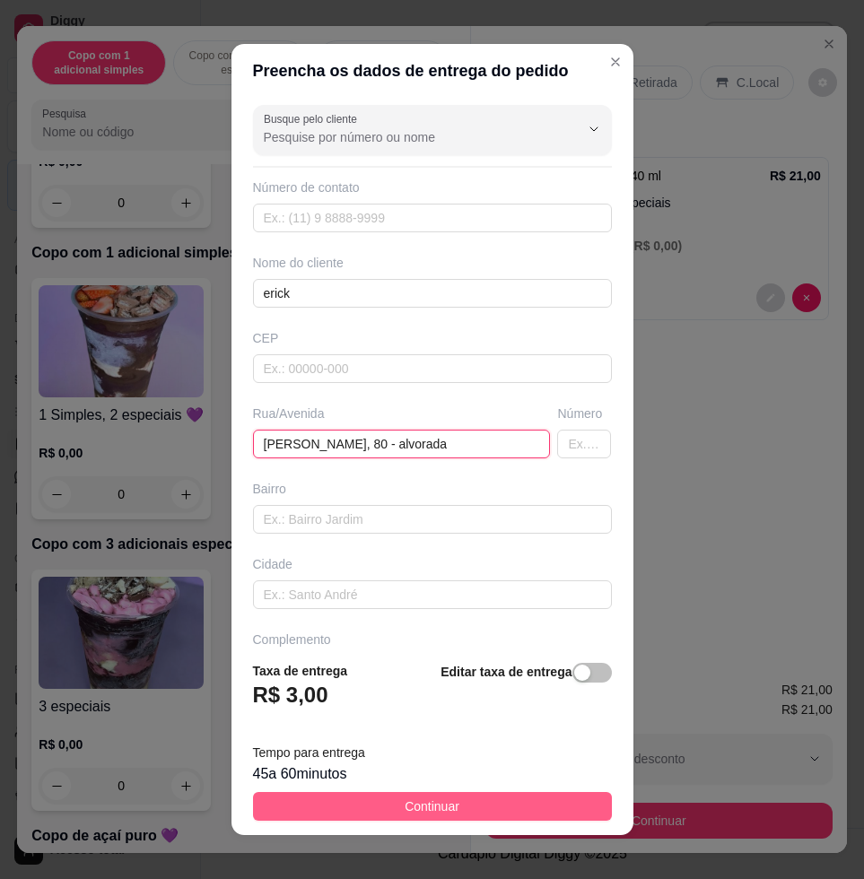
type input "[PERSON_NAME], 80 - alvorada"
click at [432, 811] on span "Continuar" at bounding box center [431, 806] width 55 height 20
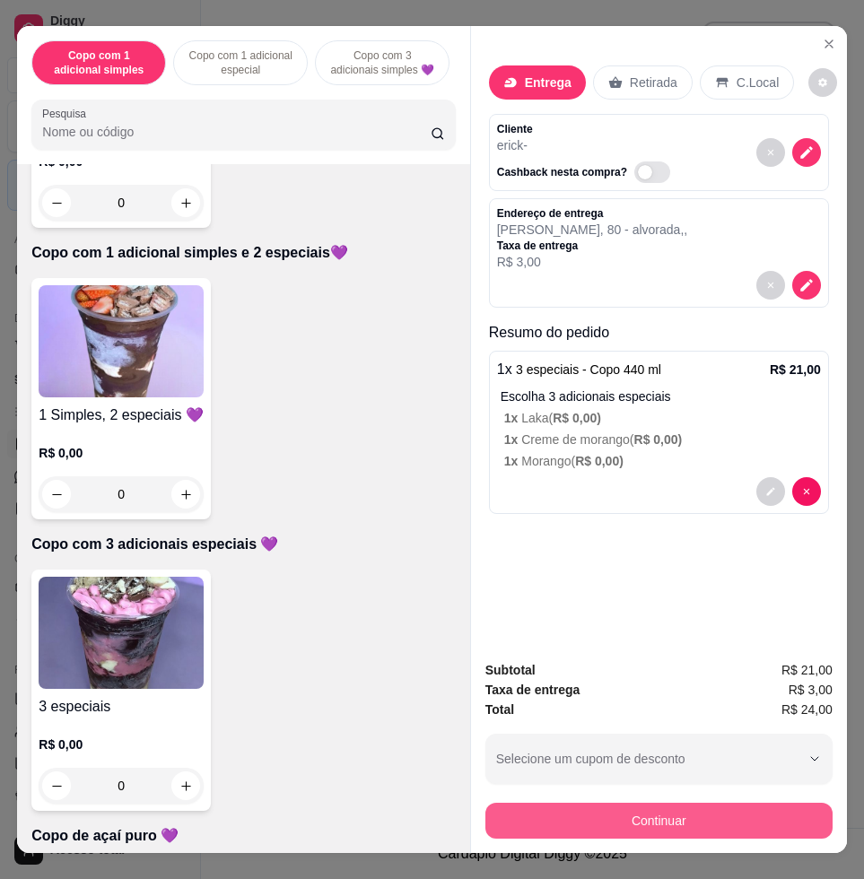
click at [641, 803] on button "Continuar" at bounding box center [658, 821] width 347 height 36
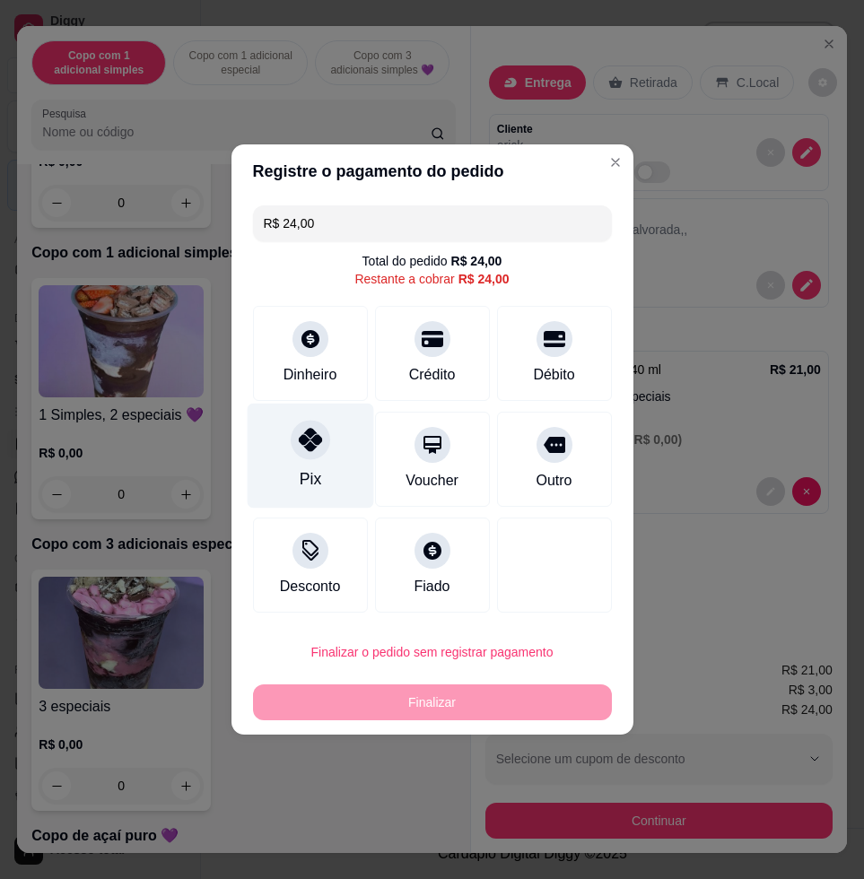
click at [284, 473] on div "Pix" at bounding box center [310, 456] width 126 height 105
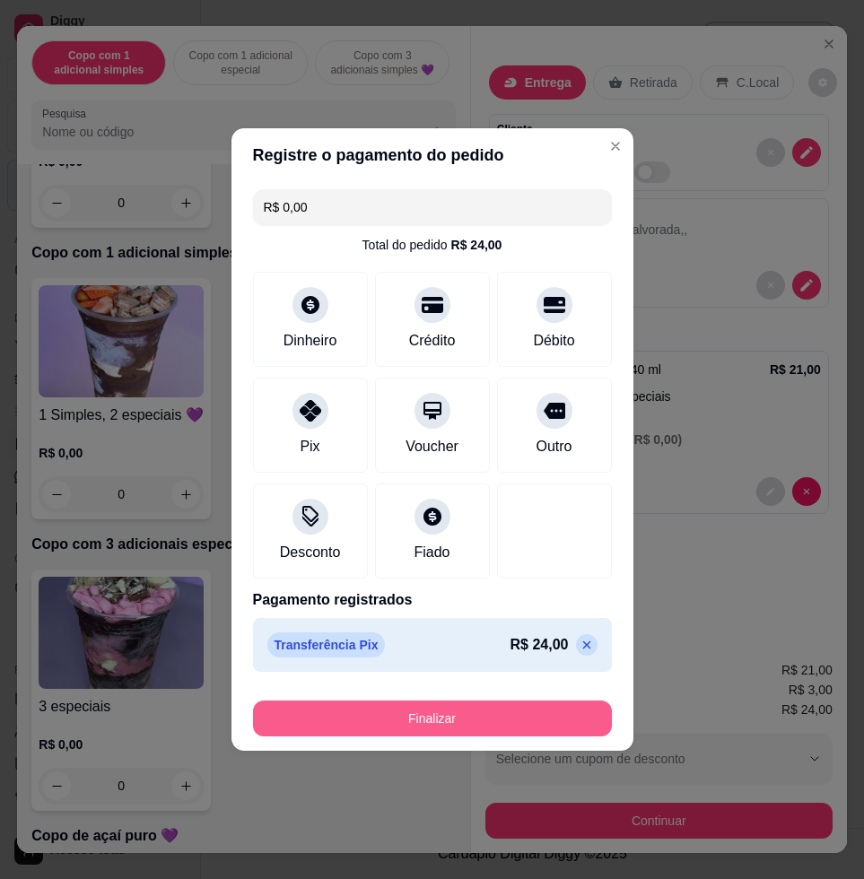
click at [474, 722] on button "Finalizar" at bounding box center [432, 718] width 359 height 36
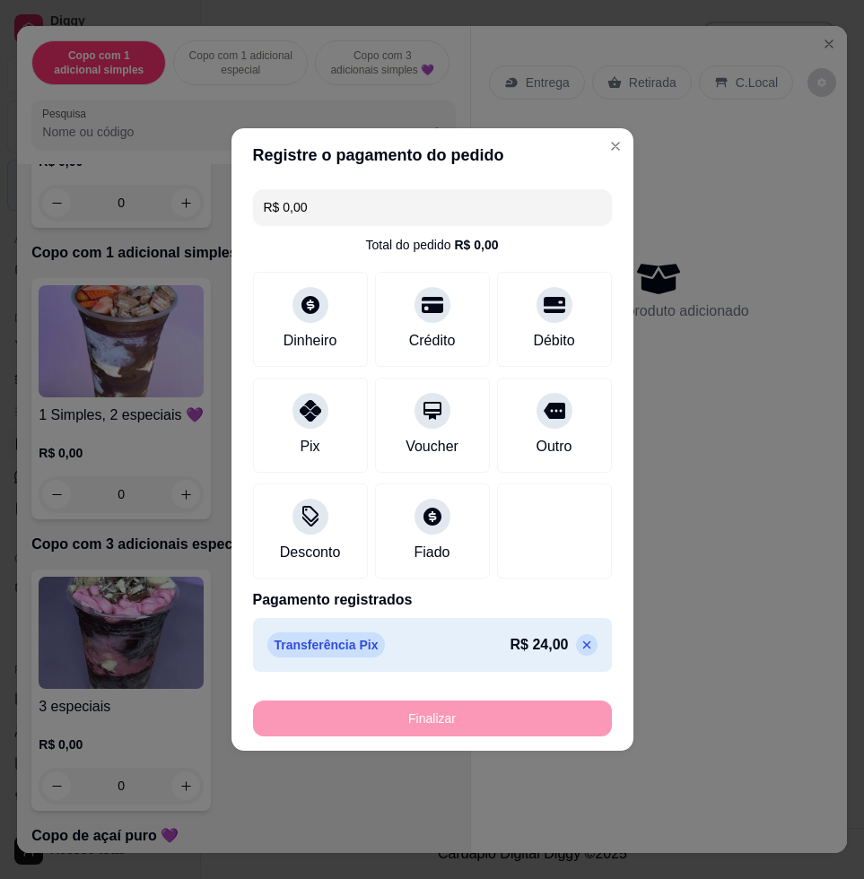
type input "-R$ 24,00"
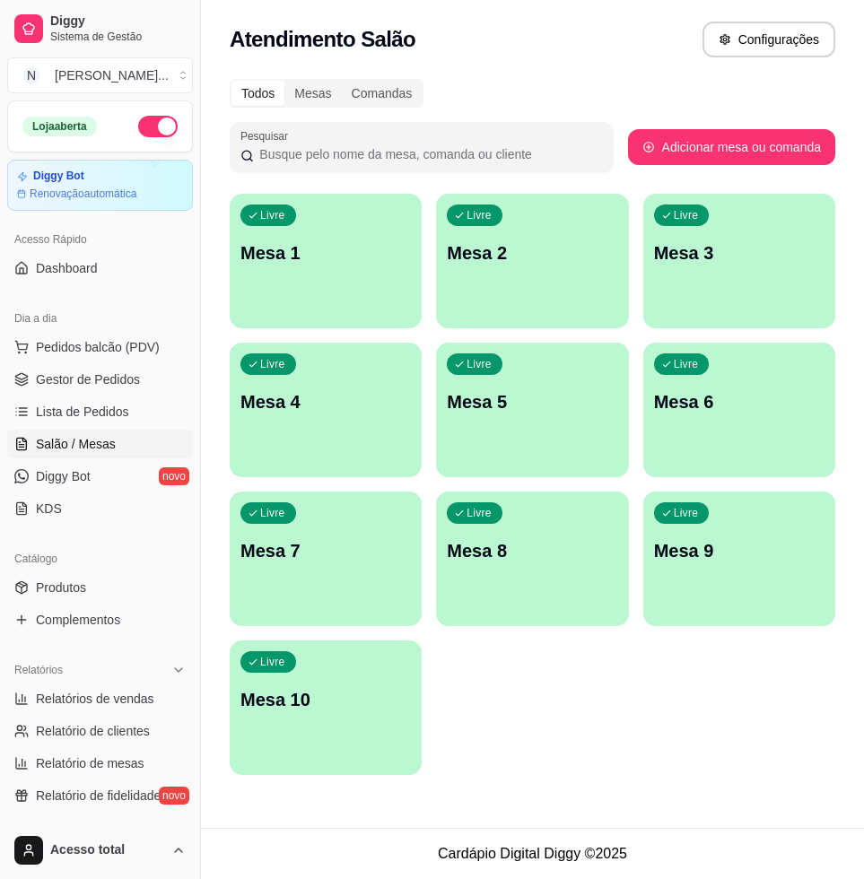
click at [362, 274] on div "Livre Mesa 1" at bounding box center [326, 250] width 192 height 113
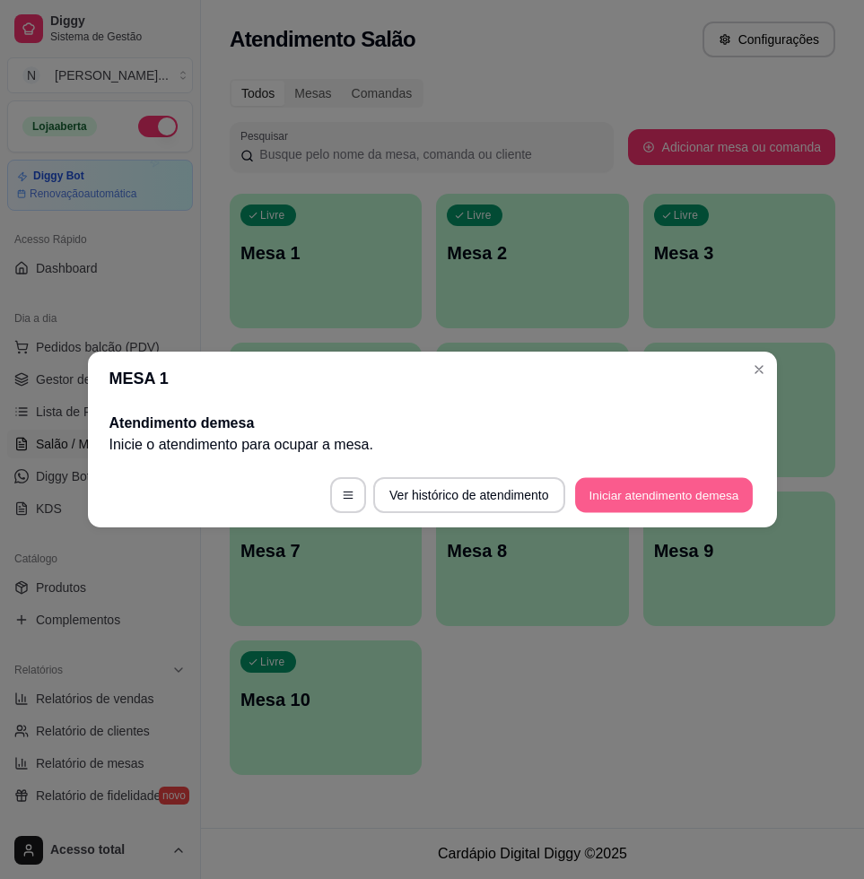
click at [688, 499] on button "Iniciar atendimento de mesa" at bounding box center [664, 495] width 178 height 35
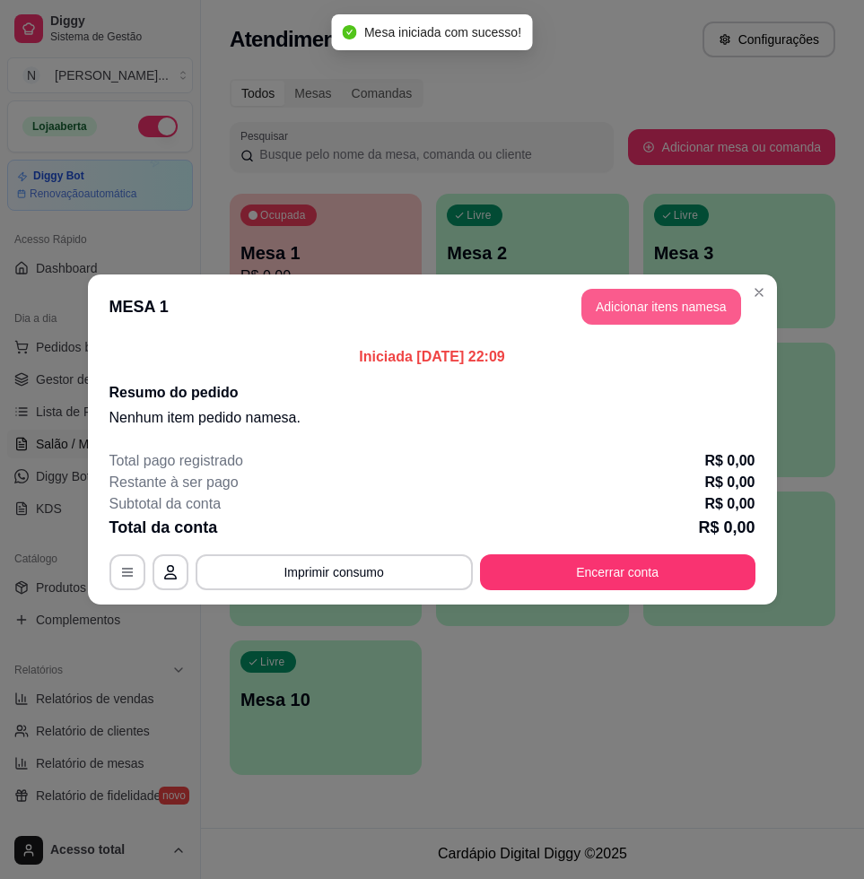
click at [667, 300] on button "Adicionar itens na mesa" at bounding box center [661, 307] width 160 height 36
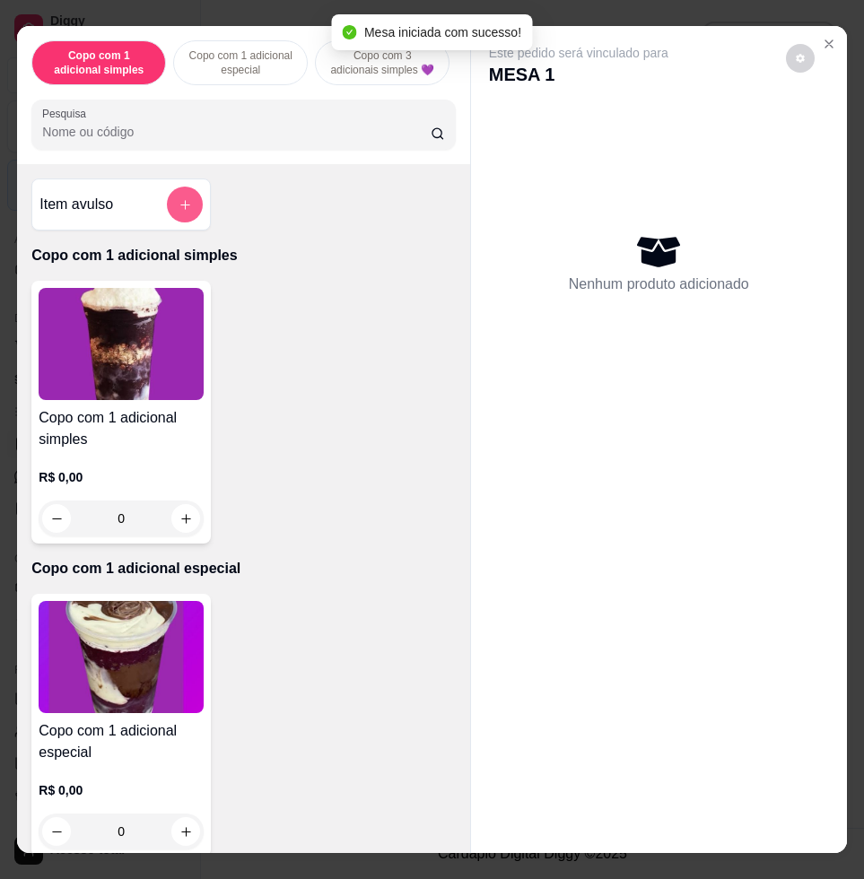
click at [184, 213] on button "add-separate-item" at bounding box center [185, 205] width 36 height 36
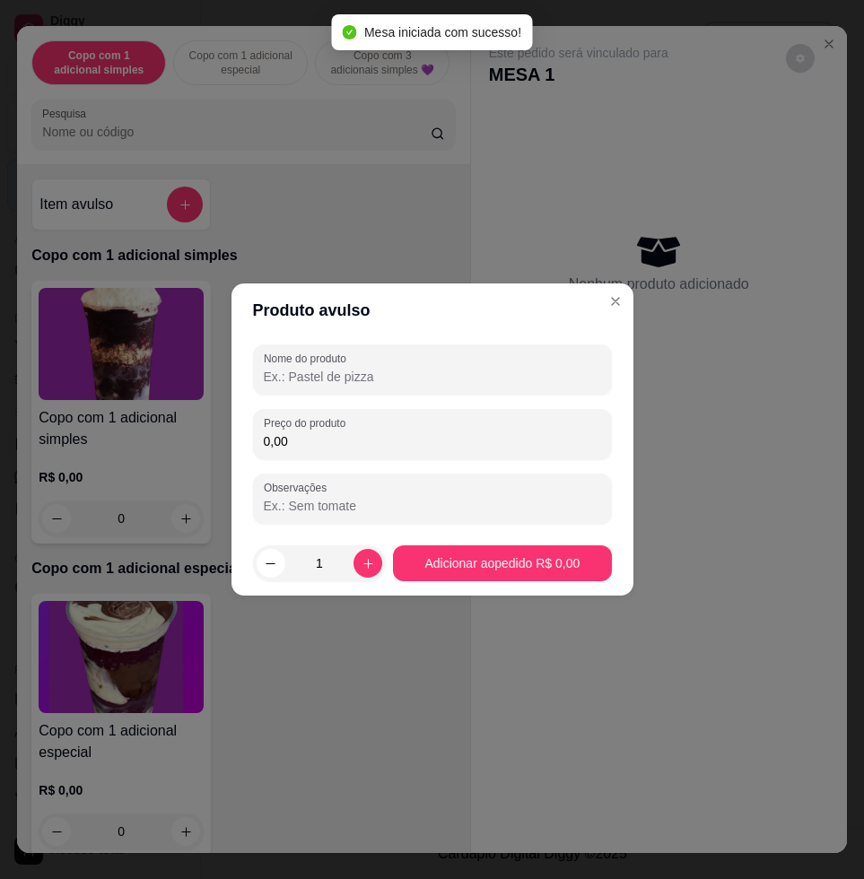
click at [394, 377] on input "Nome do produto" at bounding box center [432, 377] width 337 height 18
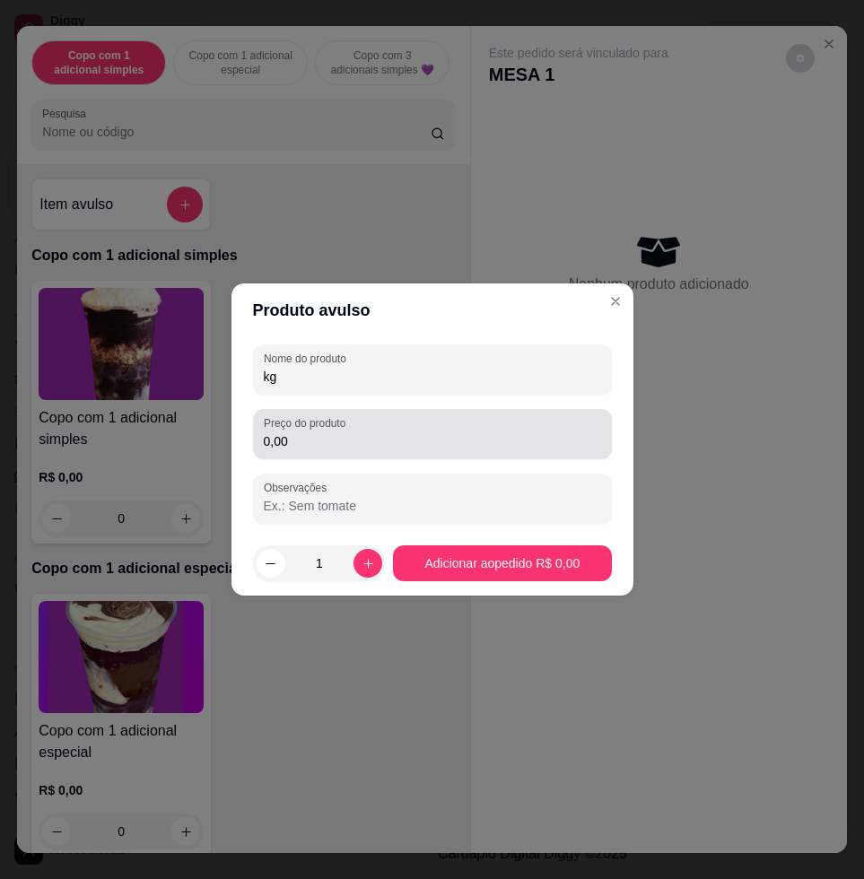
type input "kg"
click at [407, 430] on div "0,00" at bounding box center [432, 434] width 337 height 36
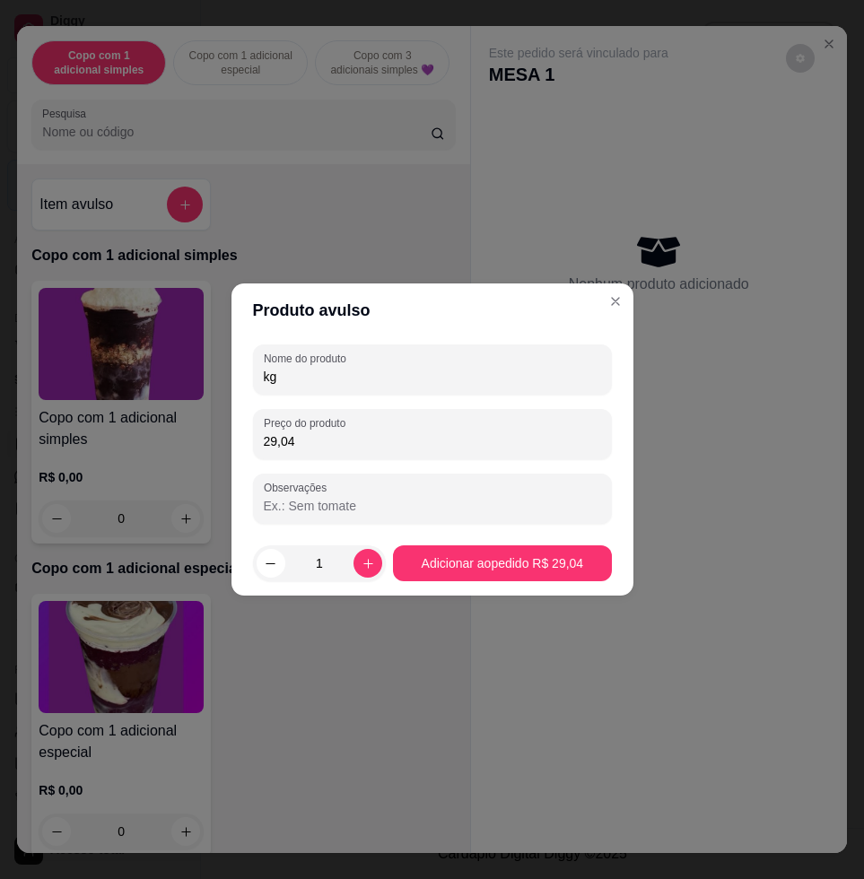
type input "29,04"
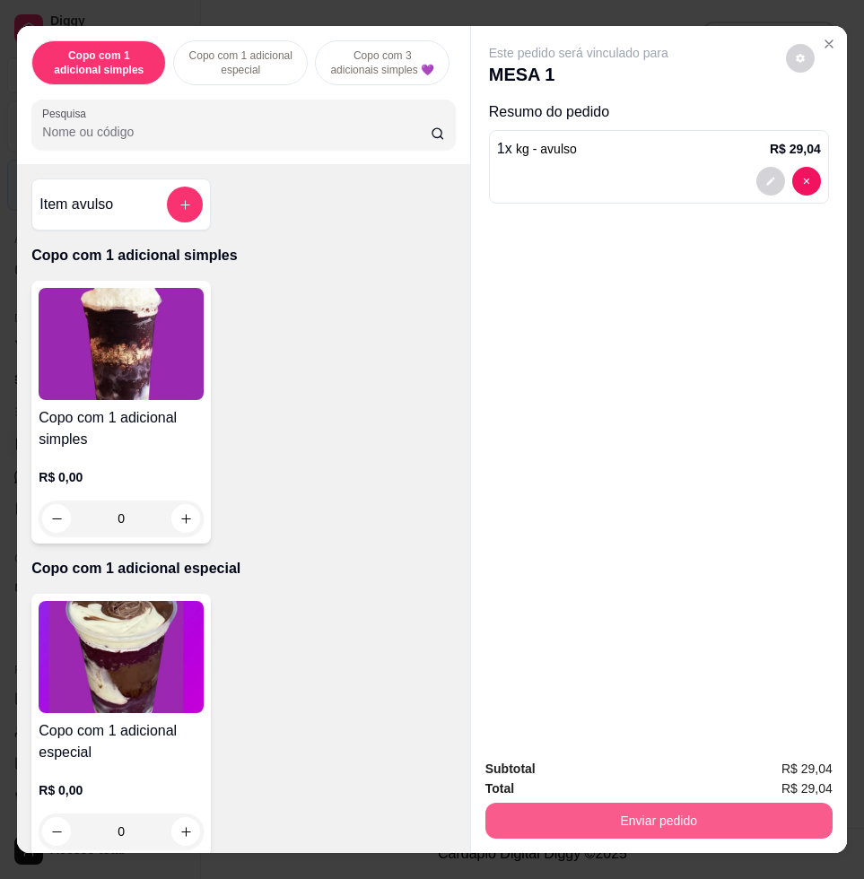
click at [580, 804] on button "Enviar pedido" at bounding box center [658, 821] width 347 height 36
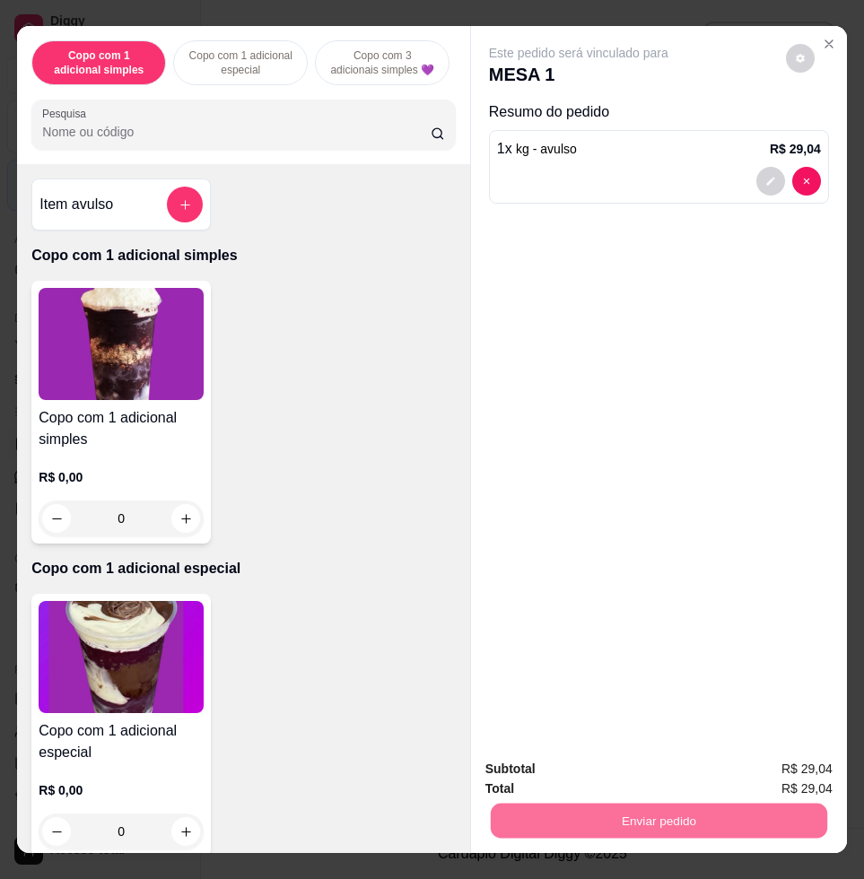
click at [812, 753] on button "Enviar pedido" at bounding box center [783, 768] width 101 height 34
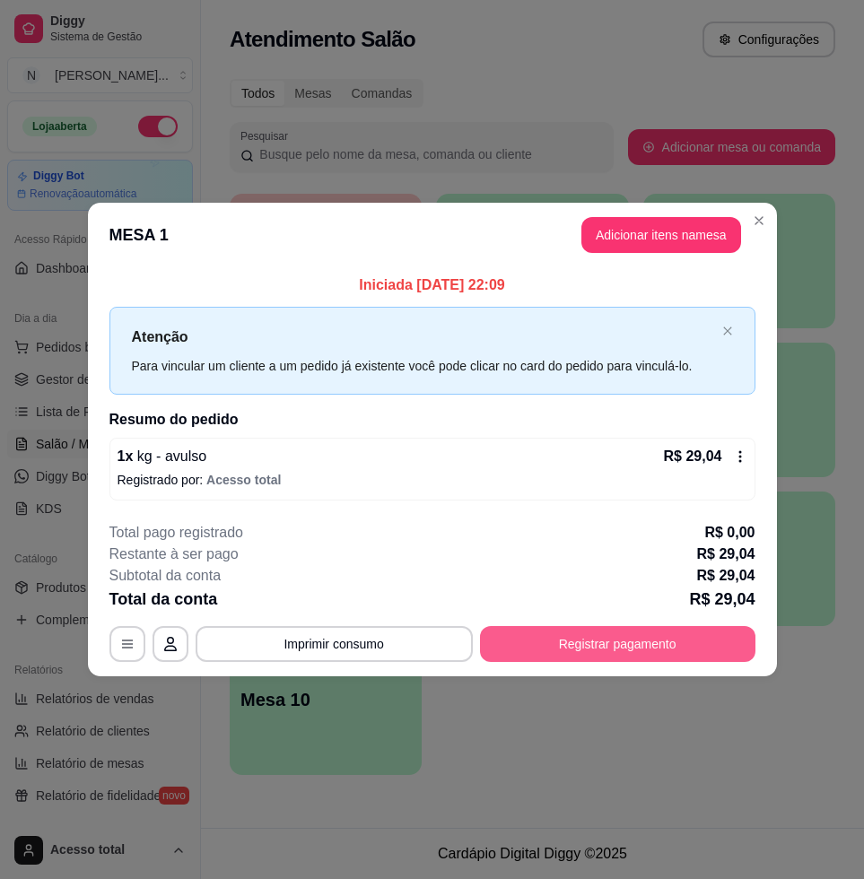
click at [619, 647] on button "Registrar pagamento" at bounding box center [617, 644] width 275 height 36
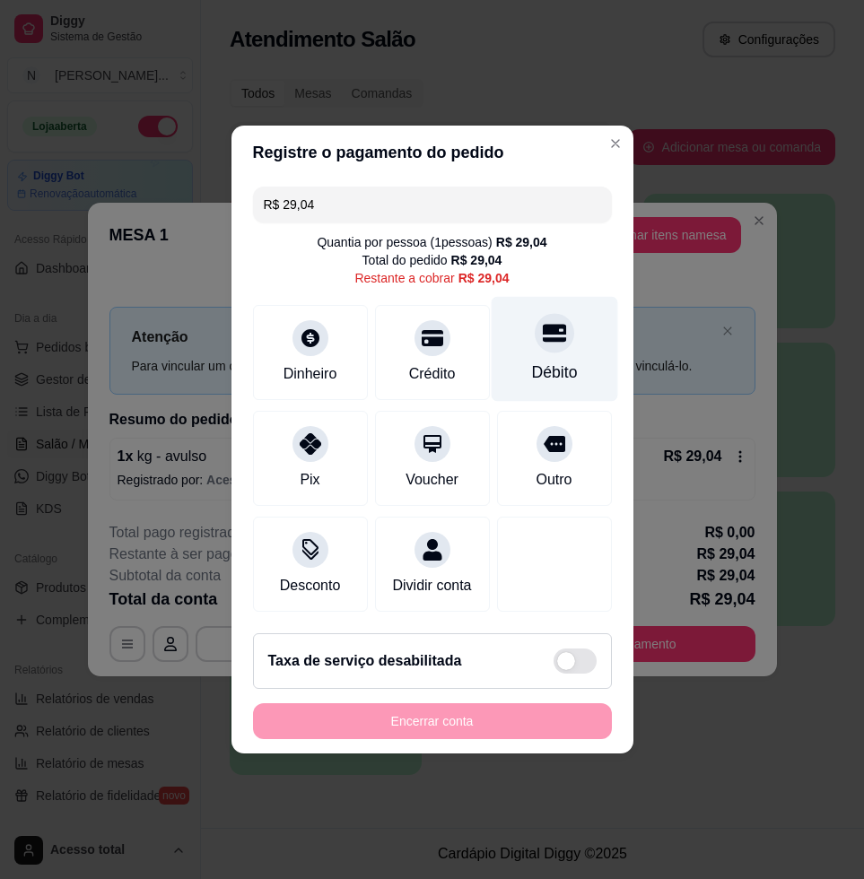
click at [557, 346] on div "Débito" at bounding box center [554, 349] width 126 height 105
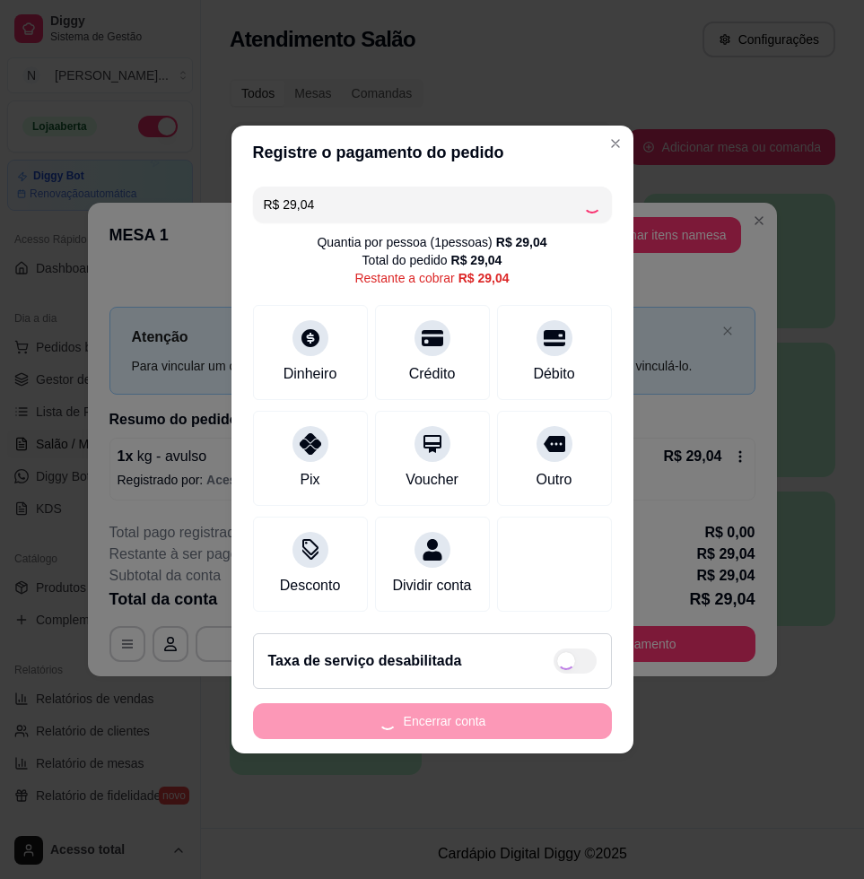
type input "R$ 0,00"
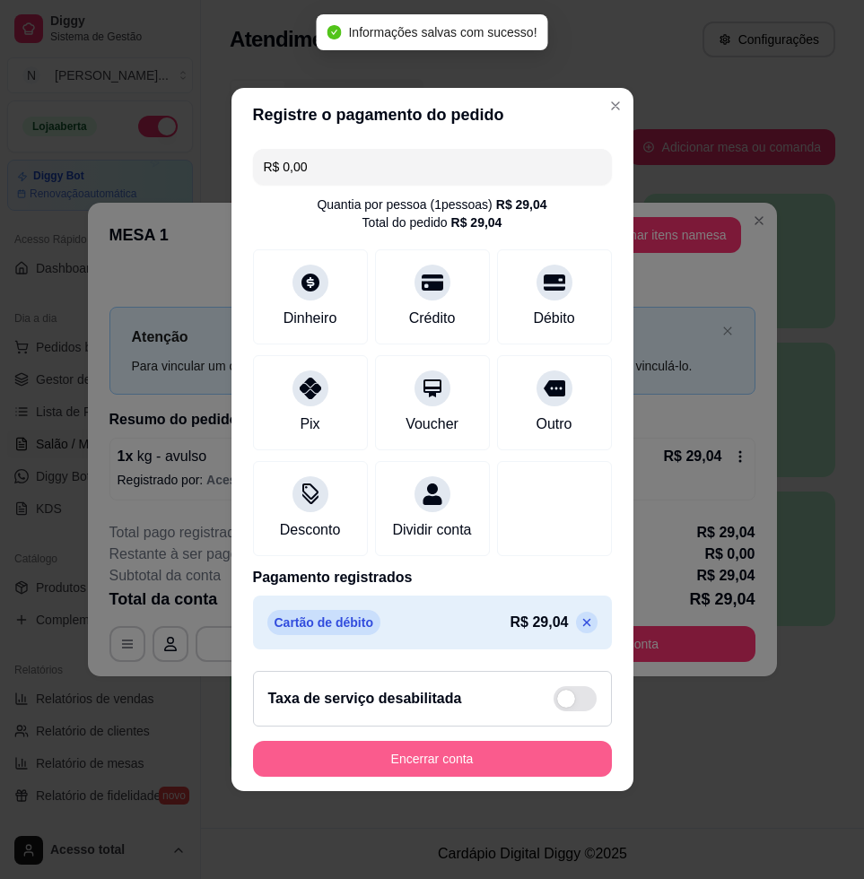
click at [436, 768] on button "Encerrar conta" at bounding box center [432, 759] width 359 height 36
